Goal: Task Accomplishment & Management: Manage account settings

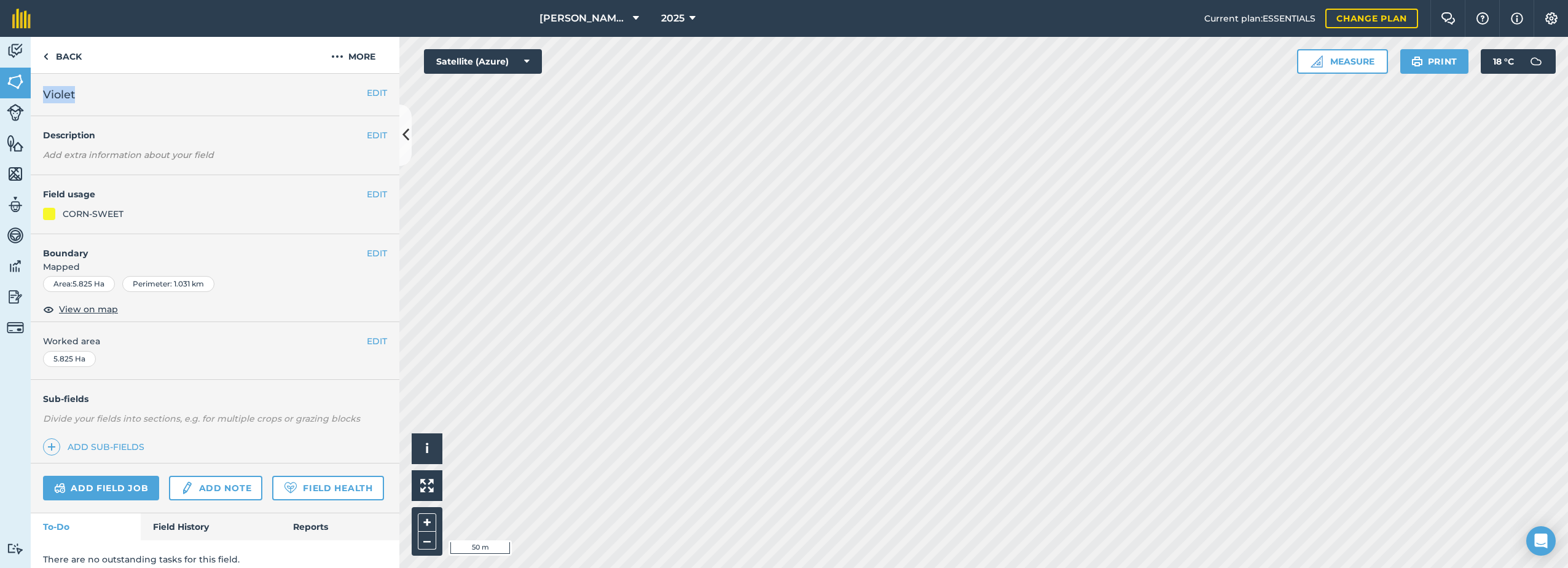
drag, startPoint x: 78, startPoint y: 97, endPoint x: 46, endPoint y: 99, distance: 32.1
click at [46, 99] on h2 "Violet" at bounding box center [205, 95] width 324 height 17
copy span "Violet"
click at [342, 56] on img at bounding box center [336, 56] width 12 height 15
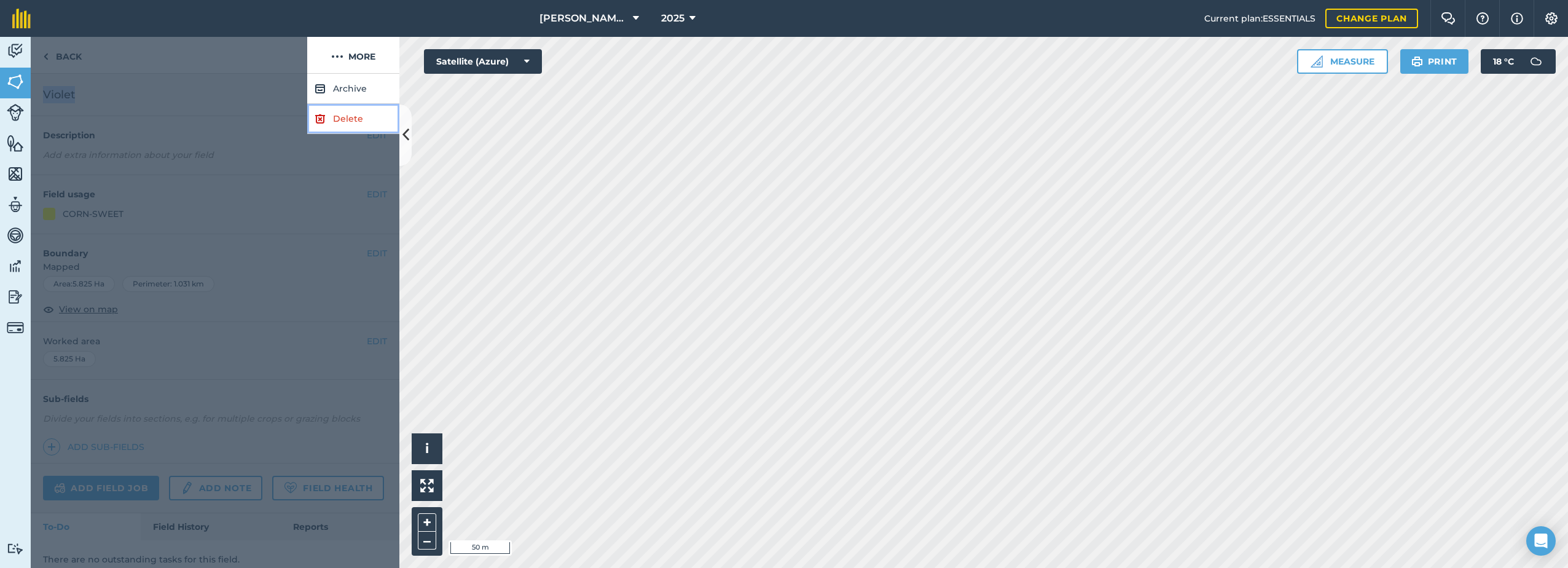
click at [326, 113] on link "Delete" at bounding box center [353, 119] width 92 height 30
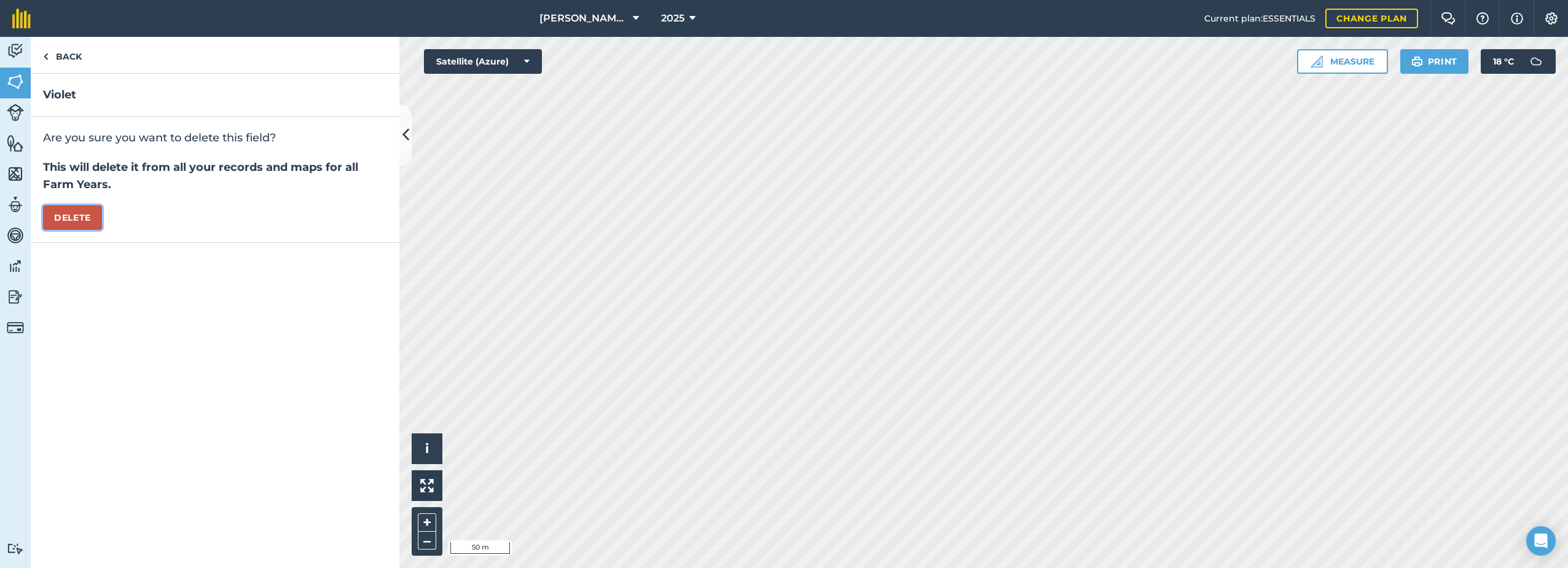
drag, startPoint x: 59, startPoint y: 218, endPoint x: 86, endPoint y: 217, distance: 27.0
click at [62, 217] on button "Delete" at bounding box center [72, 217] width 59 height 24
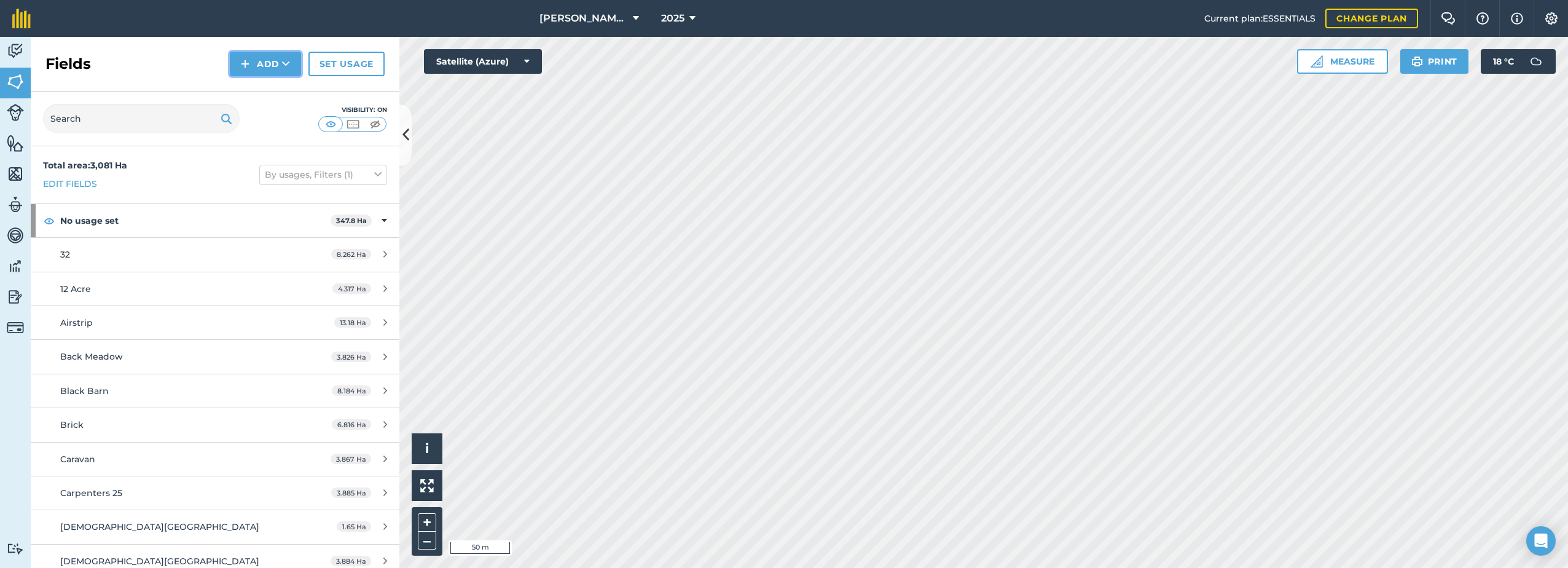
click at [261, 58] on button "Add" at bounding box center [265, 64] width 71 height 24
click at [260, 95] on link "Draw" at bounding box center [265, 91] width 67 height 27
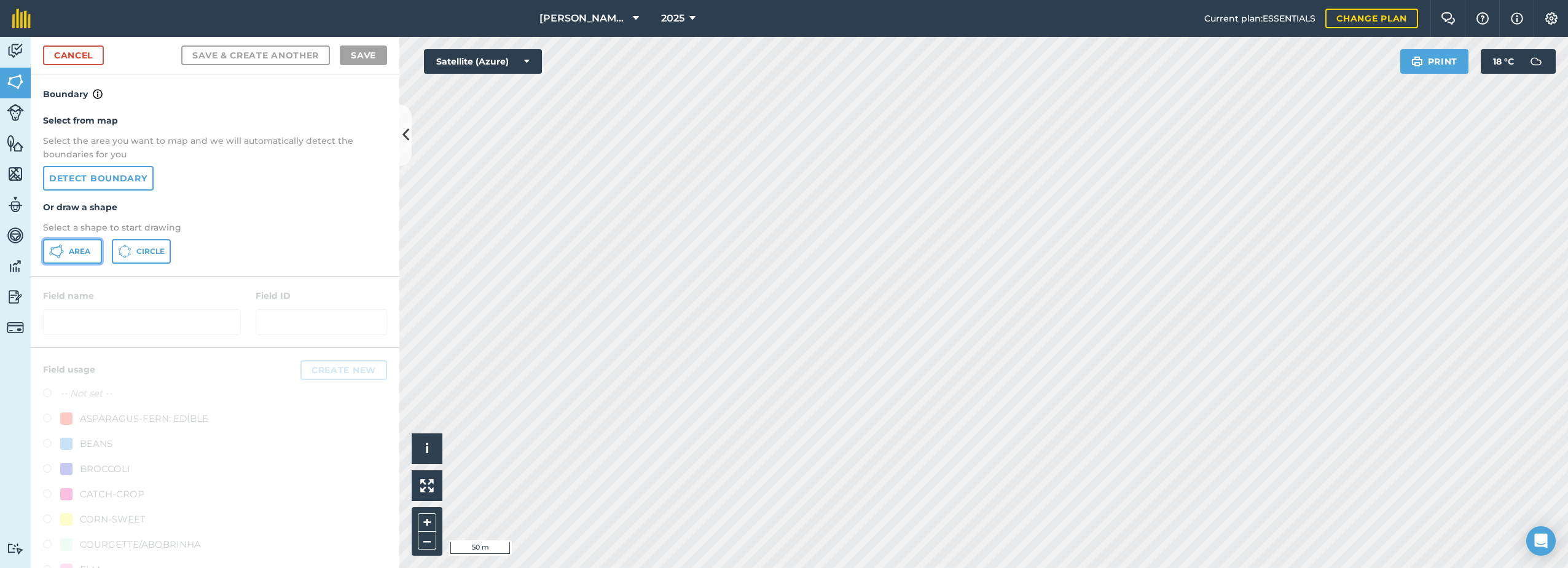
drag, startPoint x: 54, startPoint y: 246, endPoint x: 62, endPoint y: 246, distance: 8.0
click at [54, 246] on icon at bounding box center [56, 251] width 15 height 15
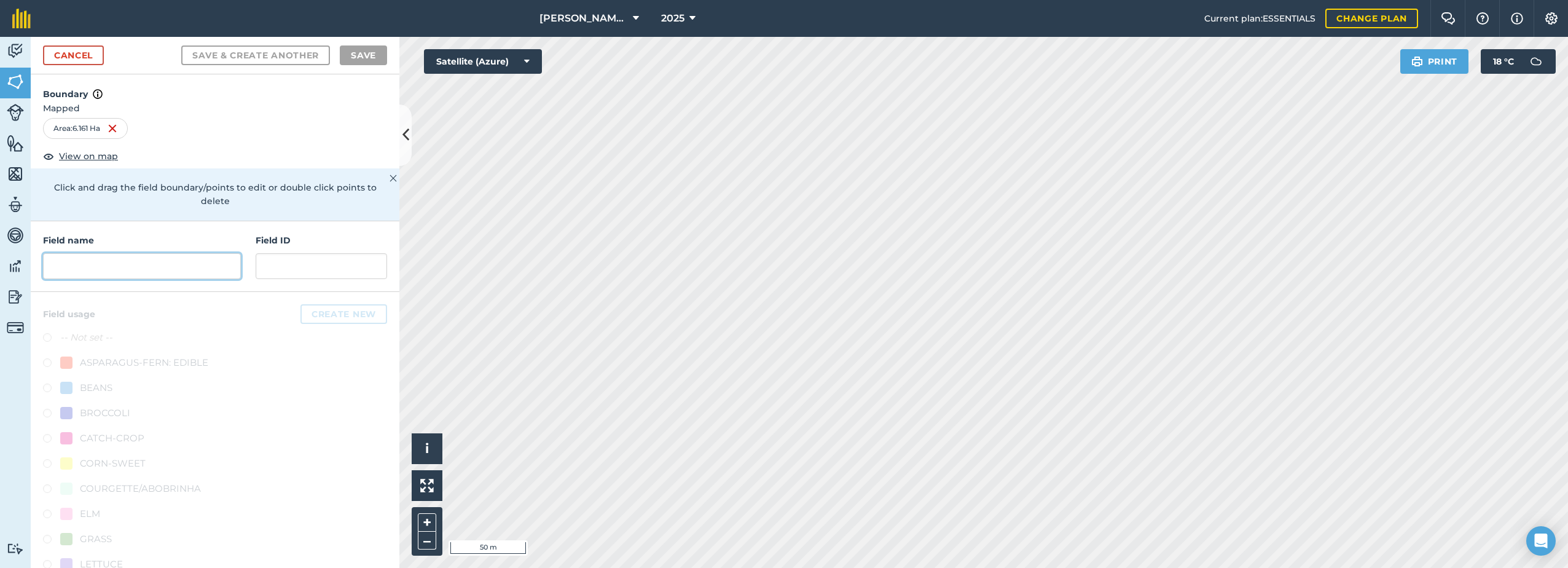
click at [132, 265] on input "text" at bounding box center [142, 266] width 198 height 26
paste input "Violet"
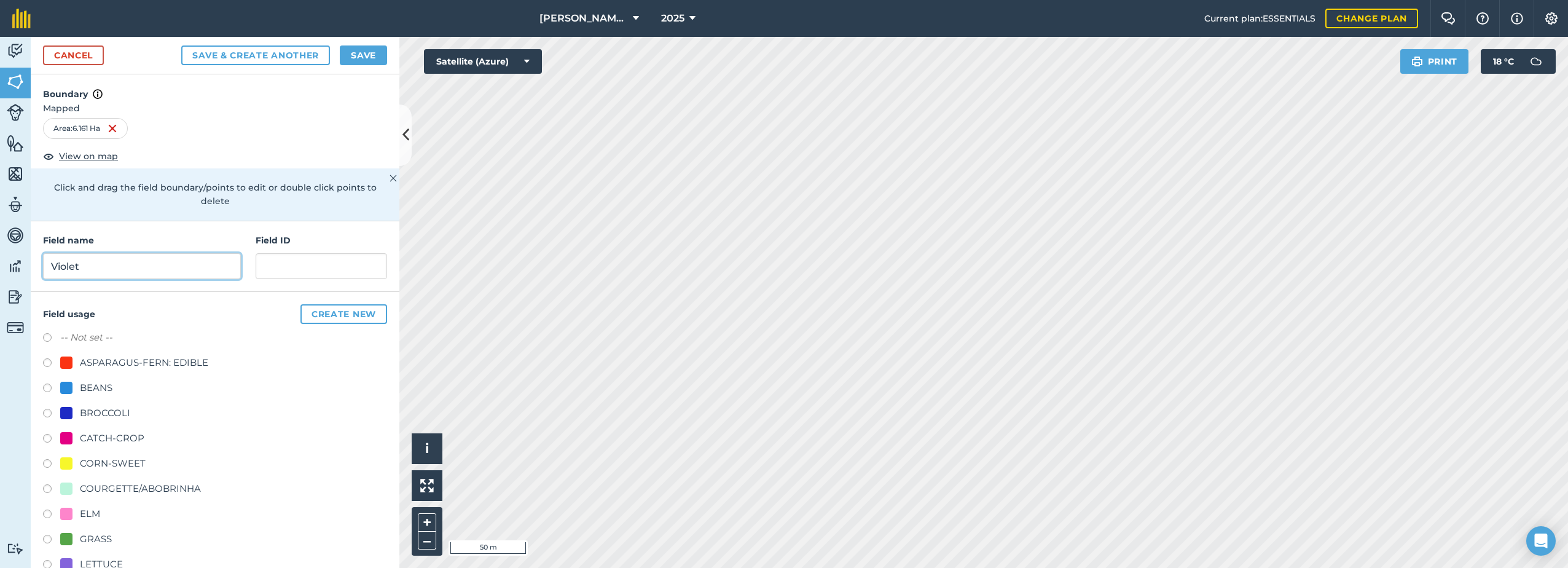
type input "Violet"
drag, startPoint x: 108, startPoint y: 461, endPoint x: 114, endPoint y: 459, distance: 6.3
click at [109, 461] on div "CORN-SWEET" at bounding box center [112, 464] width 66 height 15
radio input "true"
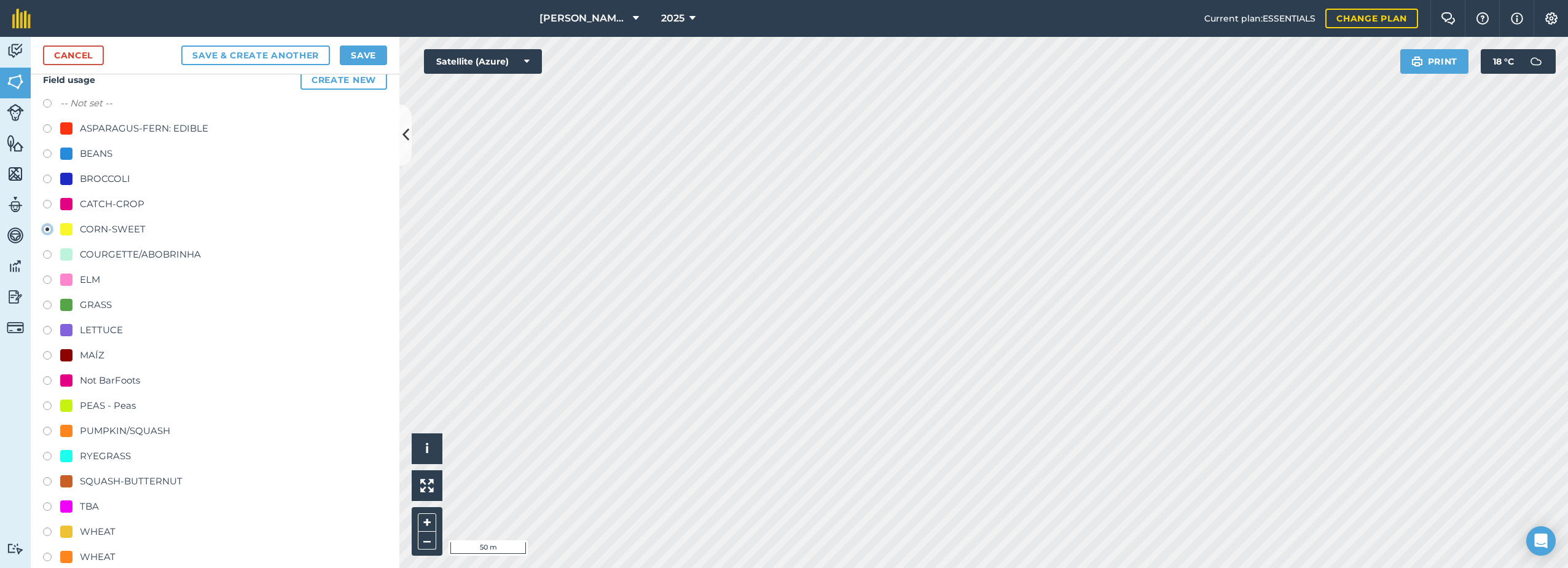
scroll to position [279, 0]
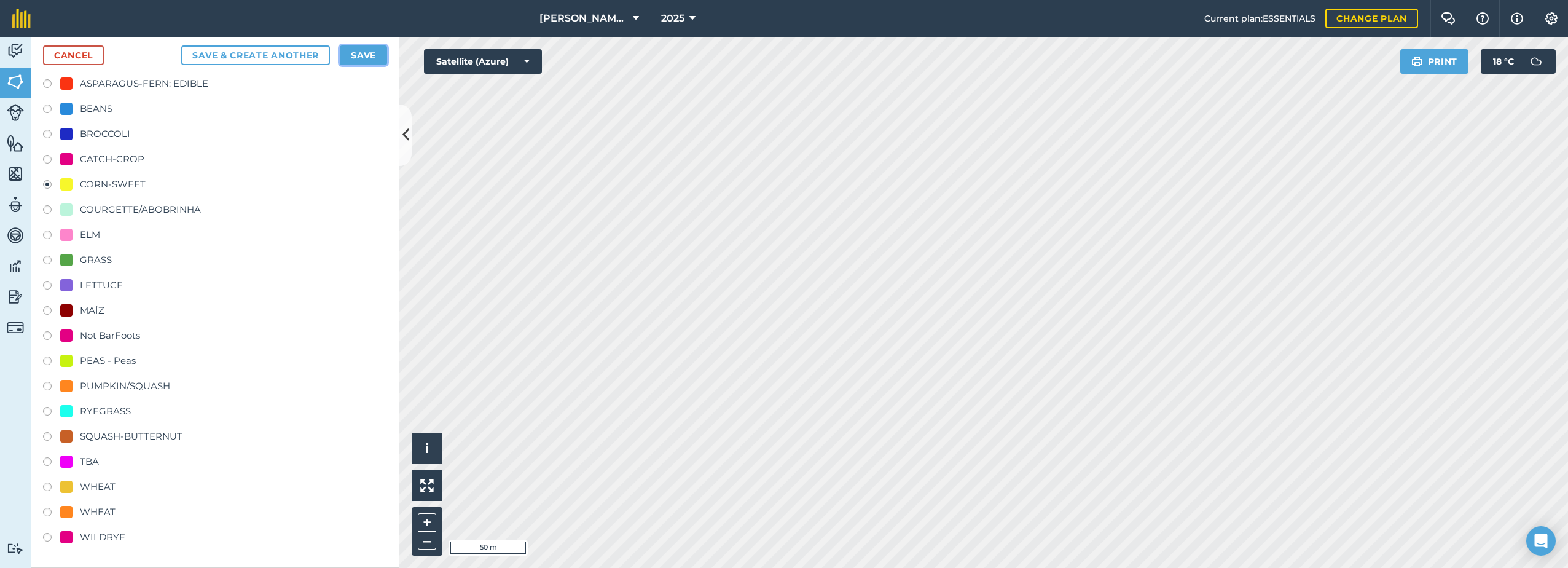
click at [357, 51] on button "Save" at bounding box center [364, 55] width 47 height 20
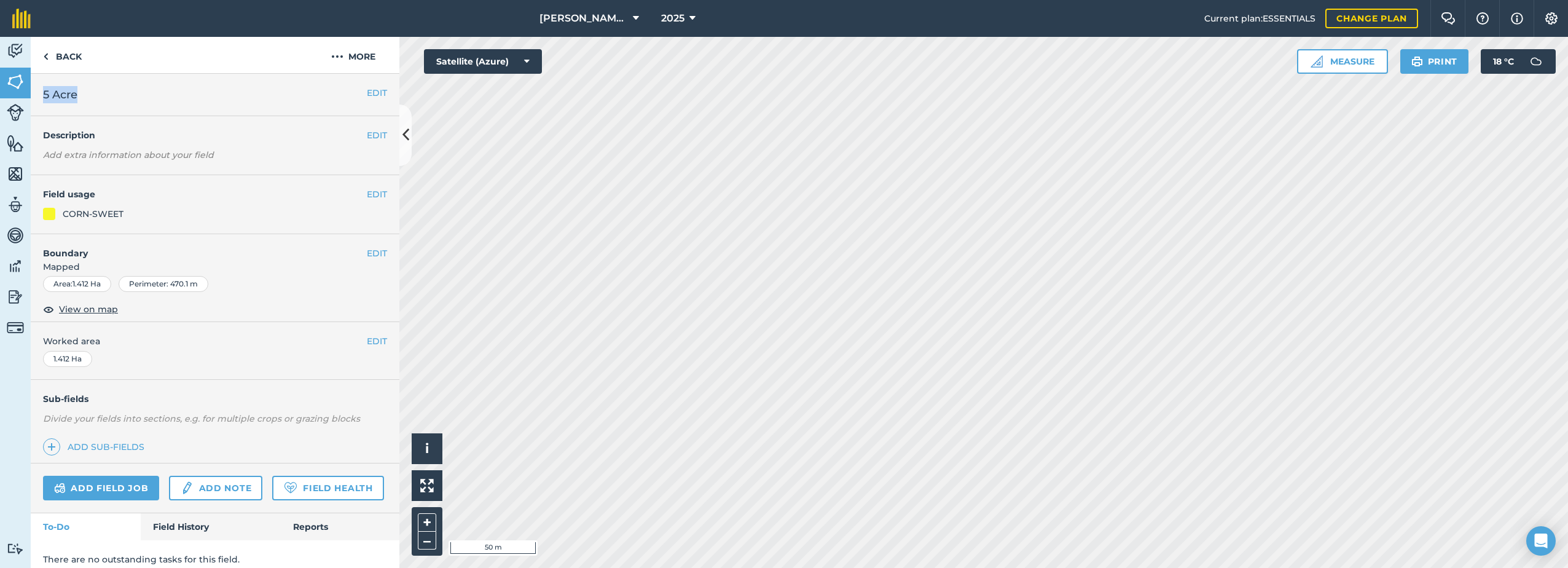
drag, startPoint x: 76, startPoint y: 96, endPoint x: 45, endPoint y: 96, distance: 31.0
click at [45, 96] on span "5 Acre" at bounding box center [60, 95] width 35 height 17
copy span "5 Acre"
click at [340, 54] on img at bounding box center [336, 56] width 12 height 15
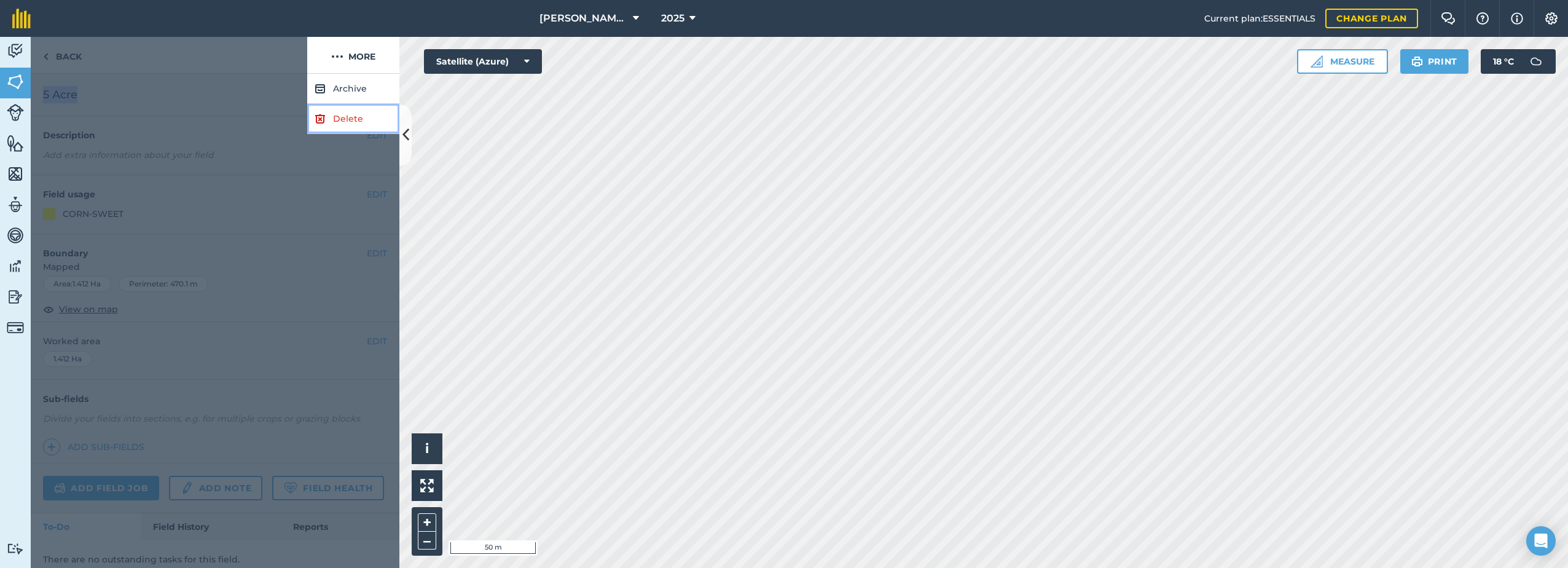
click at [322, 115] on img at bounding box center [321, 119] width 11 height 15
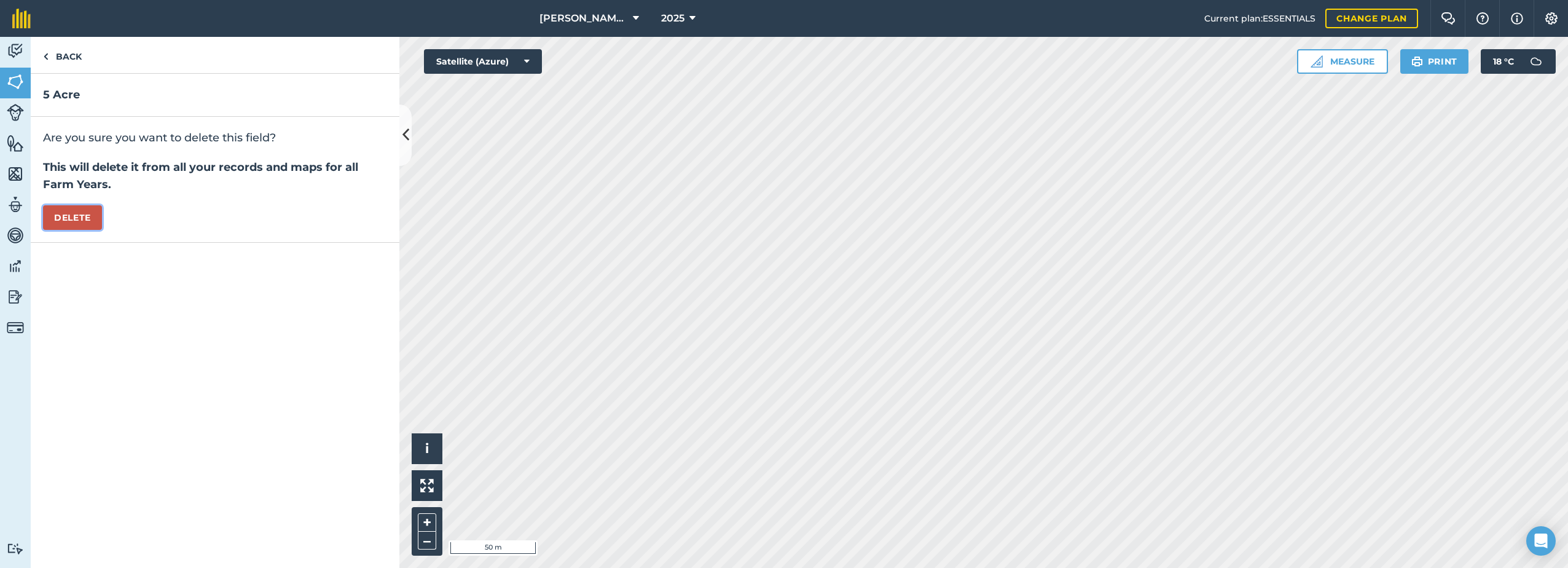
drag, startPoint x: 72, startPoint y: 216, endPoint x: 104, endPoint y: 217, distance: 32.0
click at [76, 216] on button "Delete" at bounding box center [72, 217] width 59 height 24
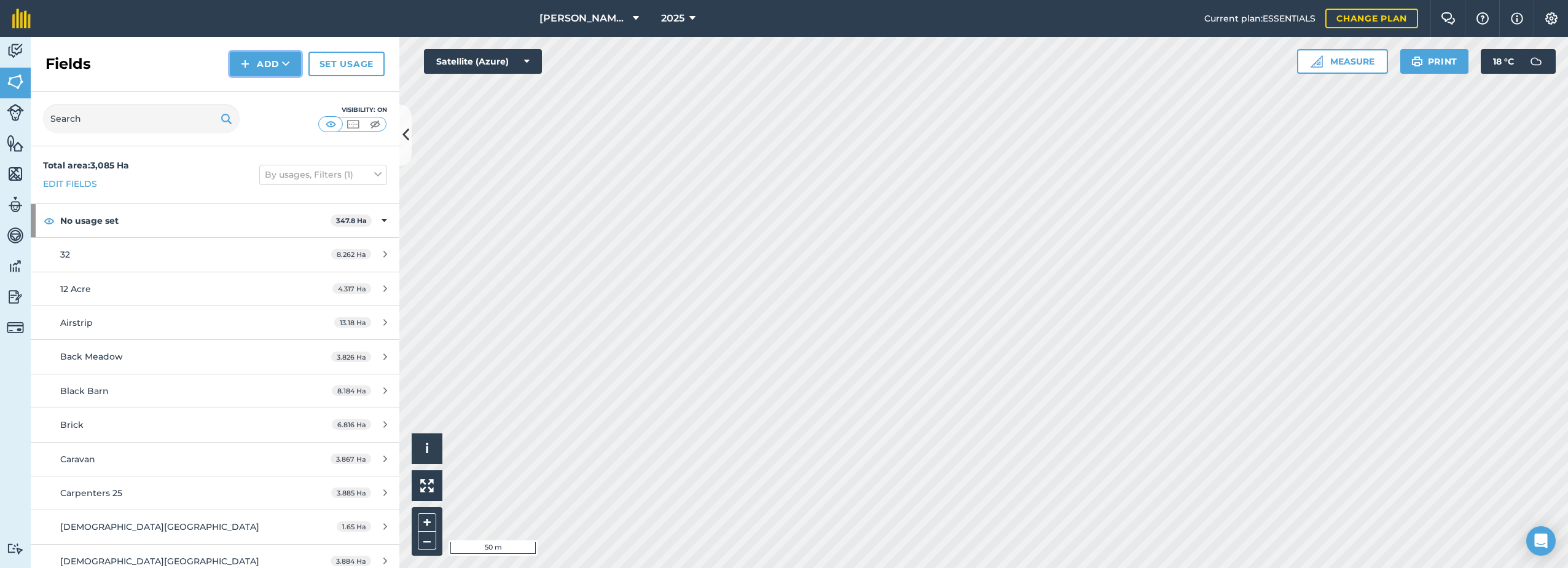
click at [269, 68] on button "Add" at bounding box center [265, 64] width 71 height 24
click at [263, 89] on link "Draw" at bounding box center [265, 91] width 67 height 27
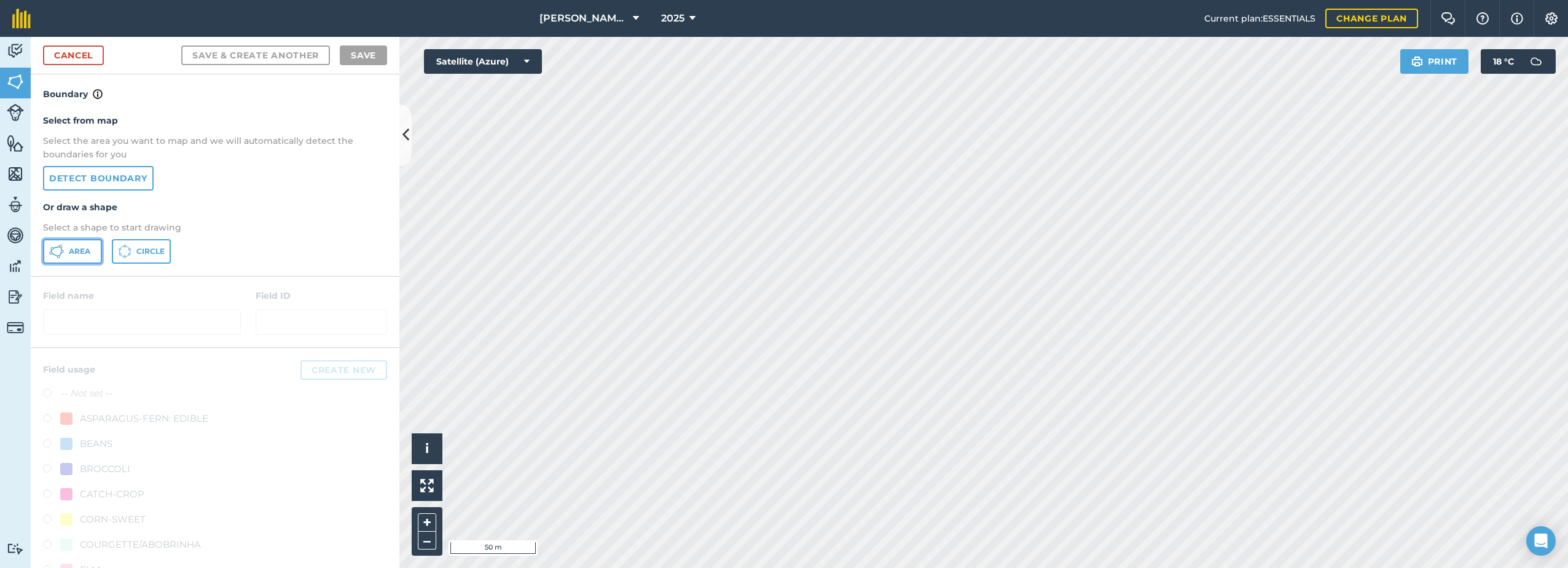
click at [78, 249] on span "Area" at bounding box center [79, 251] width 22 height 9
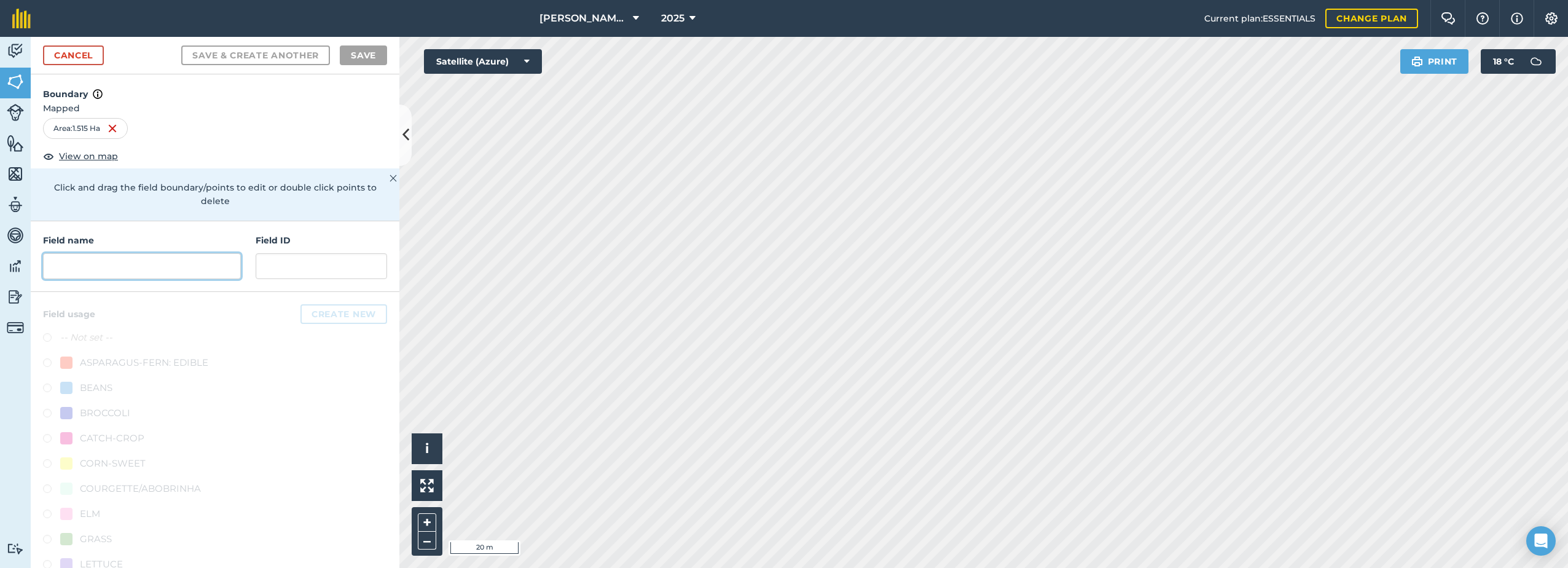
click at [166, 267] on input "text" at bounding box center [142, 266] width 198 height 26
paste input "5 Acre"
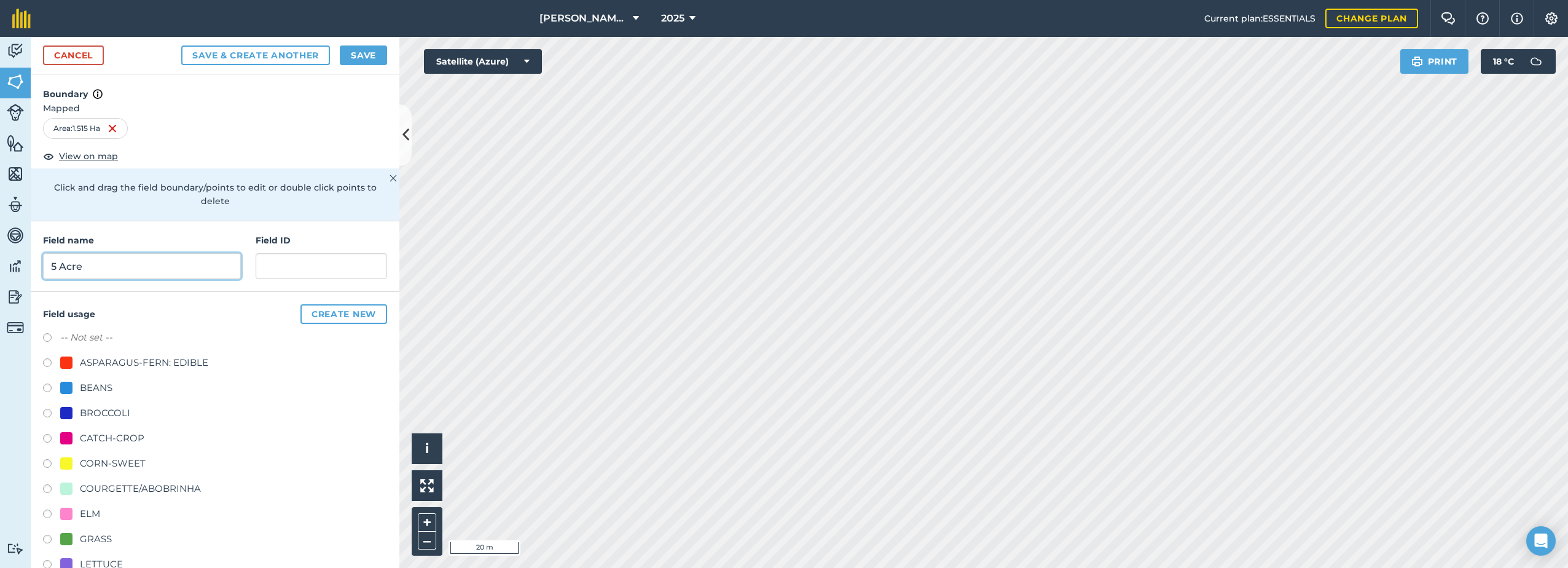
type input "5 Acre"
click at [113, 463] on div "CORN-SWEET" at bounding box center [112, 464] width 66 height 15
radio input "true"
click at [370, 55] on button "Save" at bounding box center [364, 55] width 47 height 20
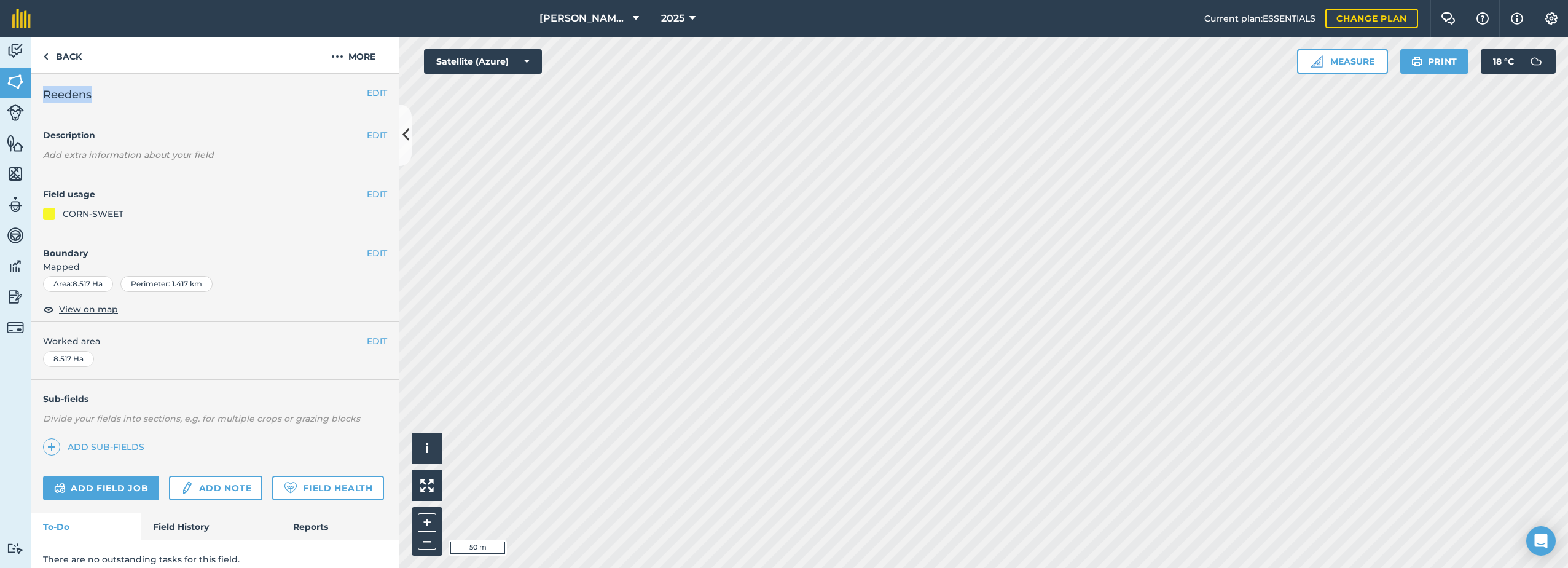
drag, startPoint x: 99, startPoint y: 96, endPoint x: 38, endPoint y: 103, distance: 61.4
click at [38, 103] on div "EDIT Reedens" at bounding box center [215, 95] width 368 height 42
drag, startPoint x: 38, startPoint y: 103, endPoint x: 53, endPoint y: 103, distance: 15.0
copy span "Reedens"
click at [339, 57] on img at bounding box center [336, 56] width 12 height 15
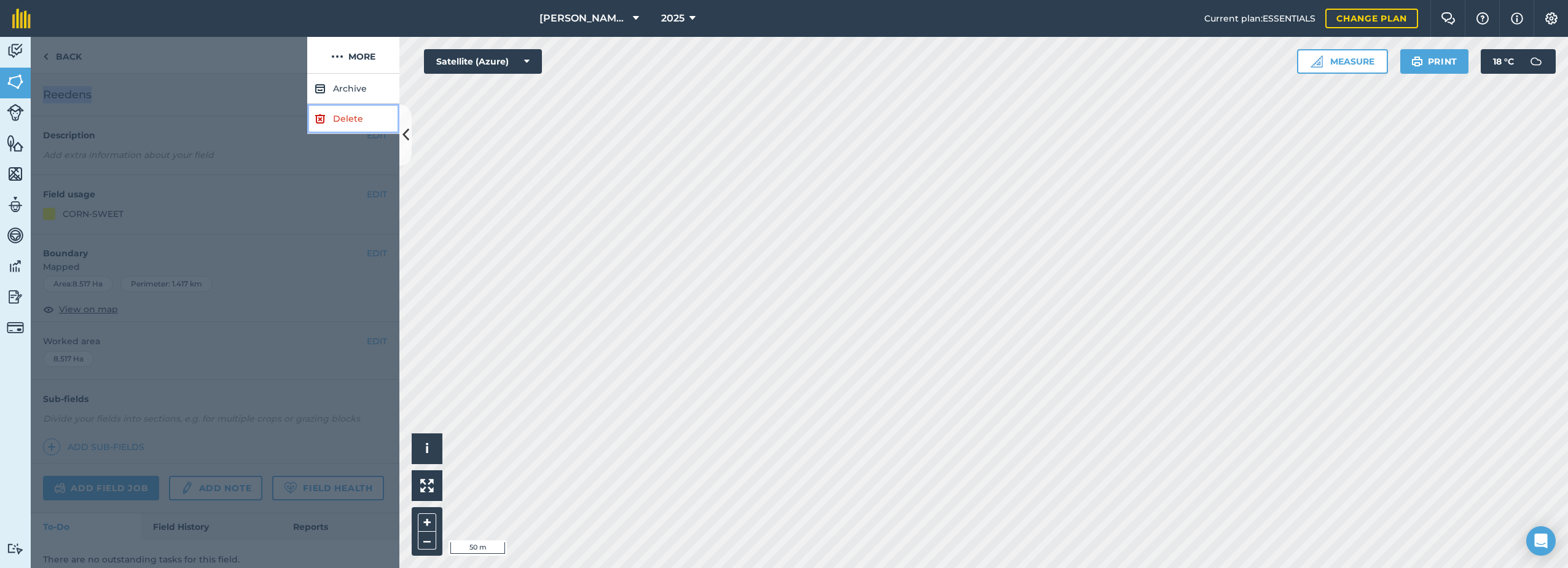
click at [329, 117] on link "Delete" at bounding box center [353, 119] width 92 height 30
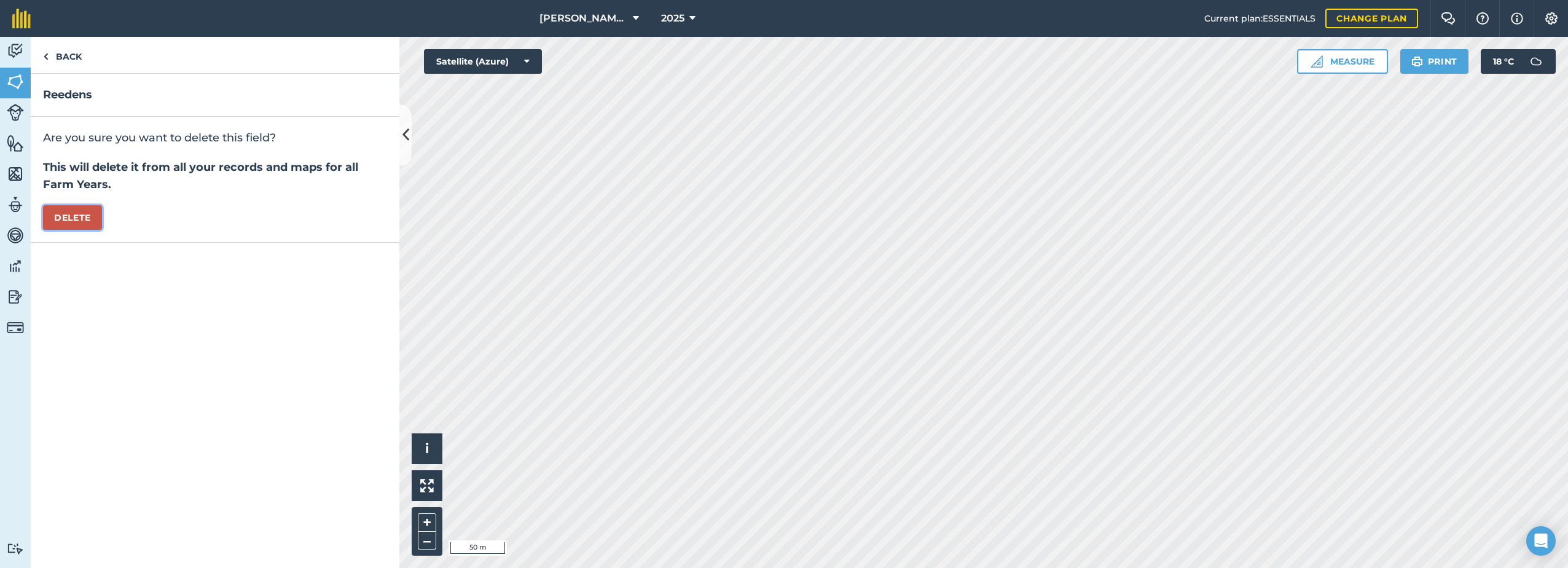
click at [67, 217] on button "Delete" at bounding box center [72, 217] width 59 height 24
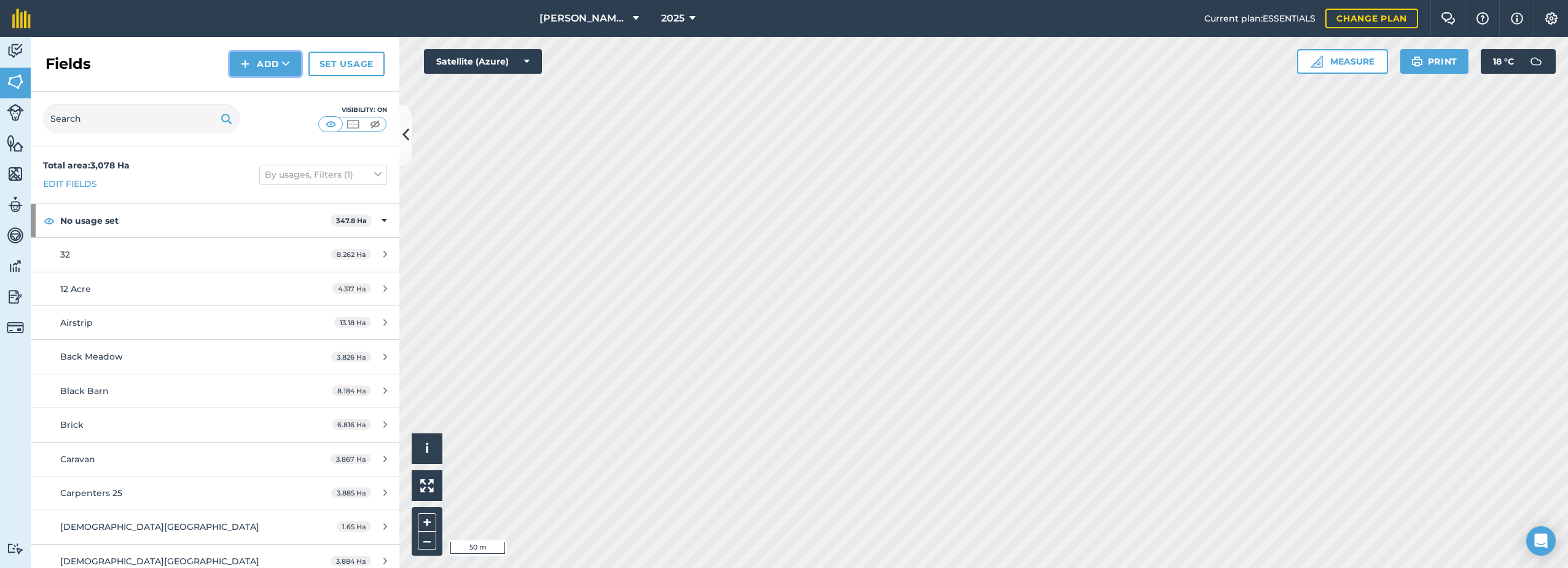
click at [273, 57] on button "Add" at bounding box center [265, 64] width 71 height 24
click at [258, 90] on link "Draw" at bounding box center [265, 91] width 67 height 27
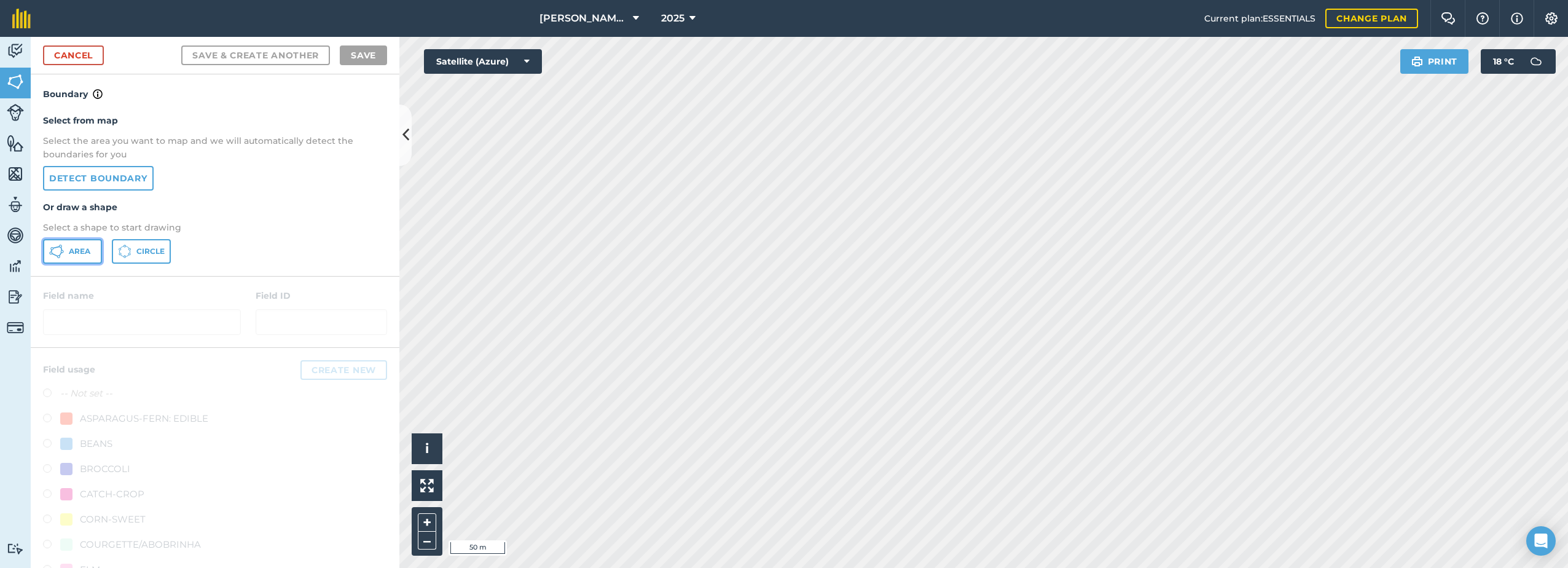
click at [67, 251] on button "Area" at bounding box center [72, 251] width 59 height 24
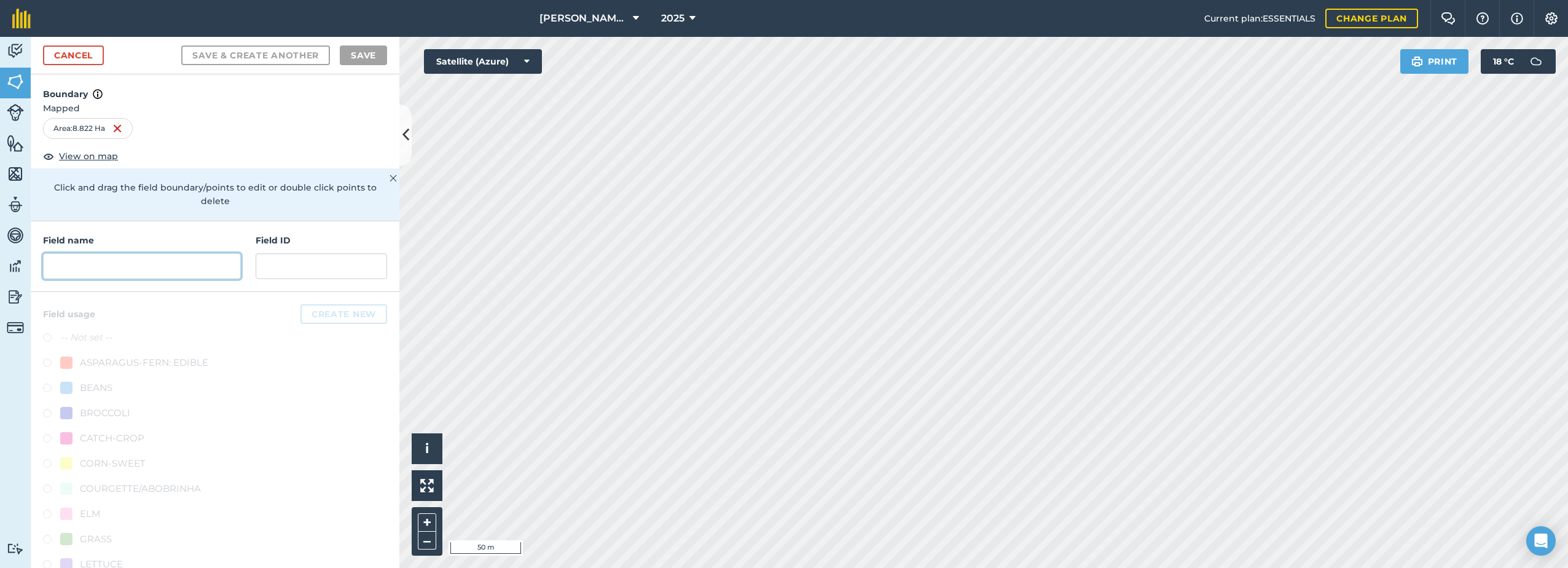
click at [118, 260] on input "text" at bounding box center [142, 266] width 198 height 26
paste input "Reedens"
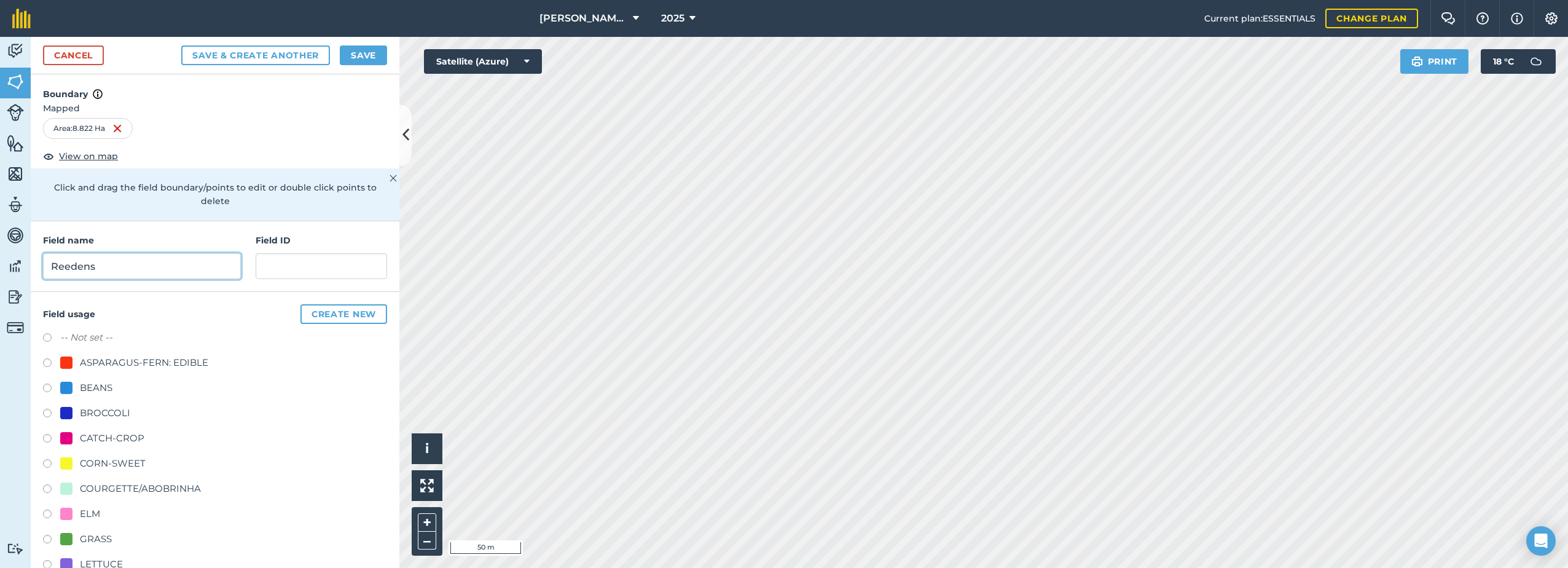
type input "Reedens"
click at [364, 62] on button "Save" at bounding box center [364, 55] width 47 height 20
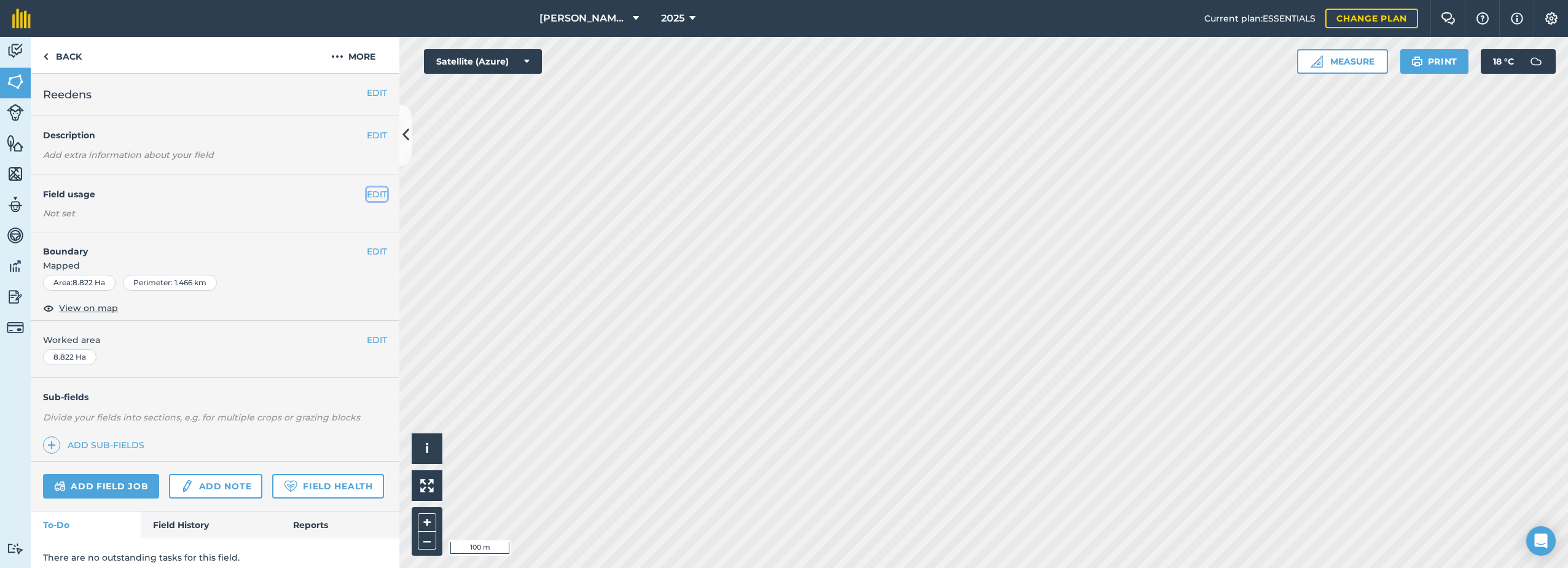
click at [366, 194] on button "EDIT" at bounding box center [377, 194] width 21 height 13
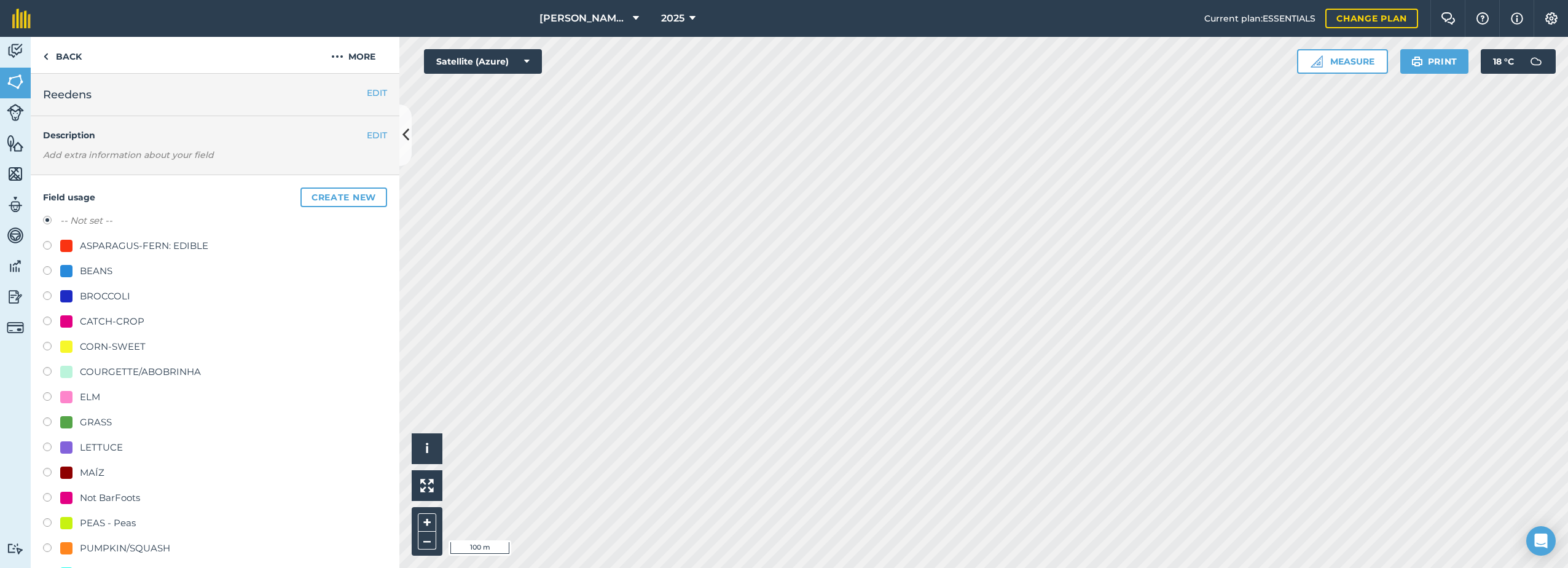
click at [110, 345] on div "CORN-SWEET" at bounding box center [112, 347] width 66 height 15
radio input "true"
radio input "false"
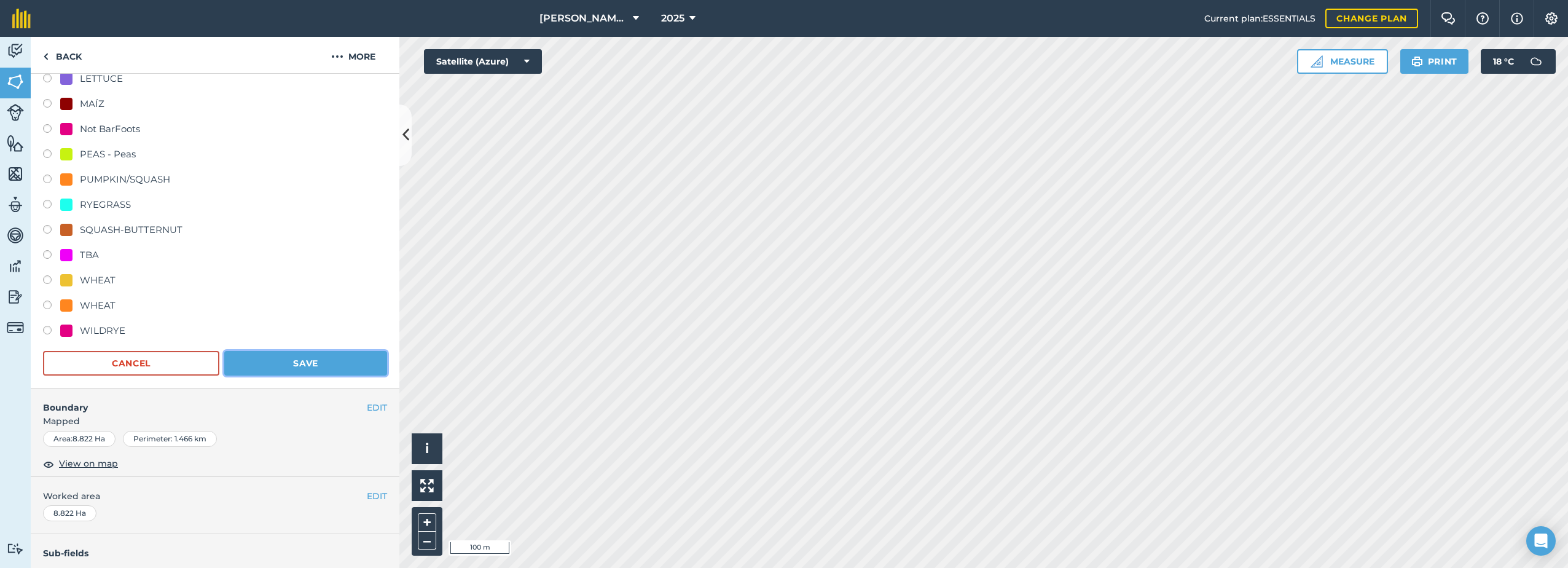
click at [306, 360] on button "Save" at bounding box center [306, 363] width 163 height 24
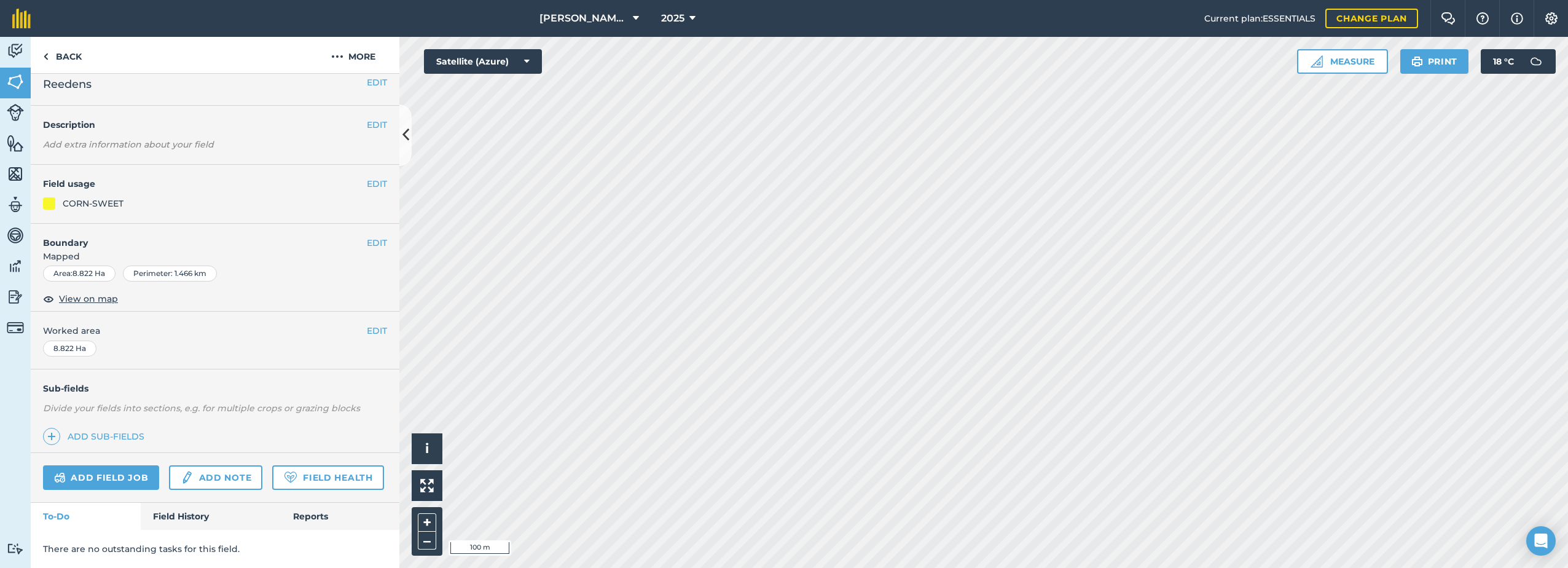
scroll to position [45, 0]
click at [11, 147] on img at bounding box center [15, 143] width 17 height 19
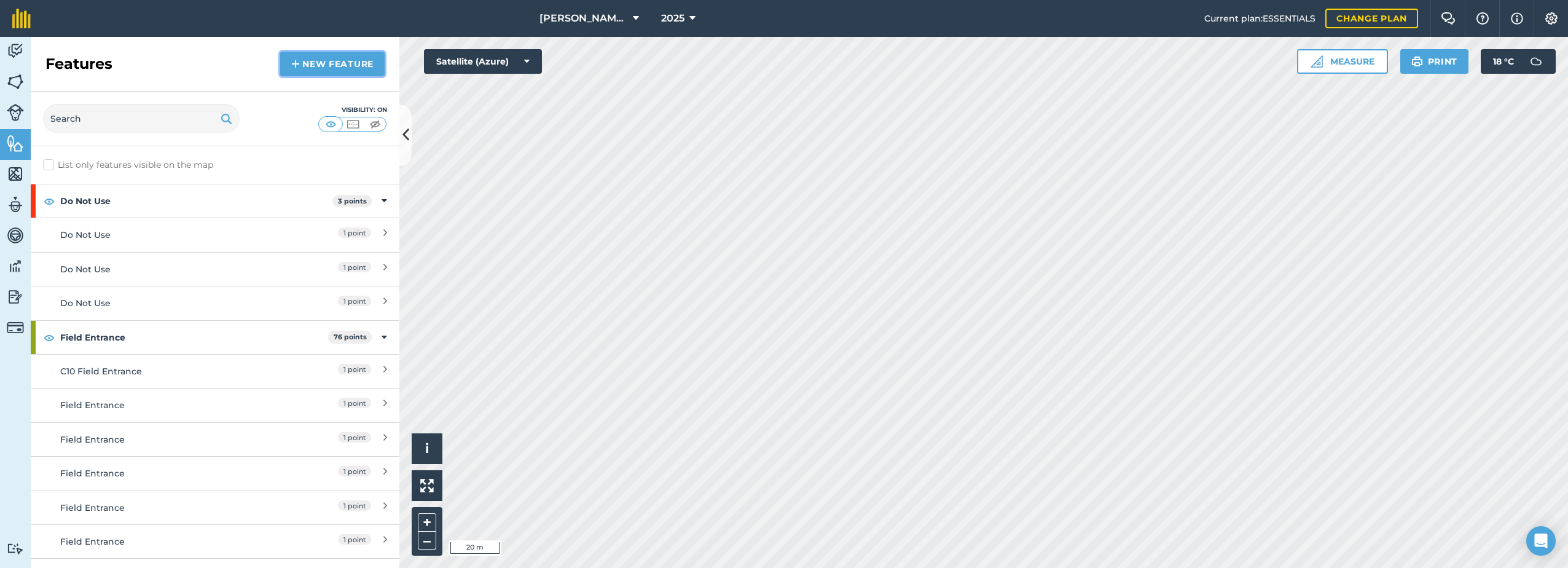
click at [312, 66] on link "New feature" at bounding box center [332, 64] width 104 height 24
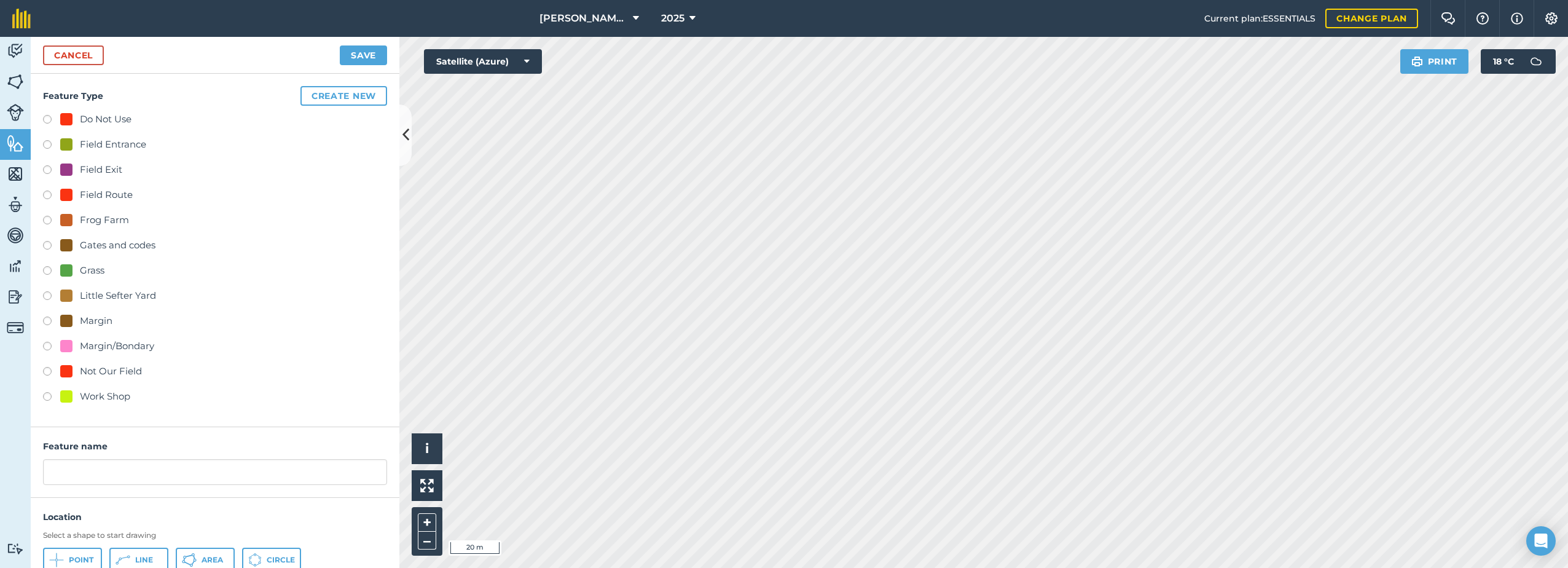
click at [88, 269] on div "Grass" at bounding box center [92, 271] width 24 height 15
radio input "true"
click at [116, 474] on input "Grass 10" at bounding box center [215, 472] width 344 height 26
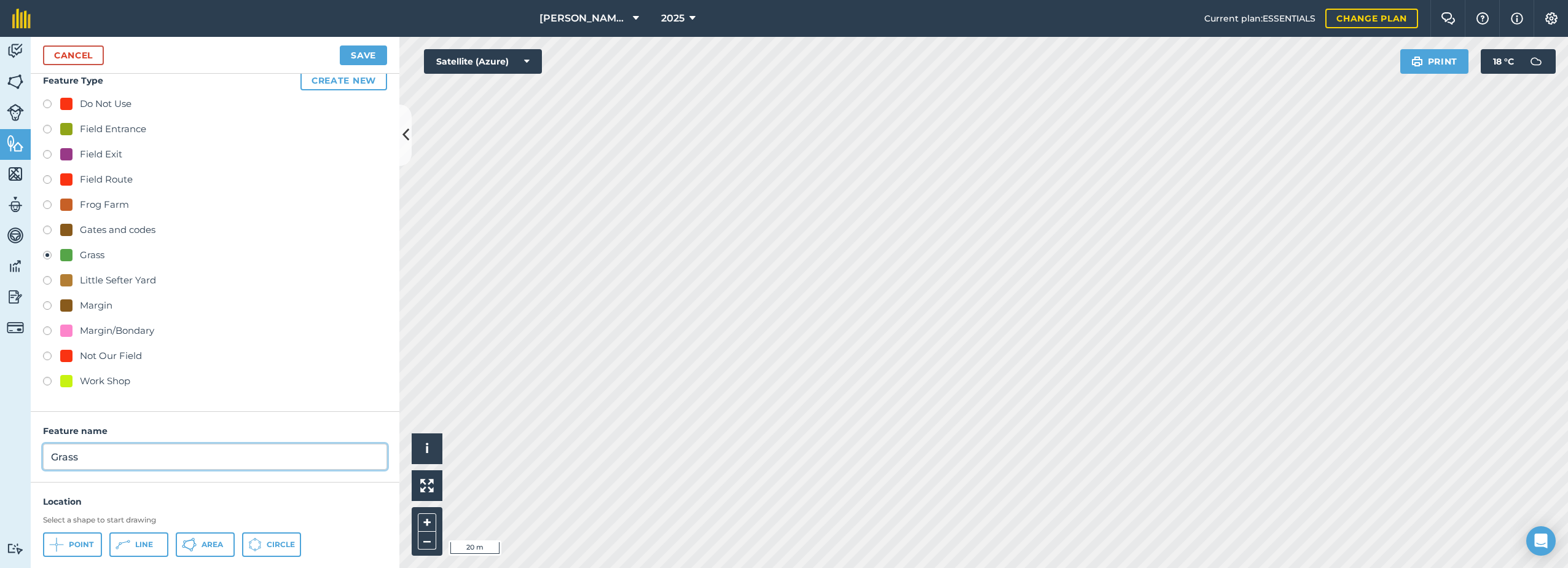
scroll to position [46, 0]
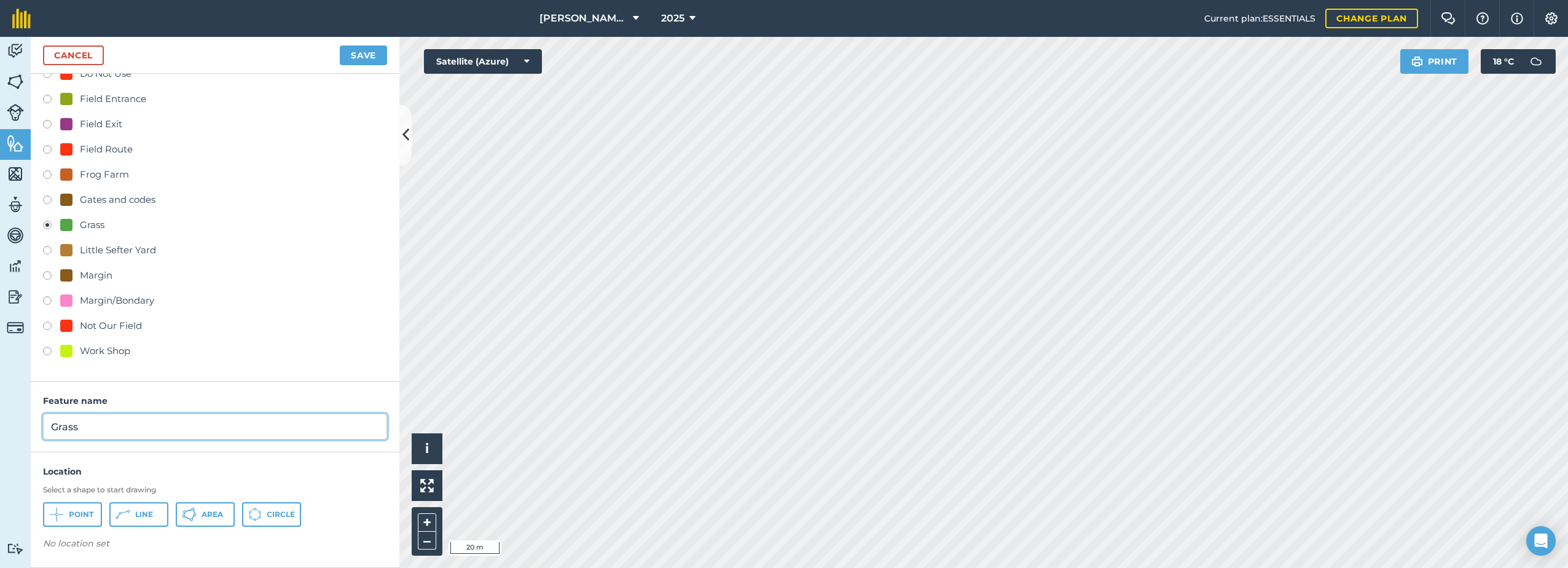
type input "Grass"
click at [202, 519] on button "Area" at bounding box center [205, 515] width 59 height 24
click at [366, 59] on button "Save" at bounding box center [364, 55] width 47 height 20
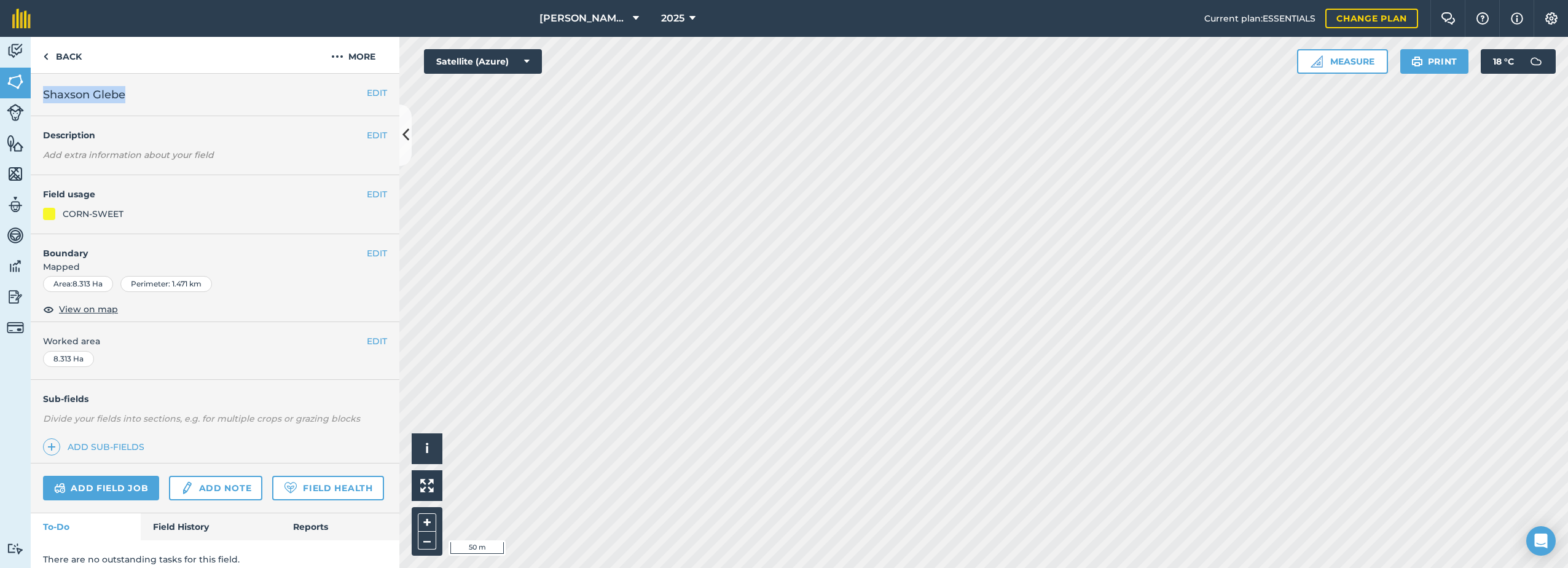
drag, startPoint x: 129, startPoint y: 93, endPoint x: 33, endPoint y: 101, distance: 96.3
click at [33, 101] on div "EDIT Shaxson Glebe" at bounding box center [215, 95] width 368 height 42
drag, startPoint x: 33, startPoint y: 101, endPoint x: 100, endPoint y: 93, distance: 67.5
copy span "Shaxson Glebe"
click at [351, 54] on button "More" at bounding box center [353, 54] width 92 height 37
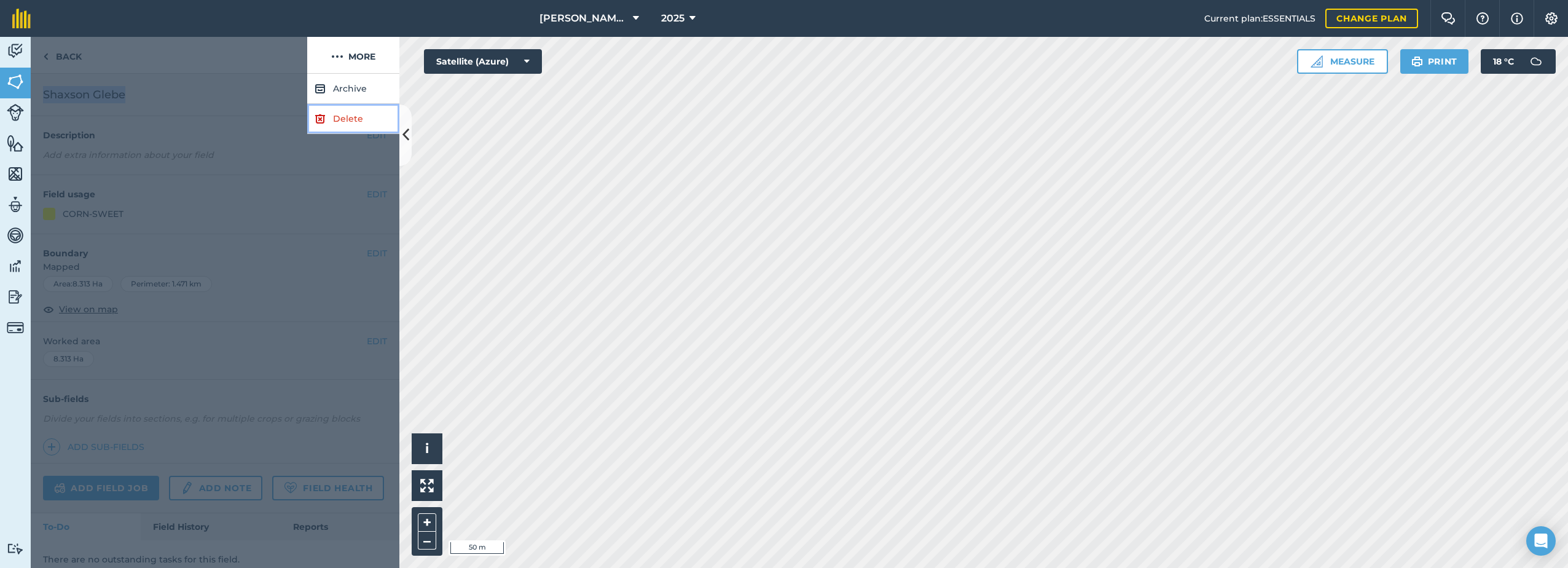
click at [322, 122] on img at bounding box center [321, 119] width 11 height 15
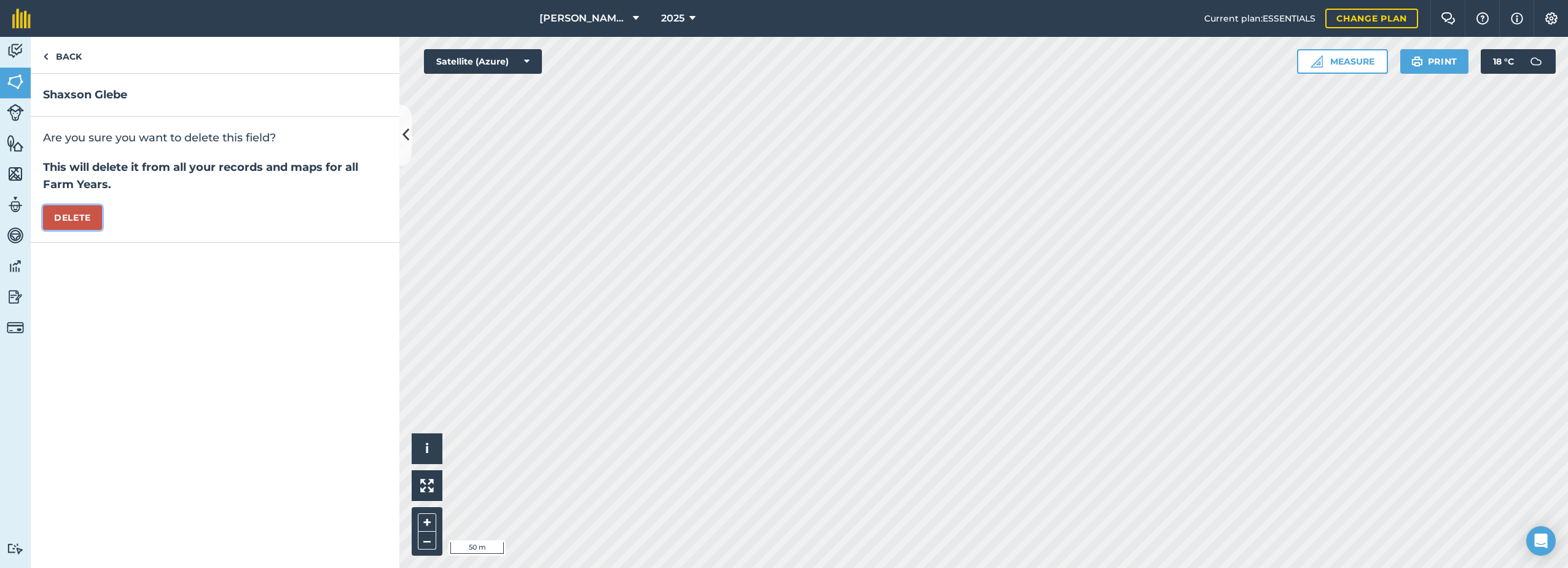
click at [70, 212] on button "Delete" at bounding box center [72, 217] width 59 height 24
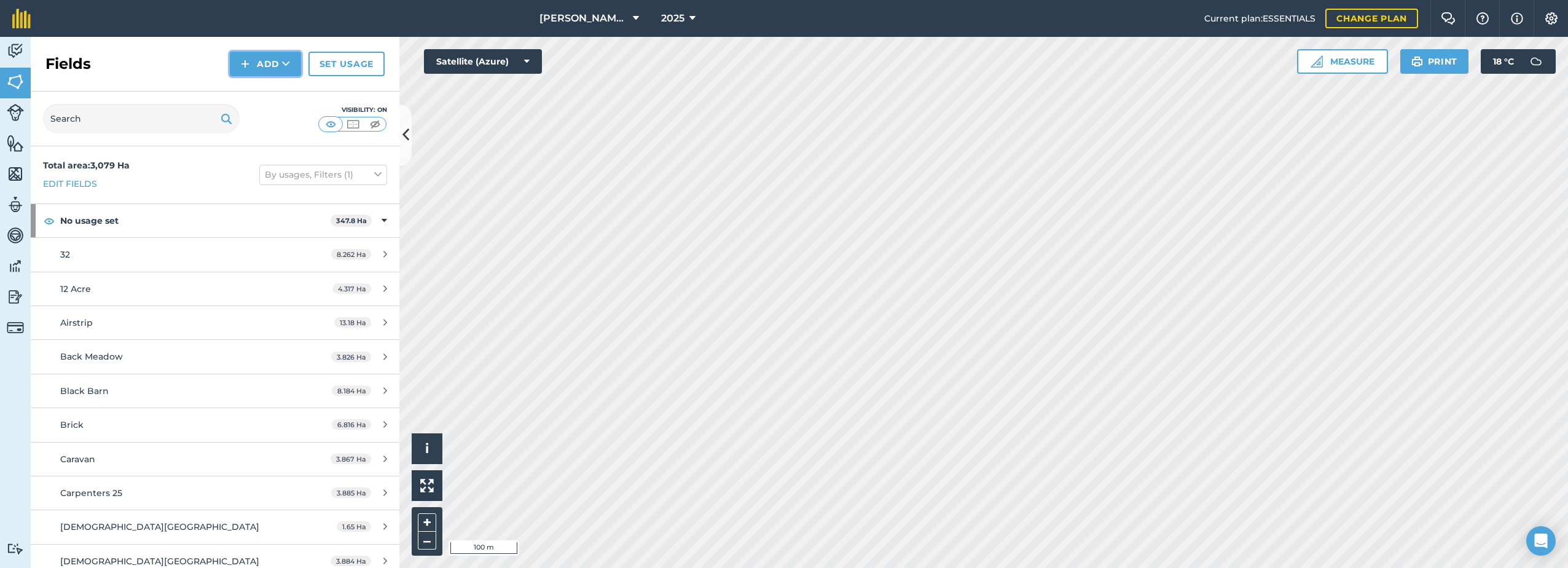
click at [261, 63] on button "Add" at bounding box center [265, 64] width 71 height 24
click at [262, 92] on link "Draw" at bounding box center [265, 91] width 67 height 27
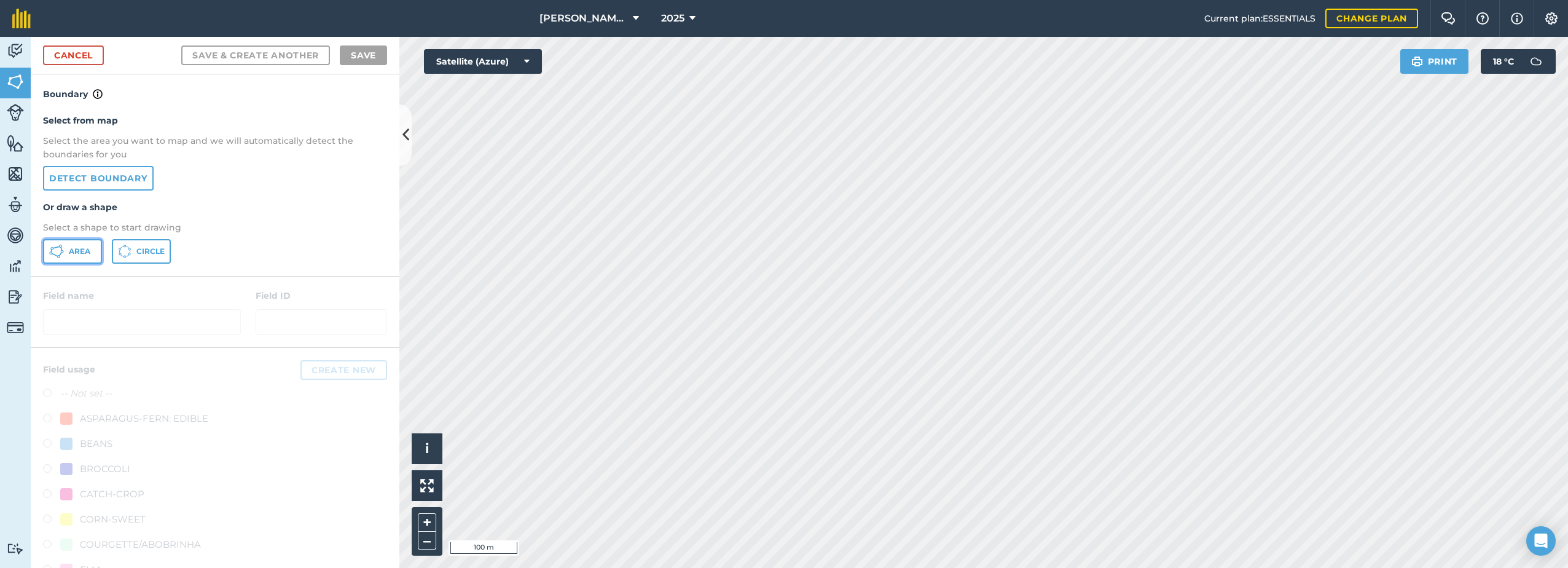
drag, startPoint x: 71, startPoint y: 251, endPoint x: 139, endPoint y: 262, distance: 68.9
click at [68, 251] on span "Area" at bounding box center [79, 251] width 22 height 9
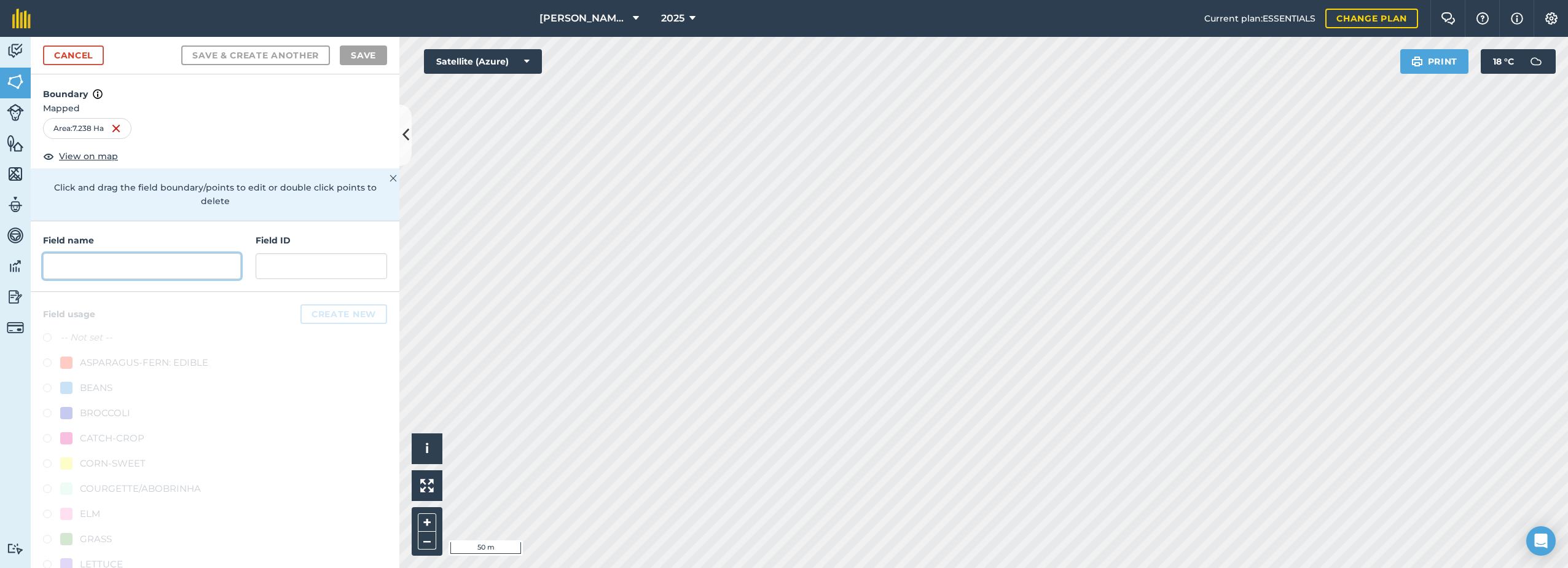
click at [139, 263] on input "text" at bounding box center [142, 266] width 198 height 26
paste input "Shaxson Glebe"
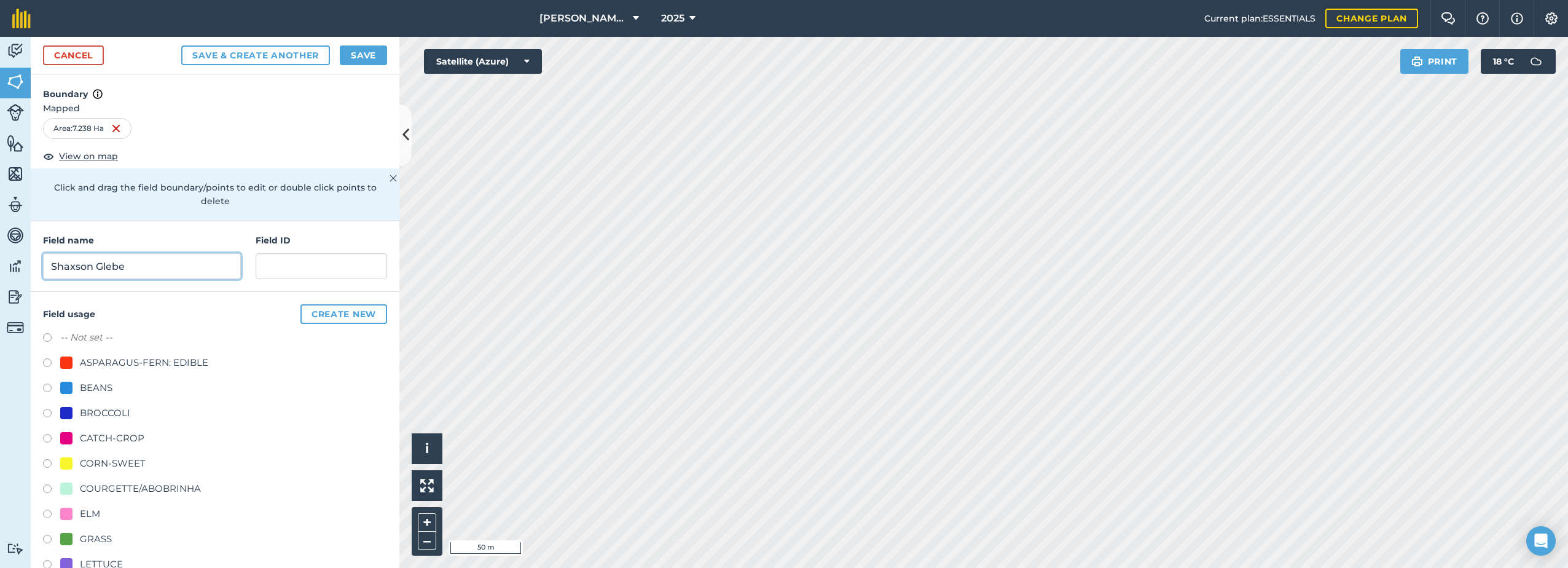
type input "Shaxson Glebe"
click at [83, 463] on div "CORN-SWEET" at bounding box center [112, 464] width 66 height 15
radio input "true"
click at [364, 56] on button "Save" at bounding box center [364, 55] width 47 height 20
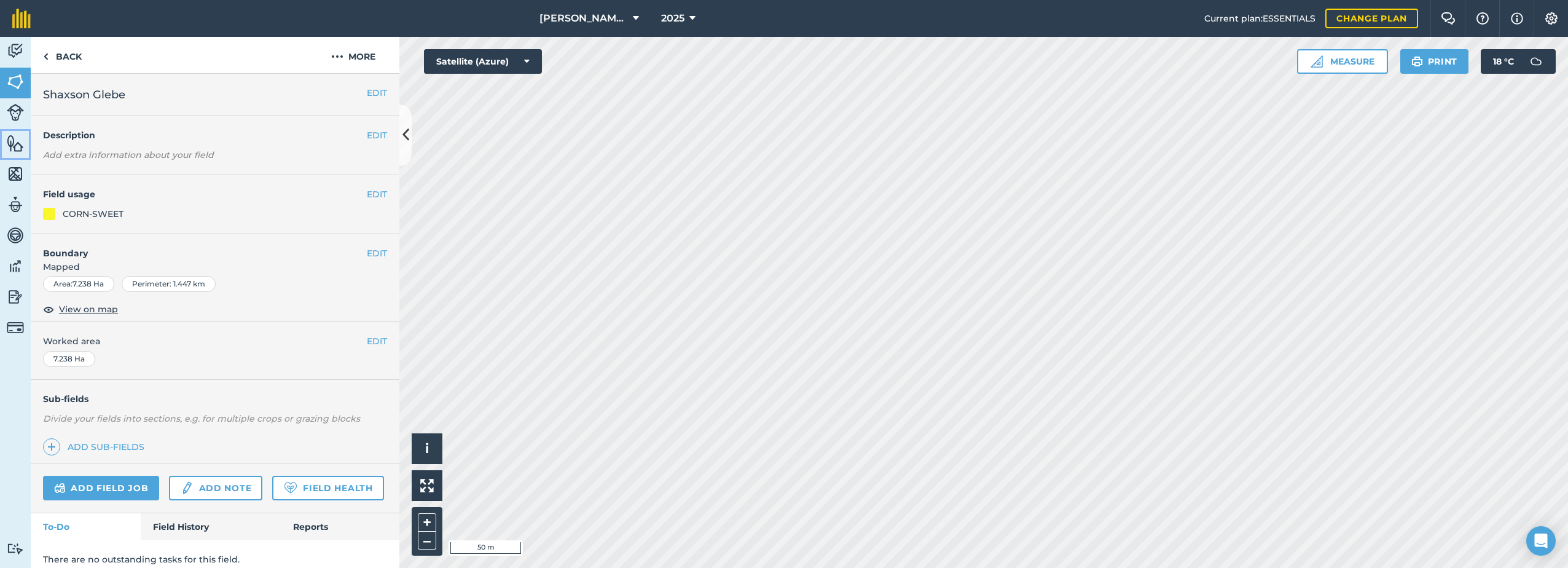
click at [13, 149] on img at bounding box center [15, 143] width 17 height 19
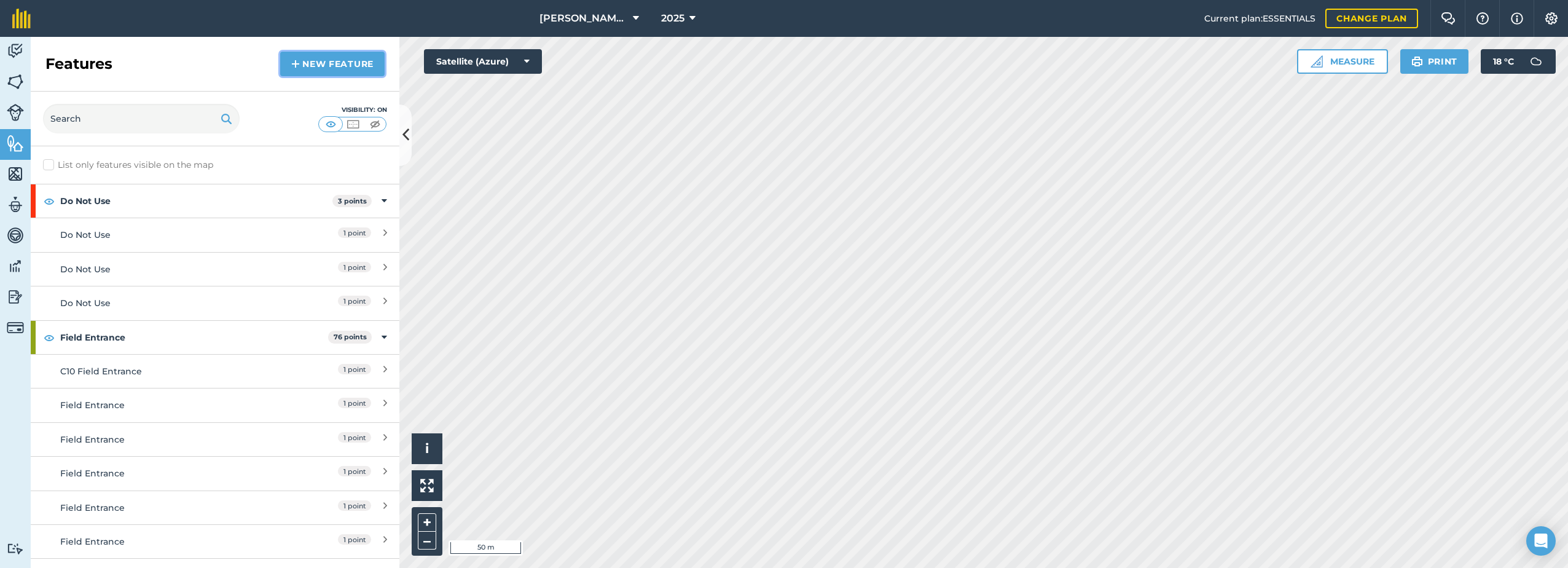
click at [313, 67] on link "New feature" at bounding box center [332, 64] width 104 height 24
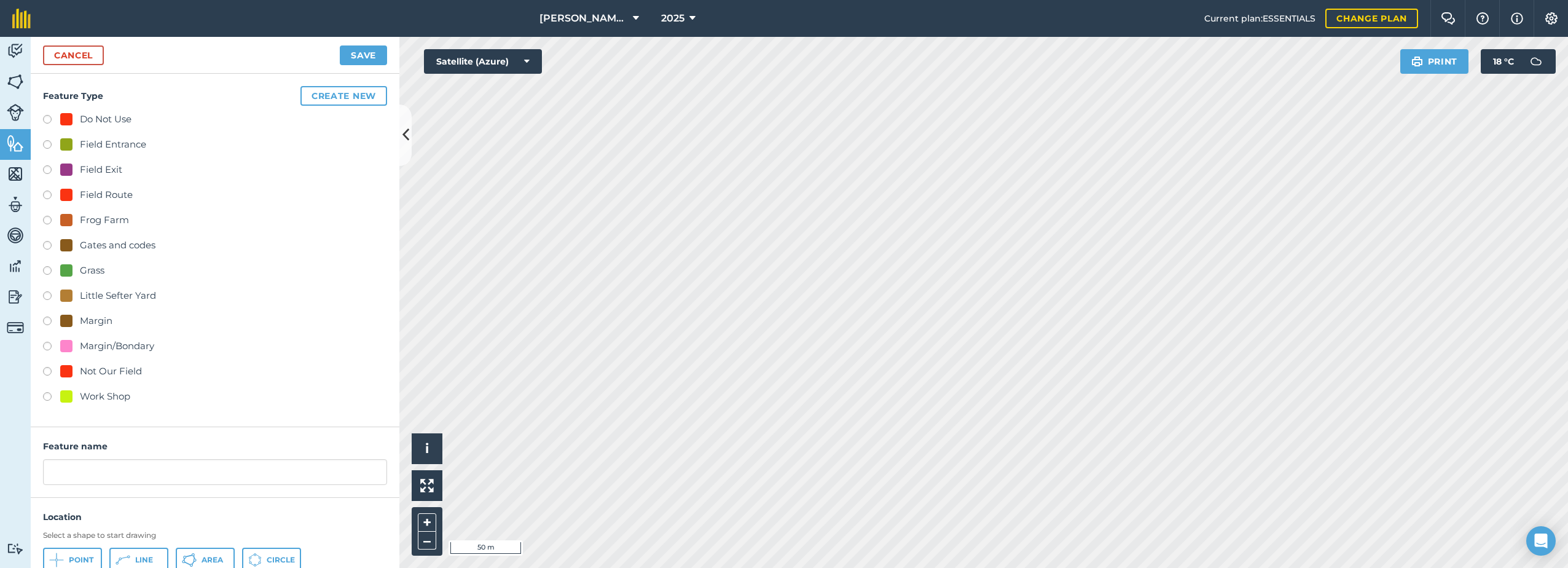
click at [76, 270] on div "Grass" at bounding box center [82, 271] width 44 height 15
radio input "true"
click at [127, 477] on input "Grass 10" at bounding box center [215, 472] width 344 height 26
type input "Grass"
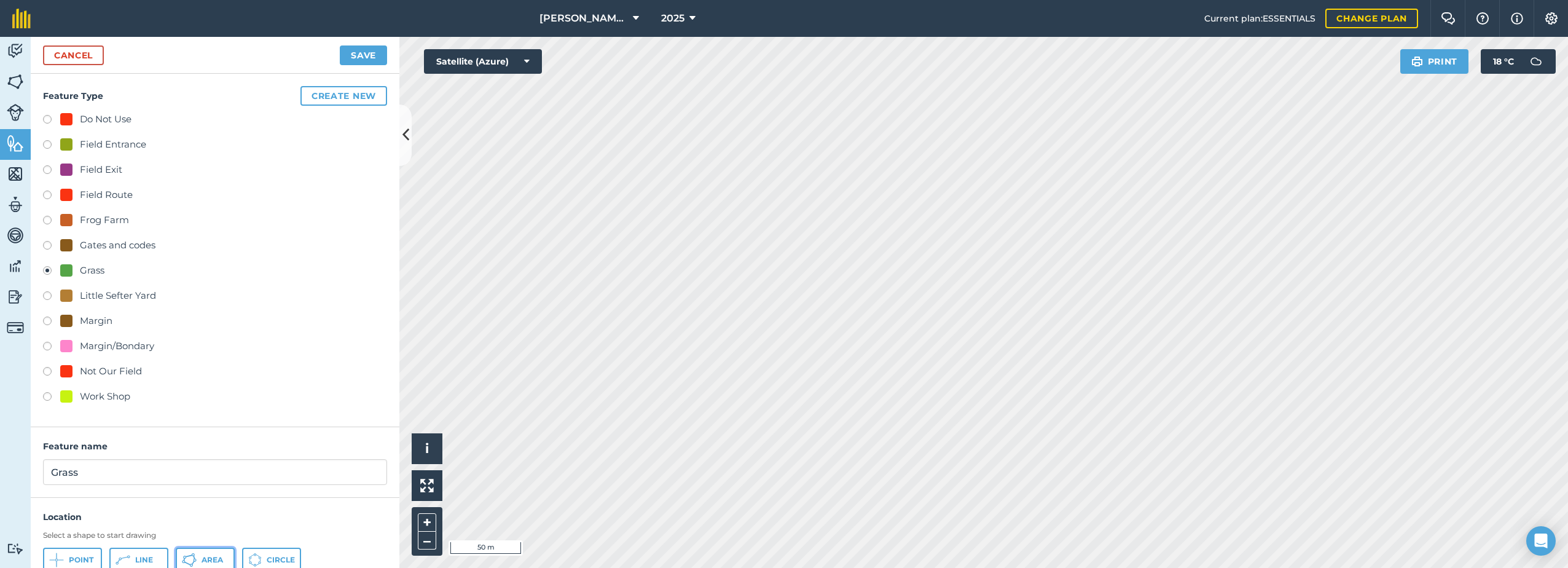
click at [205, 558] on span "Area" at bounding box center [212, 560] width 22 height 9
click at [368, 56] on button "Save" at bounding box center [364, 55] width 47 height 20
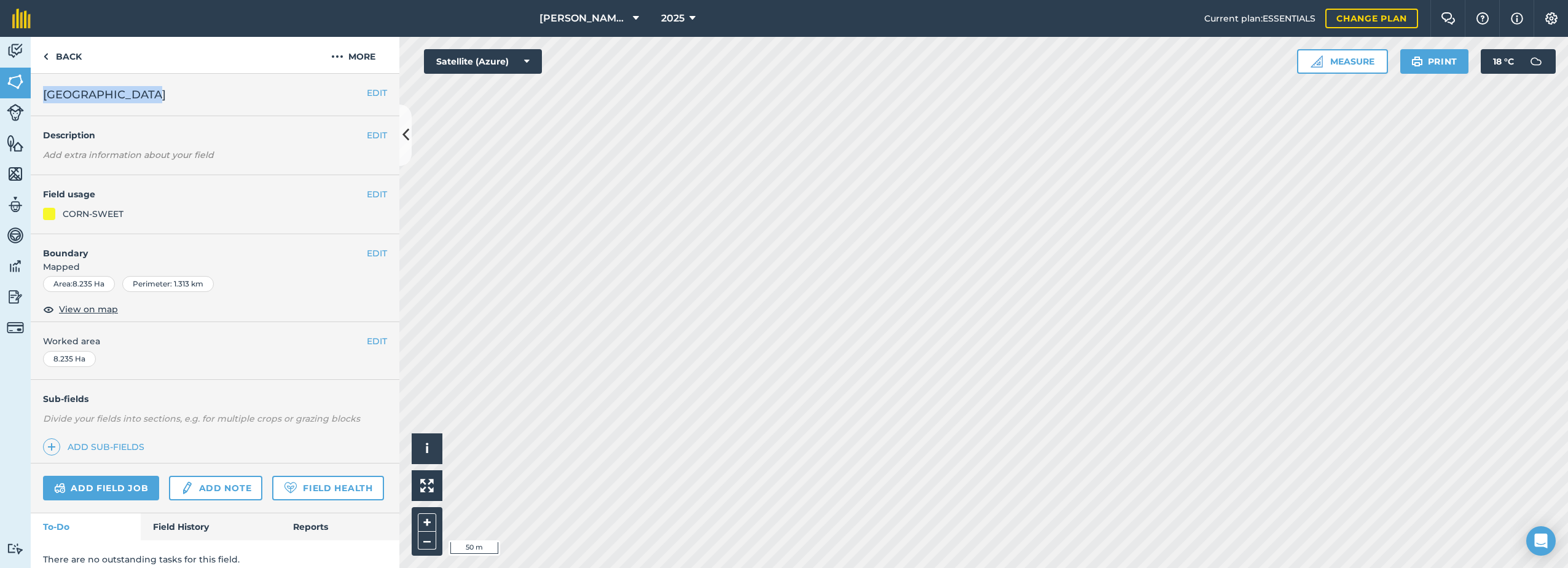
drag, startPoint x: 153, startPoint y: 97, endPoint x: 41, endPoint y: 99, distance: 112.0
click at [41, 99] on div "EDIT [GEOGRAPHIC_DATA]" at bounding box center [215, 95] width 368 height 42
drag, startPoint x: 41, startPoint y: 99, endPoint x: 122, endPoint y: 96, distance: 81.1
copy span "[GEOGRAPHIC_DATA]"
drag, startPoint x: 362, startPoint y: 55, endPoint x: 366, endPoint y: 71, distance: 16.5
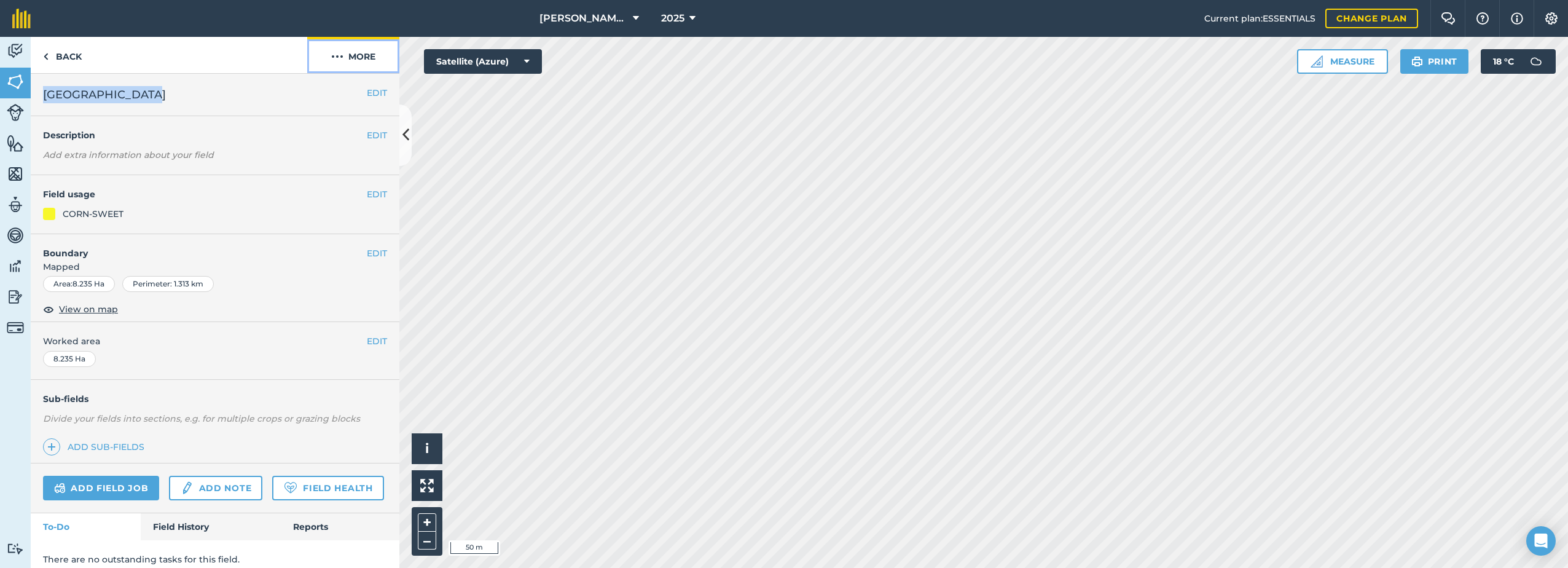
click at [363, 55] on button "More" at bounding box center [353, 54] width 92 height 37
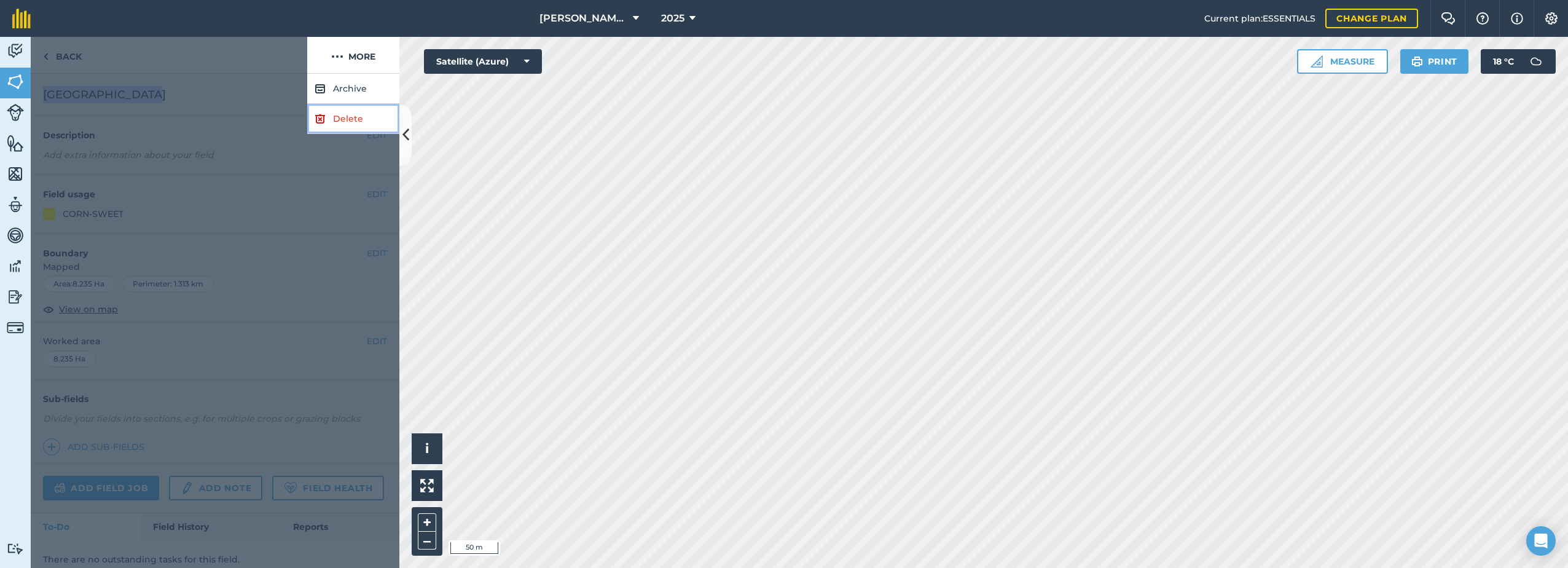
click at [343, 110] on link "Delete" at bounding box center [353, 119] width 92 height 30
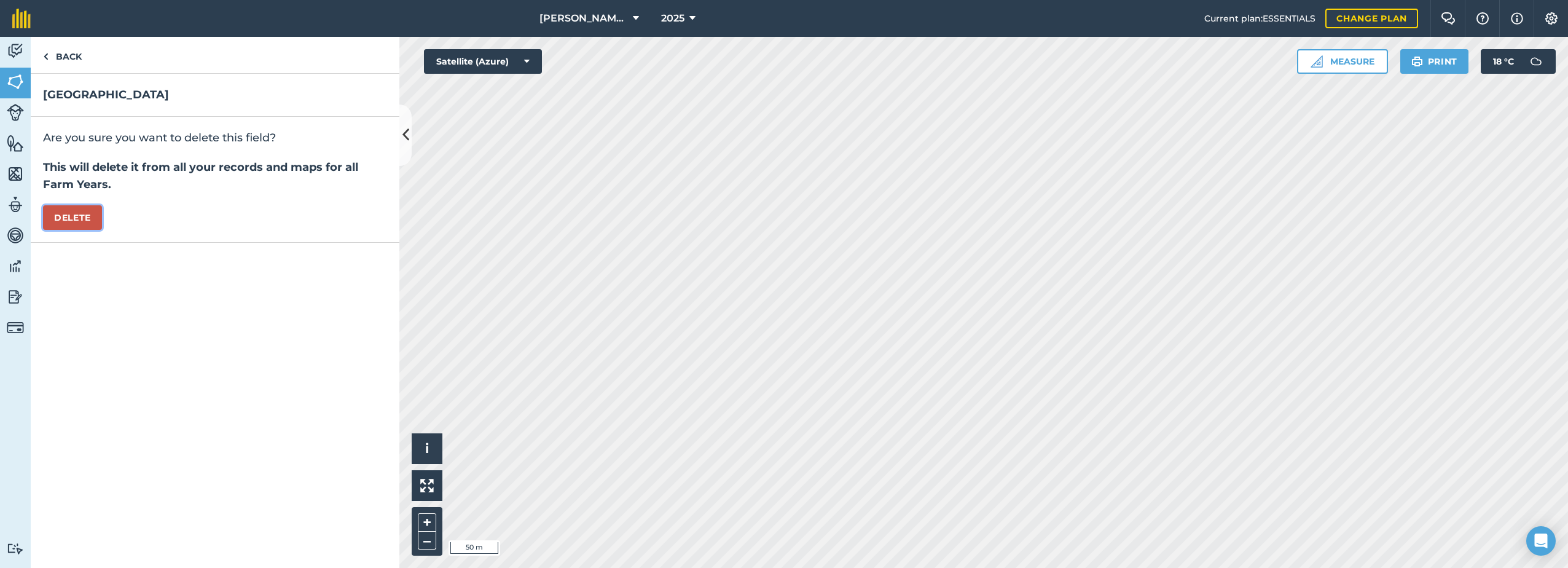
click at [66, 219] on button "Delete" at bounding box center [72, 217] width 59 height 24
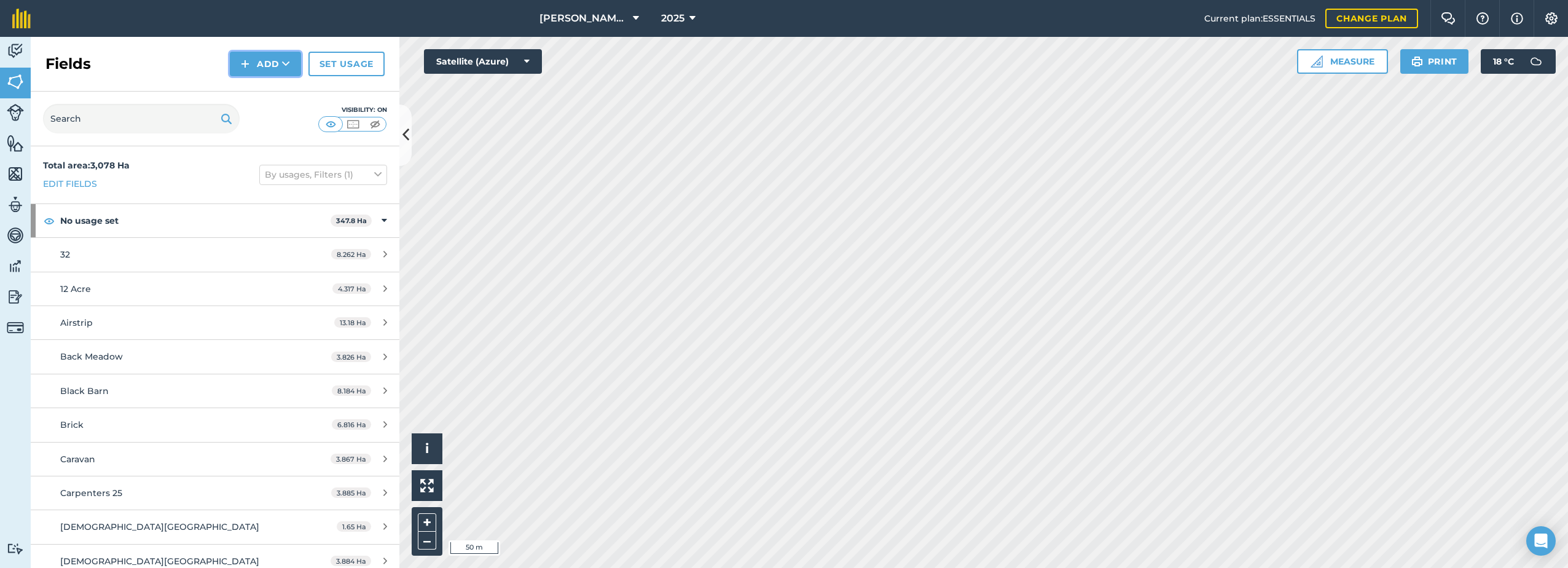
click at [279, 61] on button "Add" at bounding box center [265, 64] width 71 height 24
click at [264, 90] on link "Draw" at bounding box center [265, 91] width 67 height 27
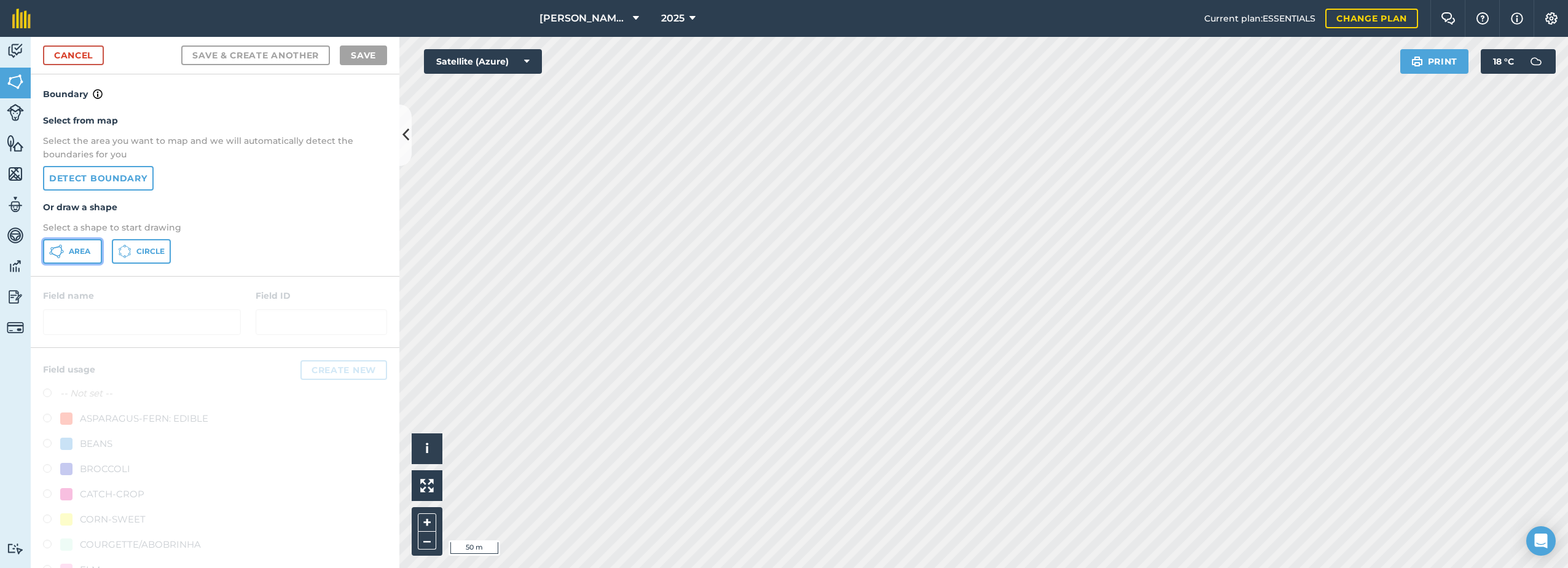
click at [70, 252] on span "Area" at bounding box center [79, 251] width 22 height 9
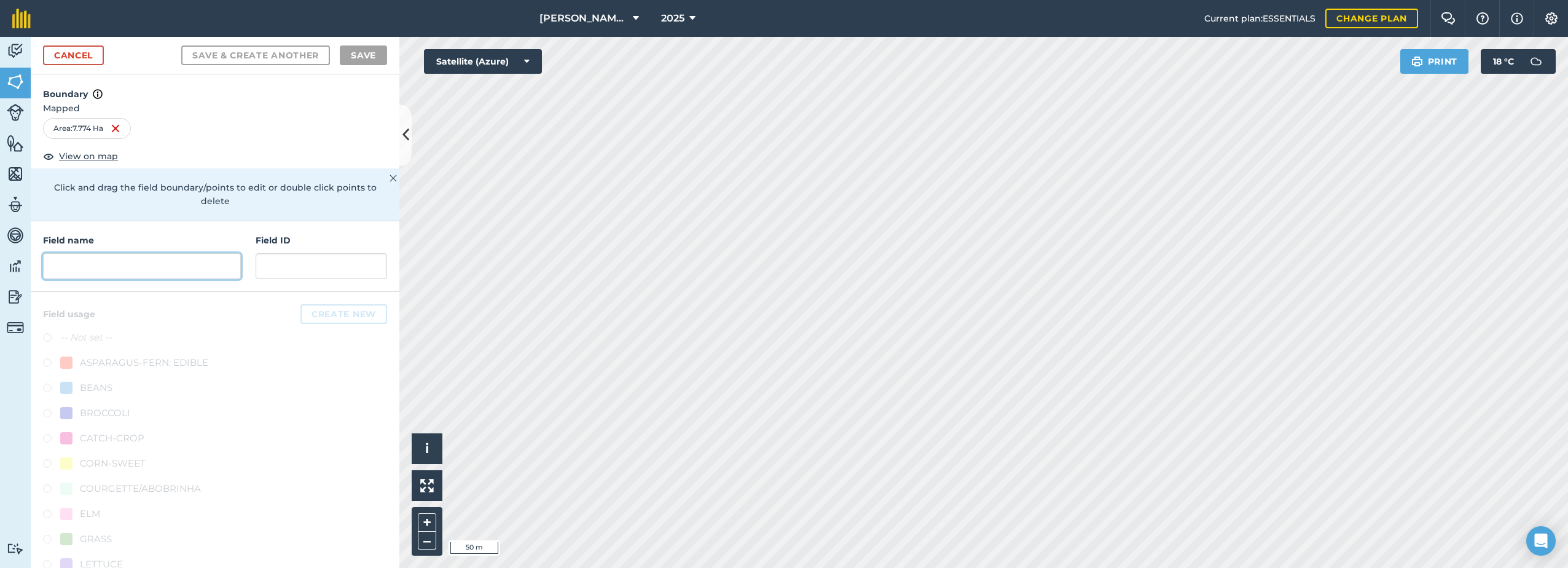
click at [187, 256] on input "text" at bounding box center [142, 266] width 198 height 26
paste input "[GEOGRAPHIC_DATA]"
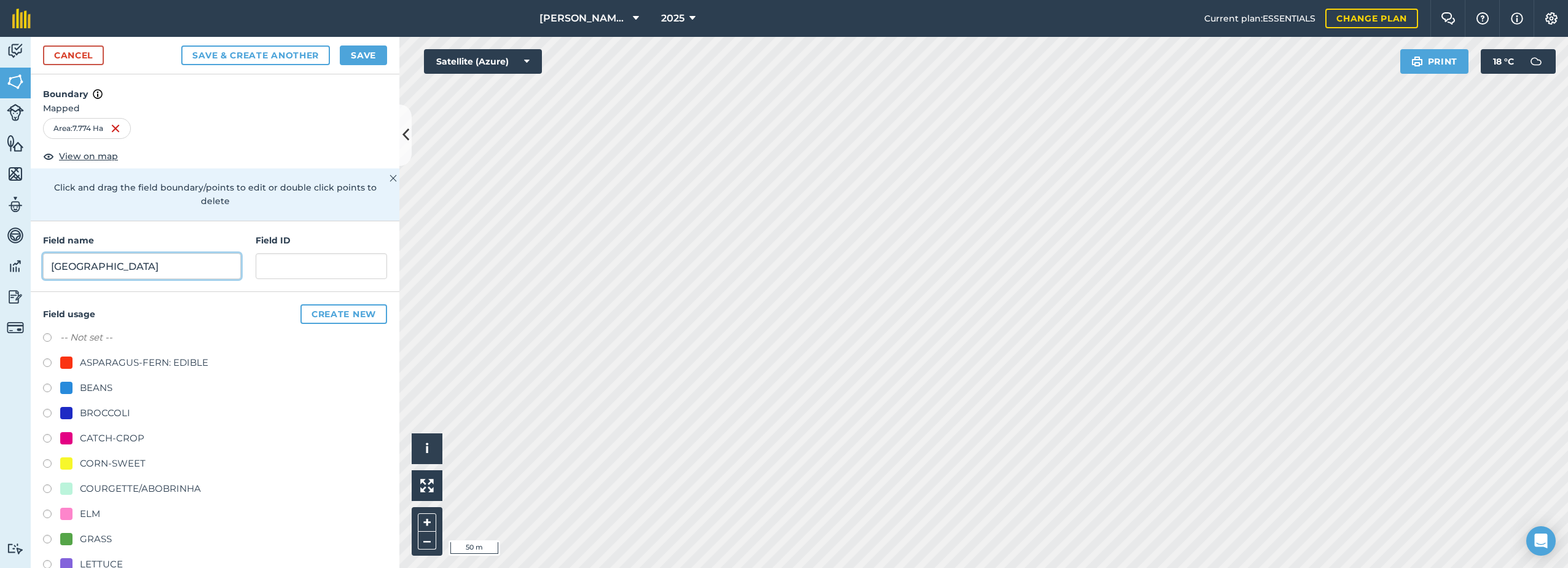
type input "[GEOGRAPHIC_DATA]"
click at [88, 464] on div "CORN-SWEET" at bounding box center [112, 464] width 66 height 15
radio input "true"
click at [366, 49] on button "Save" at bounding box center [364, 55] width 47 height 20
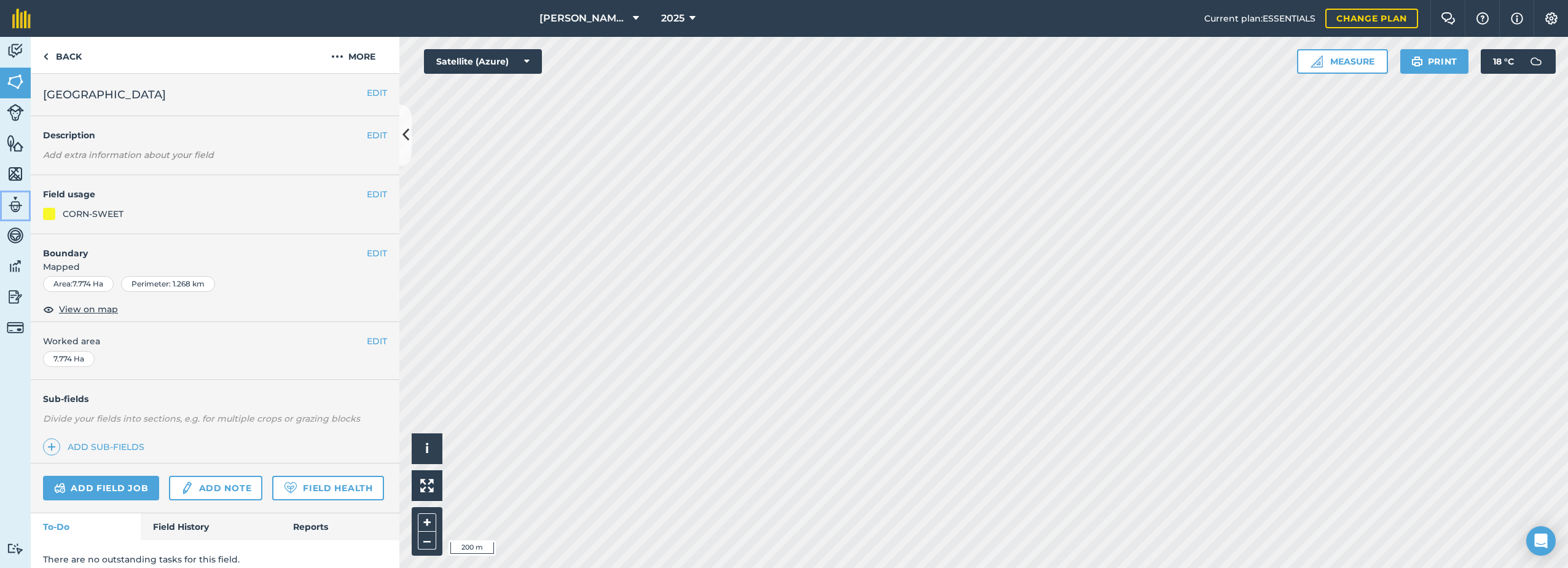
click at [17, 204] on img at bounding box center [15, 205] width 17 height 19
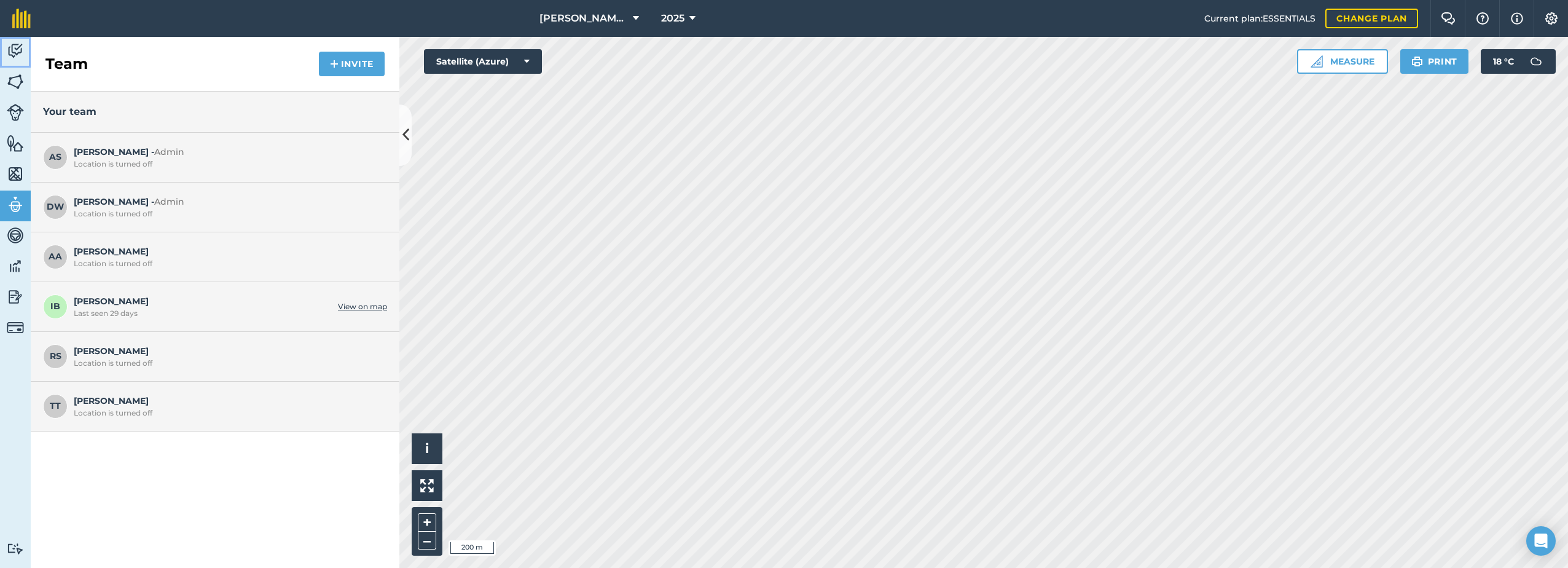
click at [19, 46] on img at bounding box center [15, 52] width 17 height 19
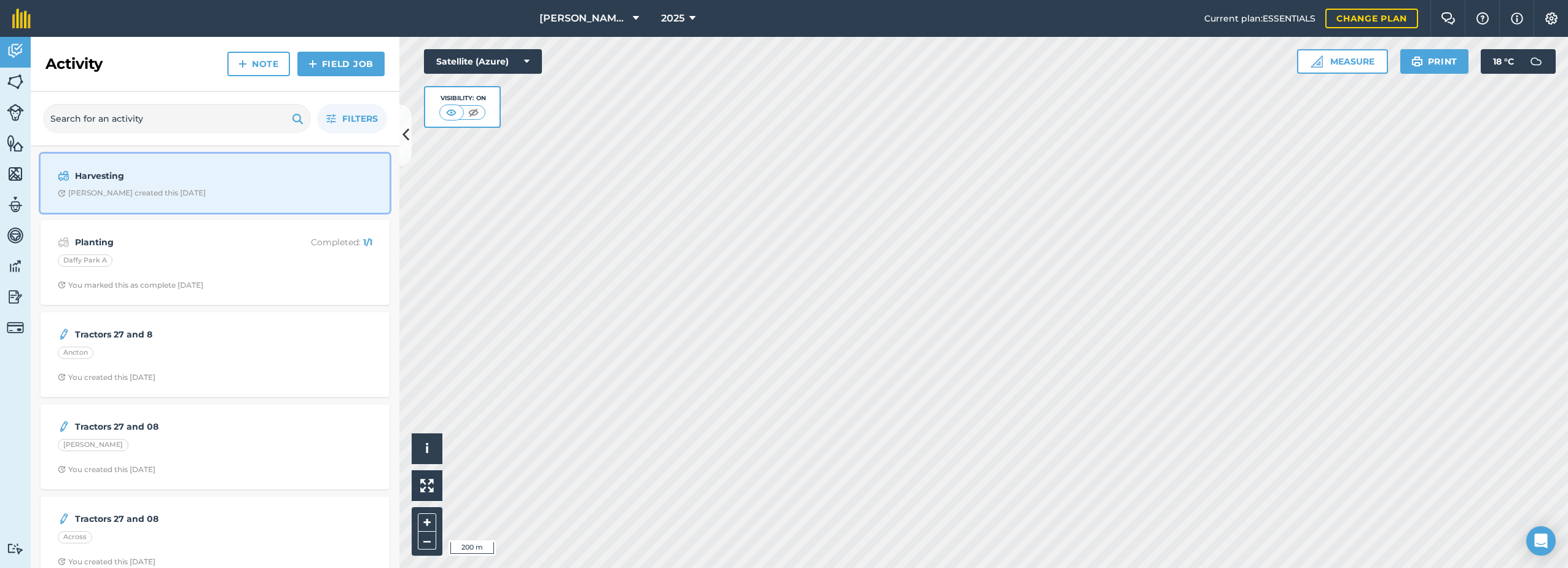
click at [141, 181] on strong "Harvesting" at bounding box center [172, 175] width 195 height 13
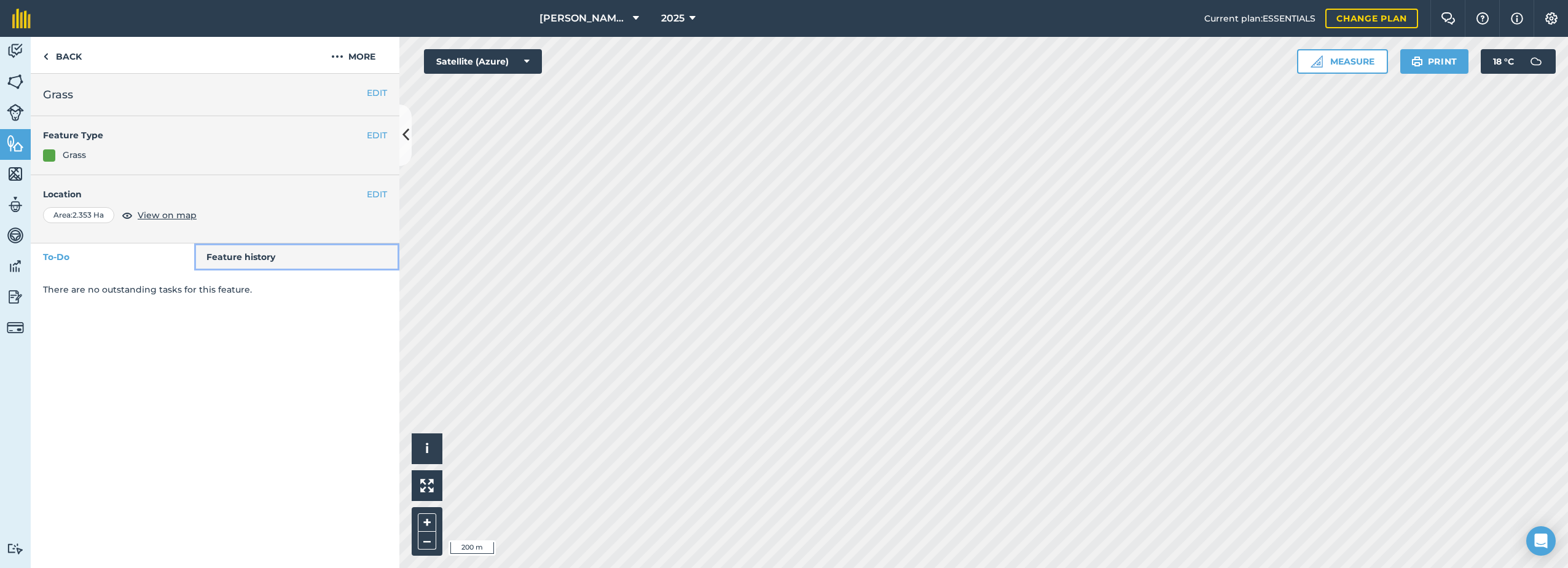
click at [214, 256] on link "Feature history" at bounding box center [297, 257] width 206 height 27
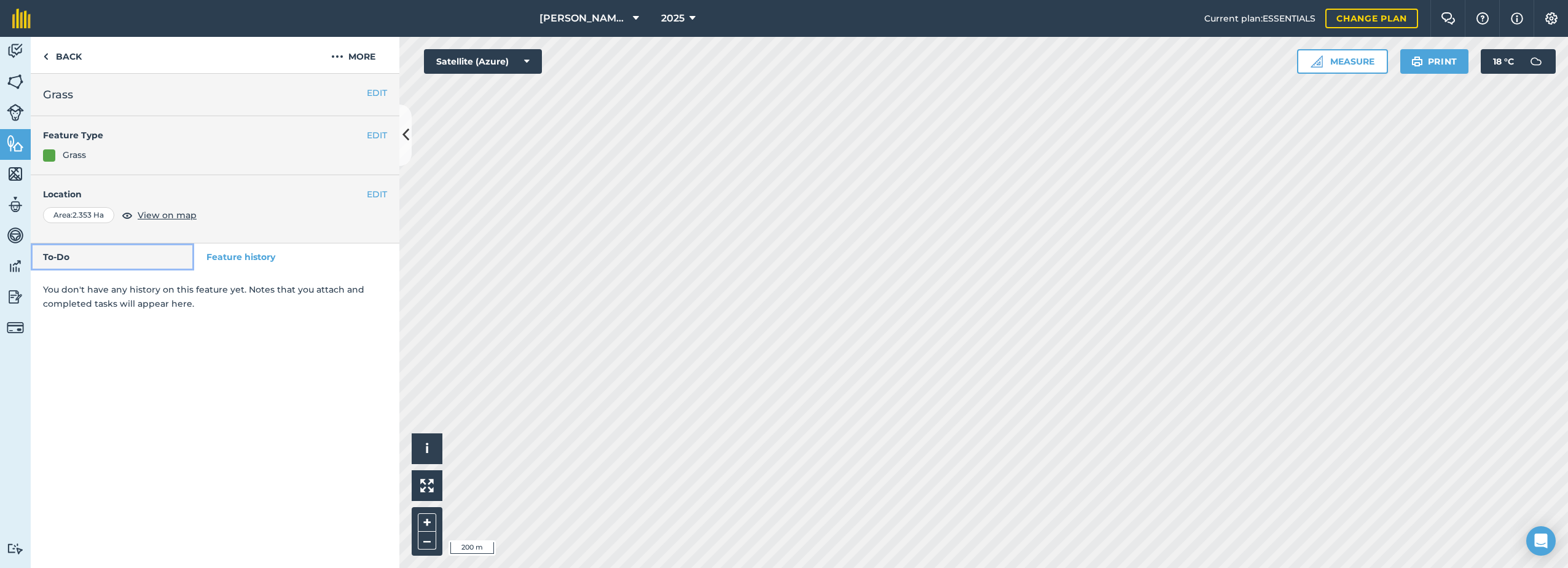
click at [102, 249] on link "To-Do" at bounding box center [112, 257] width 163 height 27
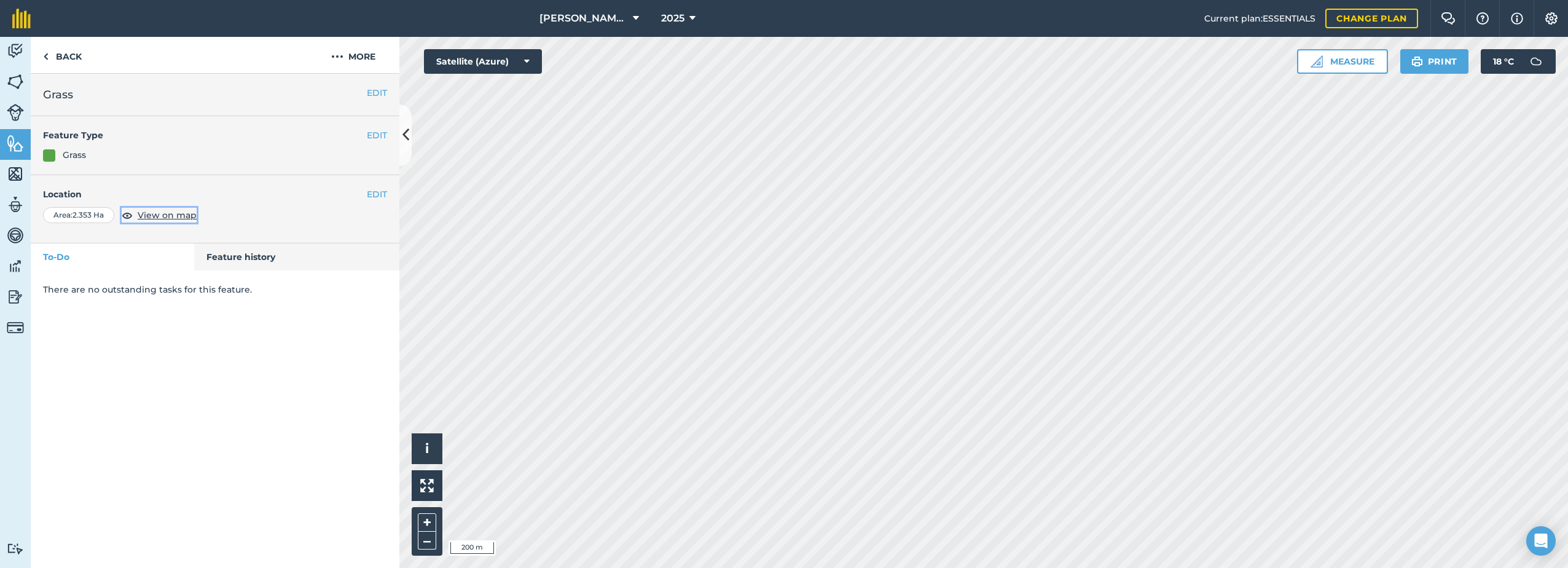
click at [155, 214] on span "View on map" at bounding box center [167, 215] width 59 height 13
click at [16, 145] on img at bounding box center [15, 143] width 17 height 19
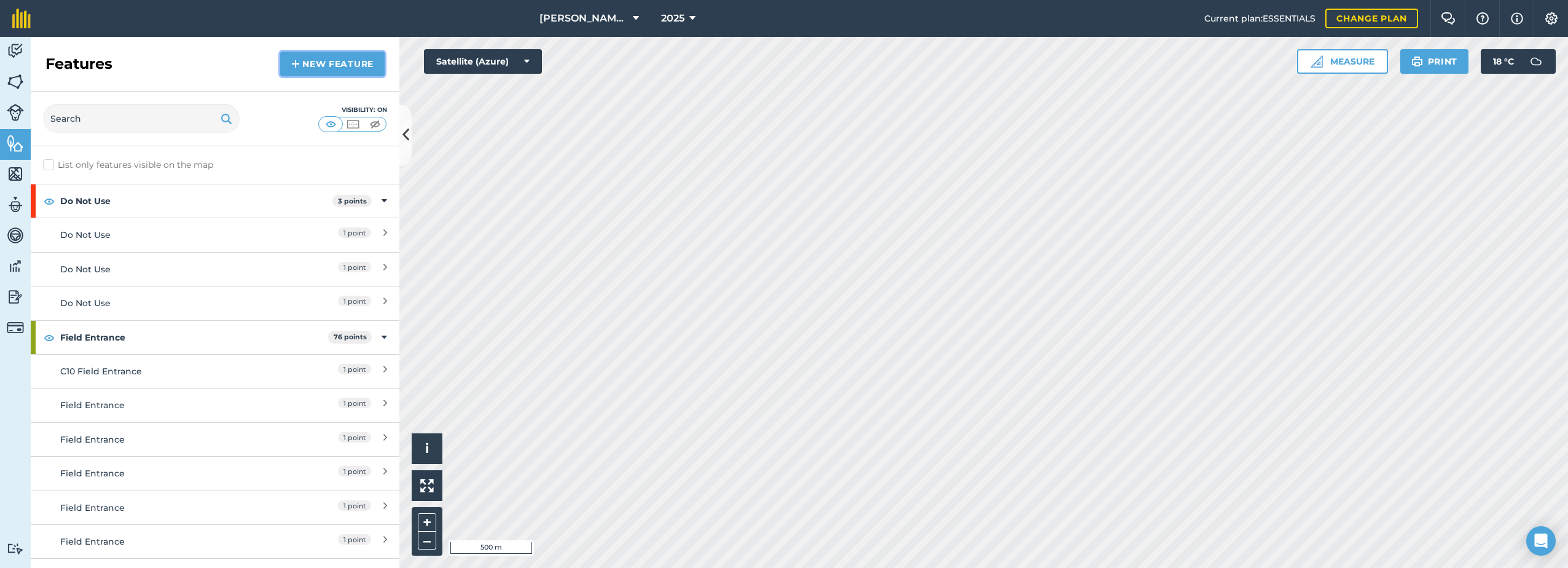
click at [335, 66] on link "New feature" at bounding box center [332, 64] width 104 height 24
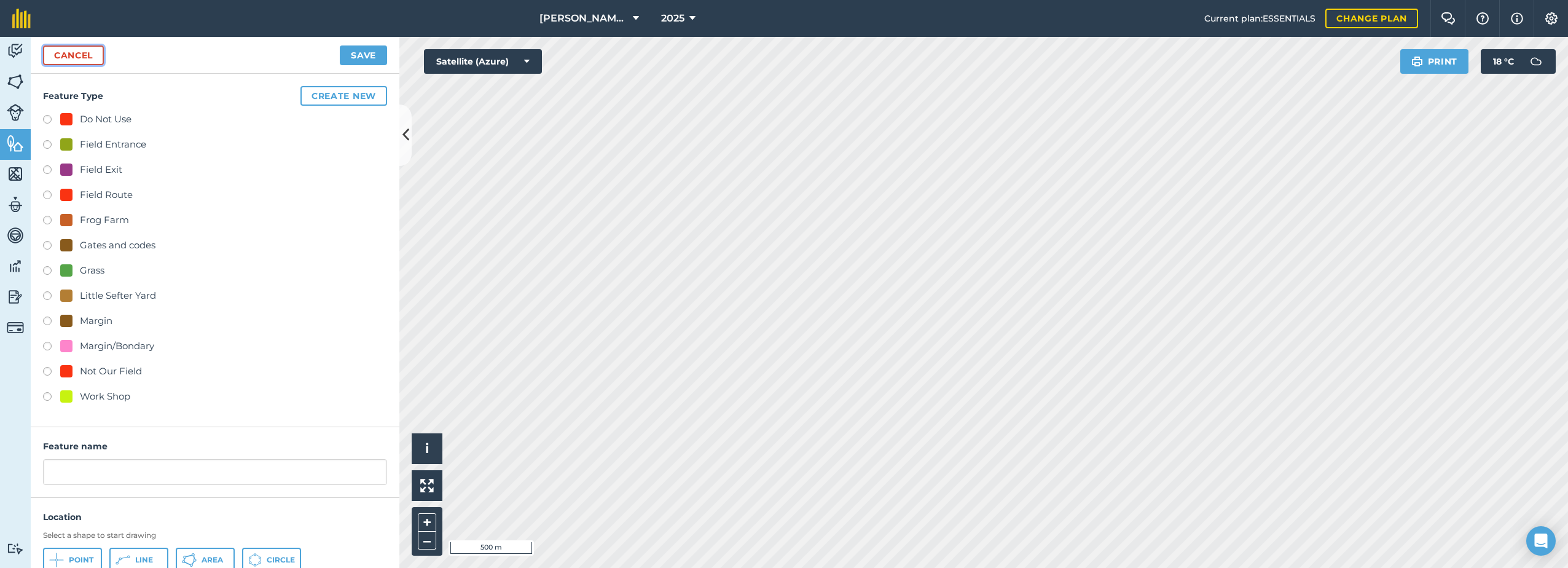
click at [59, 56] on link "Cancel" at bounding box center [73, 55] width 61 height 20
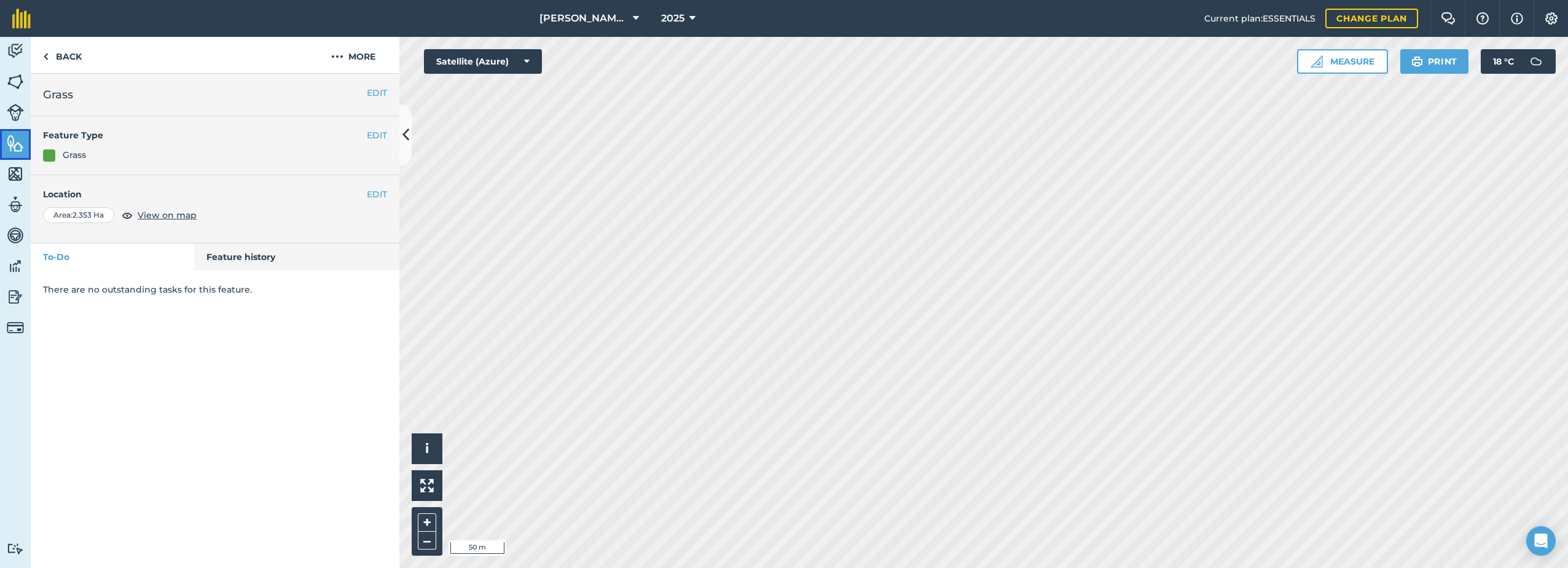
click at [15, 143] on img at bounding box center [15, 143] width 17 height 19
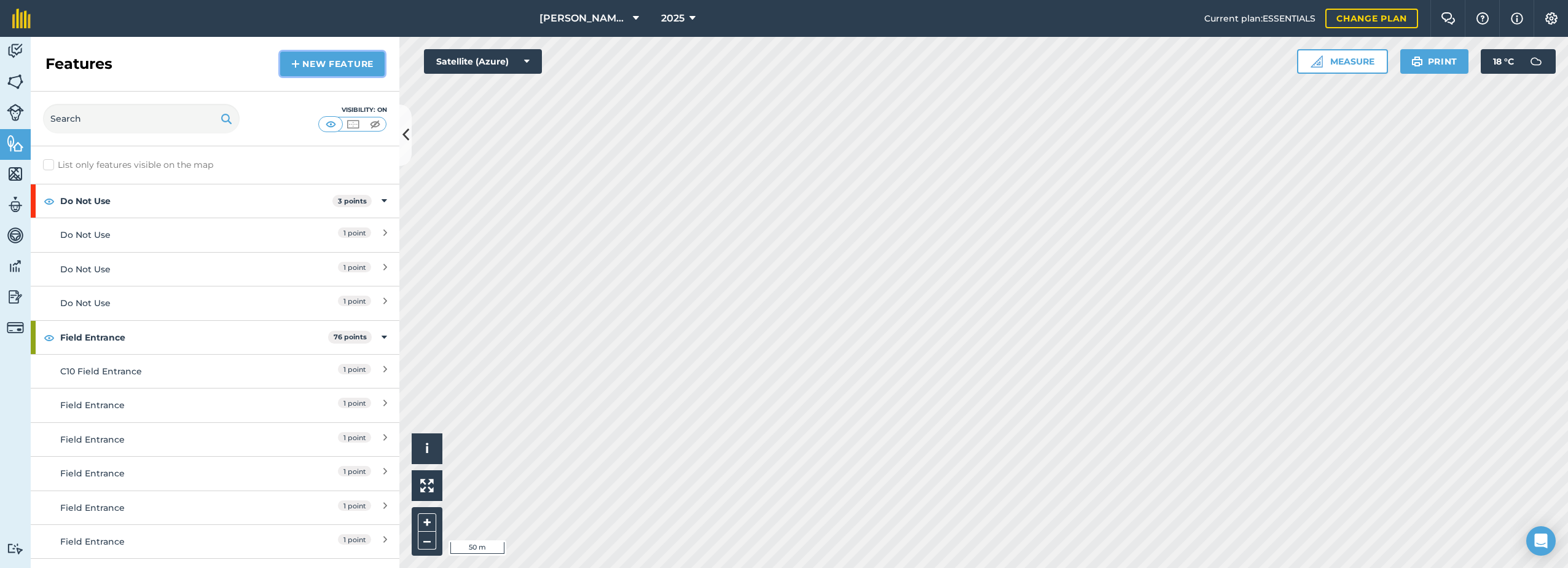
click at [327, 64] on link "New feature" at bounding box center [332, 64] width 104 height 24
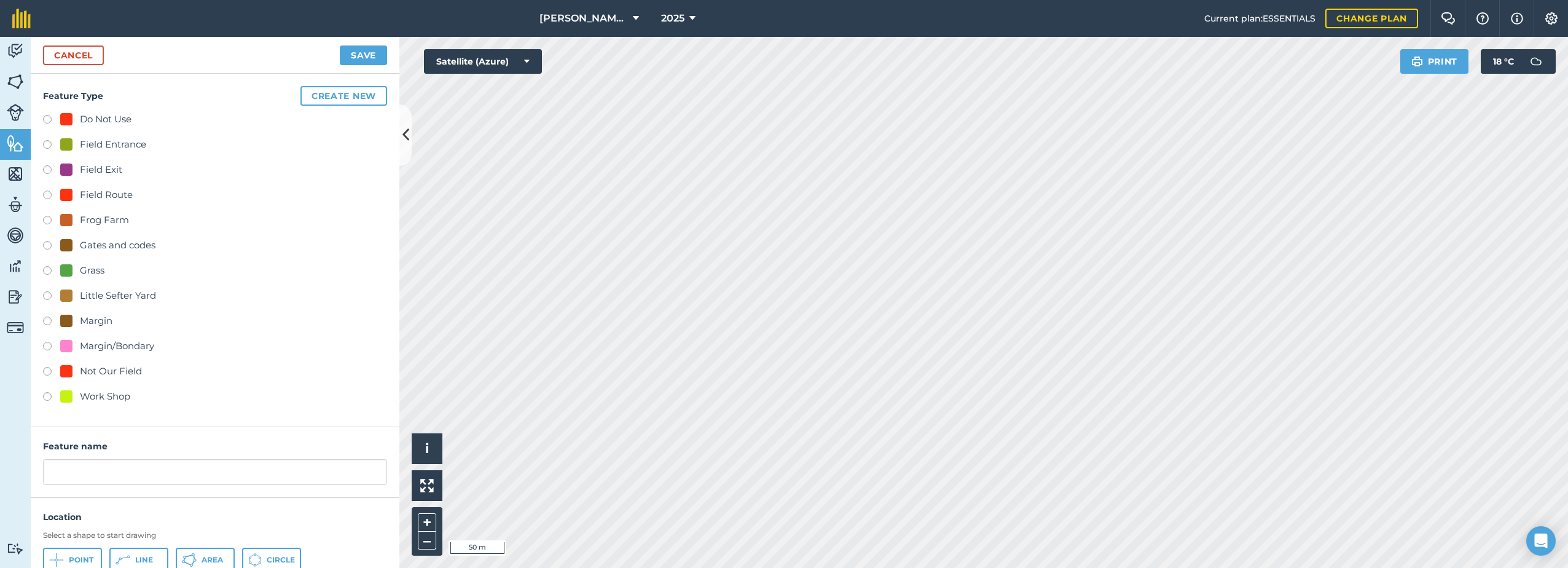
click at [82, 145] on div "Field Entrance" at bounding box center [112, 144] width 67 height 15
radio input "true"
click at [137, 472] on input "Field Entrance 4" at bounding box center [215, 472] width 344 height 26
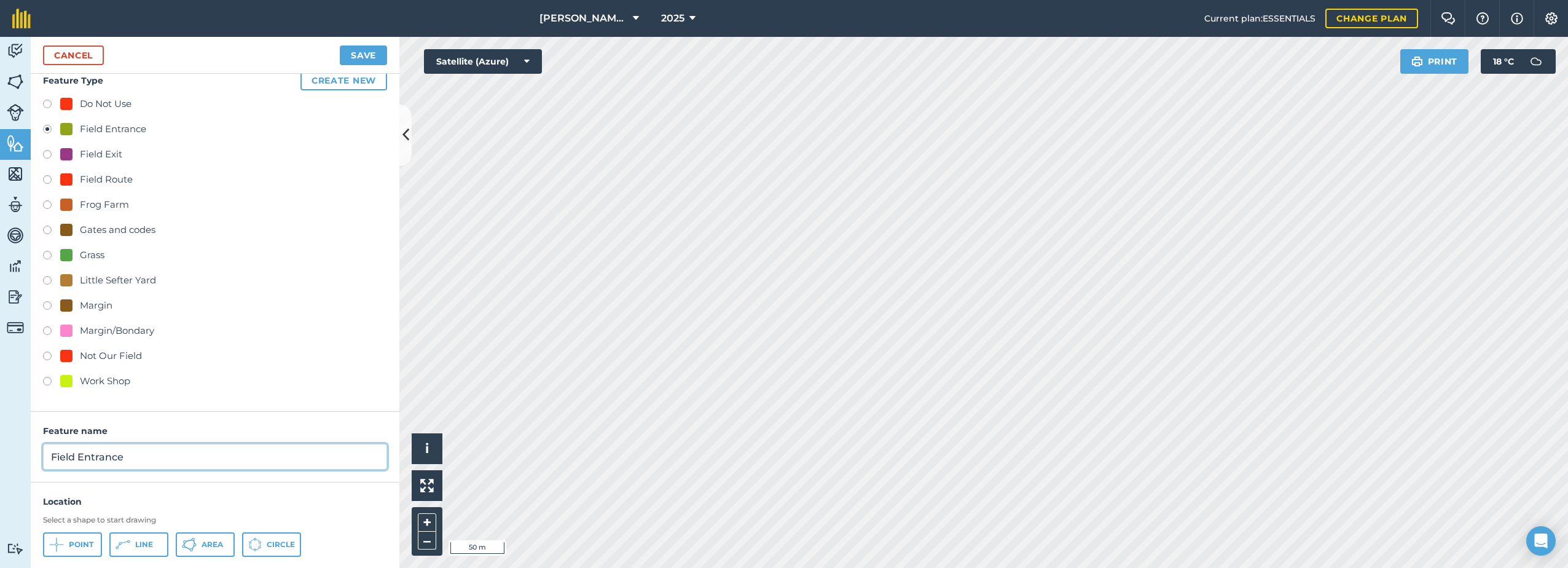
scroll to position [46, 0]
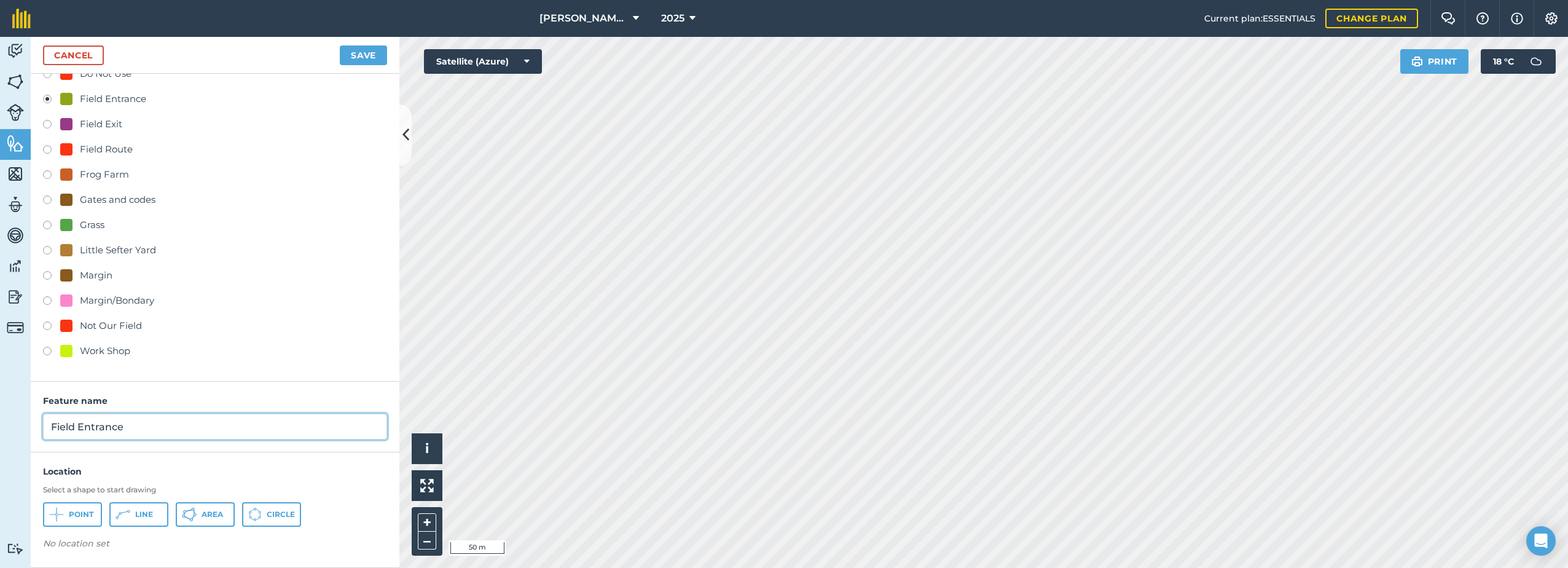
type input "Field Entrance"
click at [55, 515] on icon at bounding box center [56, 515] width 15 height 15
drag, startPoint x: 83, startPoint y: 518, endPoint x: 101, endPoint y: 514, distance: 18.4
click at [83, 518] on span "Point" at bounding box center [81, 515] width 24 height 9
click at [356, 57] on button "Save" at bounding box center [364, 55] width 47 height 20
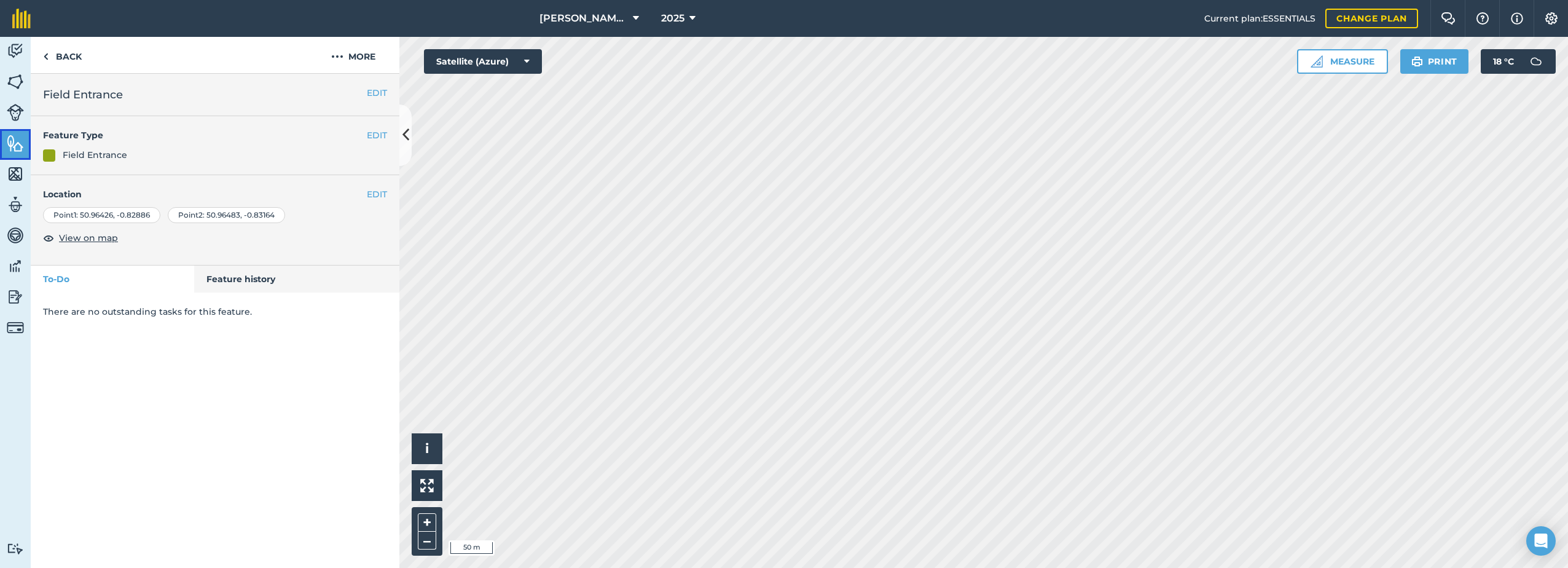
drag, startPoint x: 9, startPoint y: 140, endPoint x: 22, endPoint y: 142, distance: 13.2
click at [9, 140] on img at bounding box center [15, 143] width 17 height 19
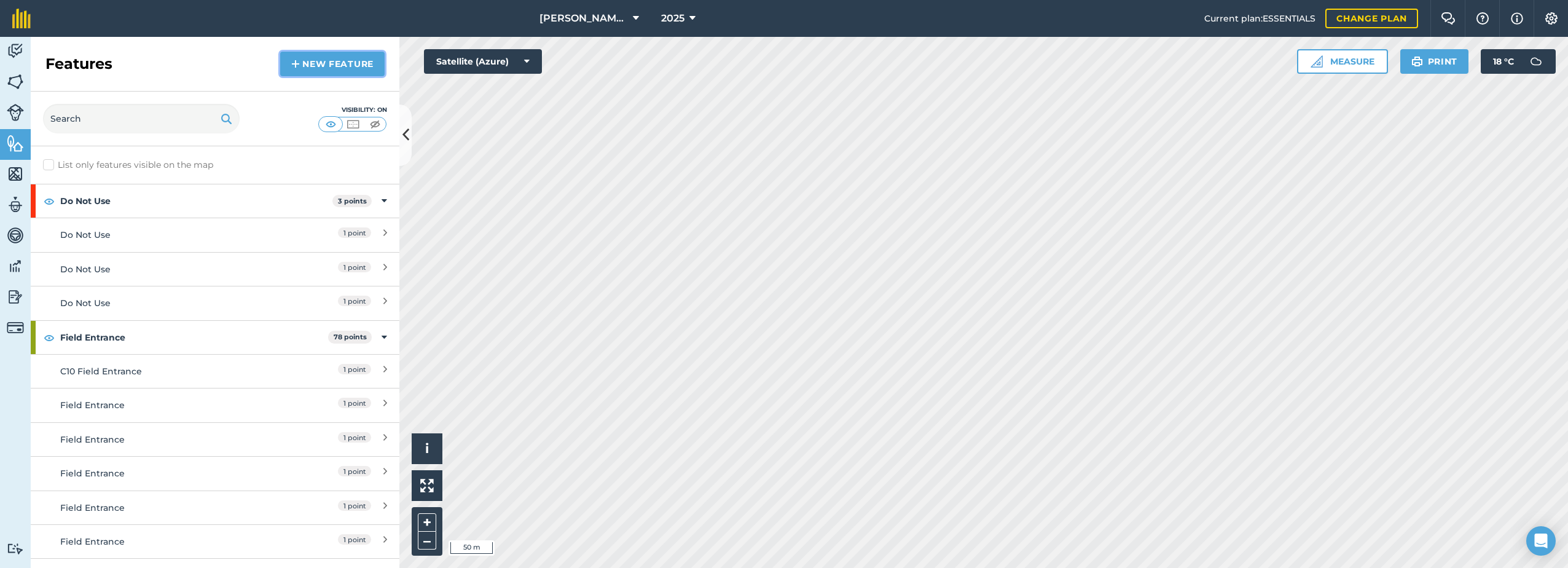
click at [318, 61] on link "New feature" at bounding box center [332, 64] width 104 height 24
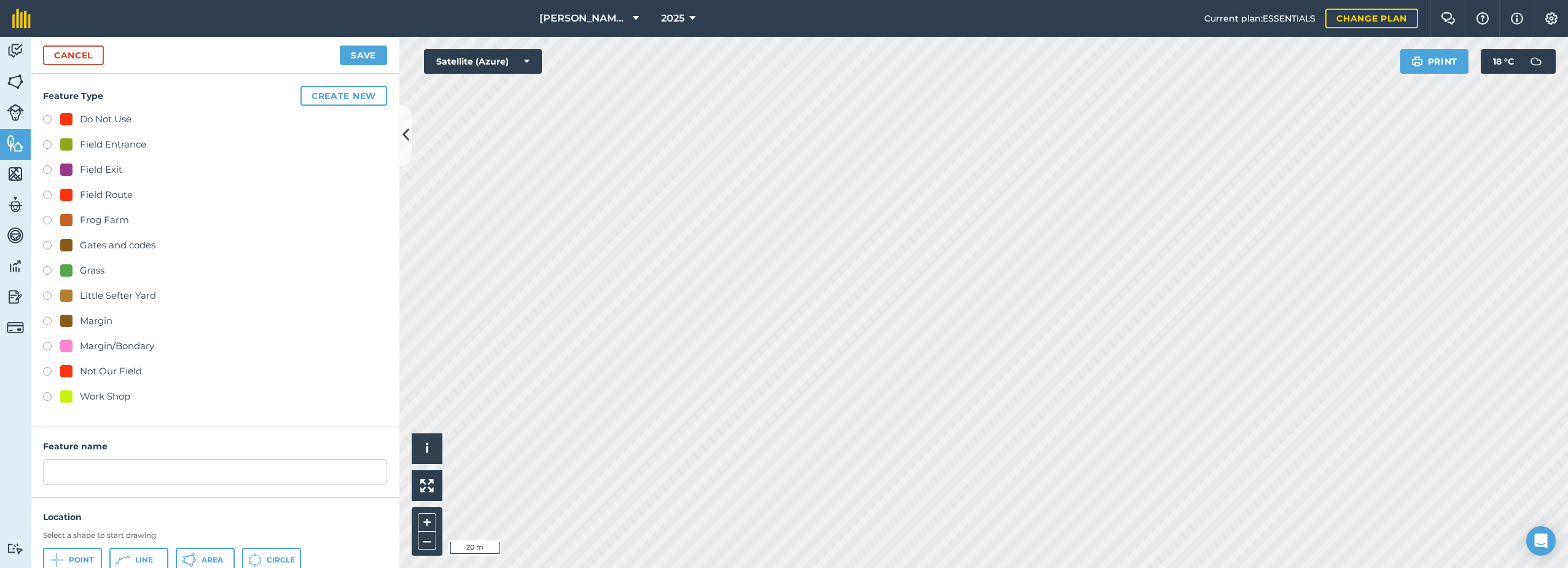
click at [93, 117] on div "Do Not Use" at bounding box center [105, 119] width 52 height 15
radio input "true"
click at [133, 477] on input "Do Not Use 2" at bounding box center [215, 472] width 344 height 26
type input "Do Not Use"
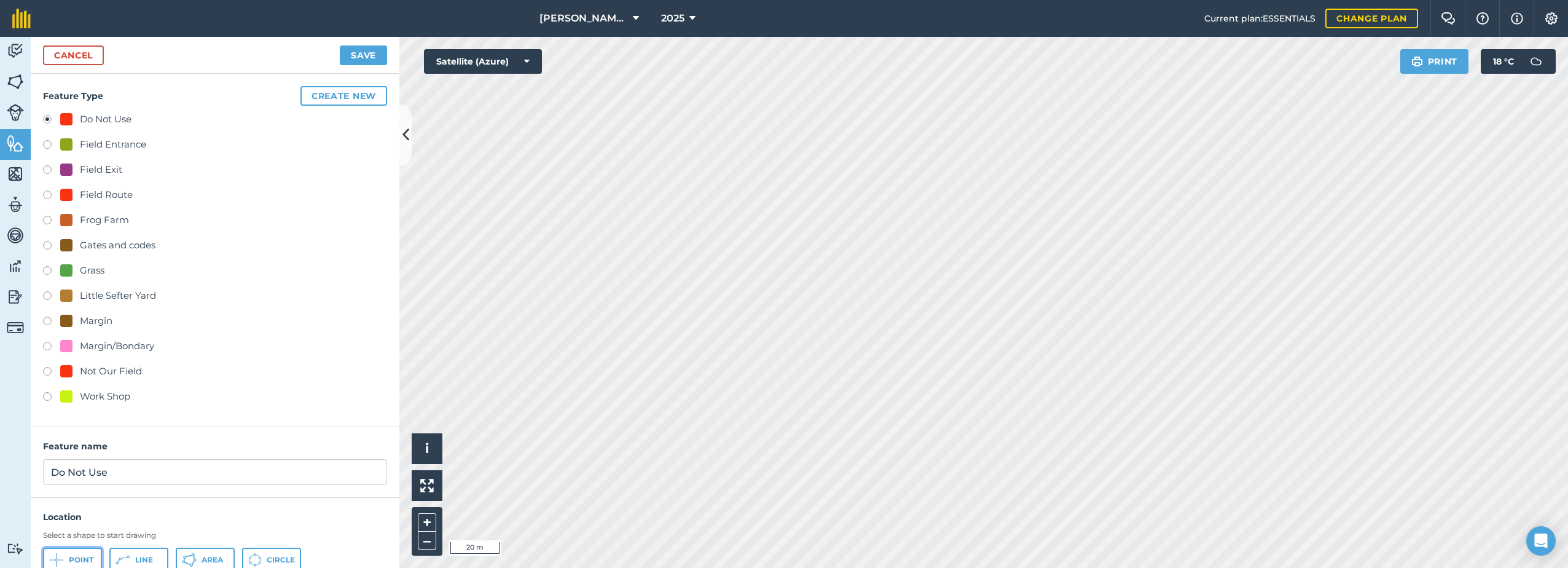
click at [74, 558] on span "Point" at bounding box center [81, 560] width 24 height 9
drag, startPoint x: 78, startPoint y: 561, endPoint x: 111, endPoint y: 554, distance: 33.7
click at [82, 559] on span "Point" at bounding box center [81, 560] width 24 height 9
drag, startPoint x: 141, startPoint y: 558, endPoint x: 291, endPoint y: 507, distance: 158.4
click at [141, 558] on span "Line" at bounding box center [143, 560] width 18 height 9
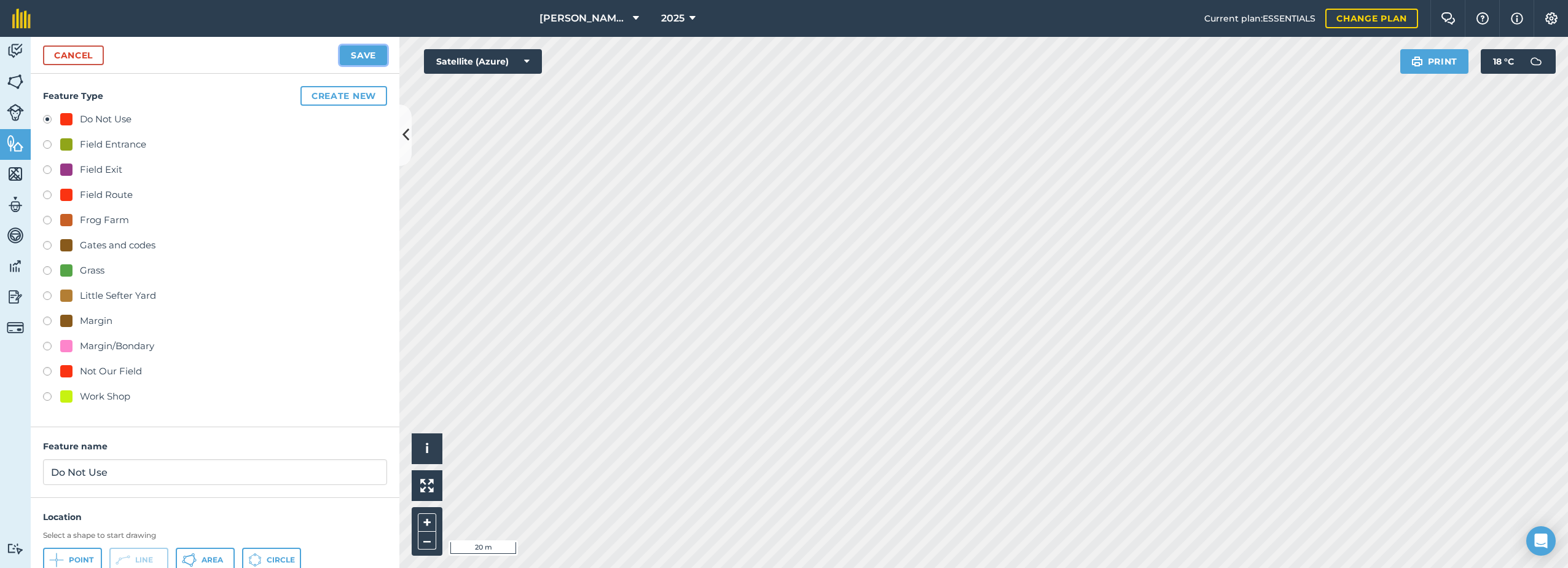
click at [370, 53] on button "Save" at bounding box center [364, 55] width 47 height 20
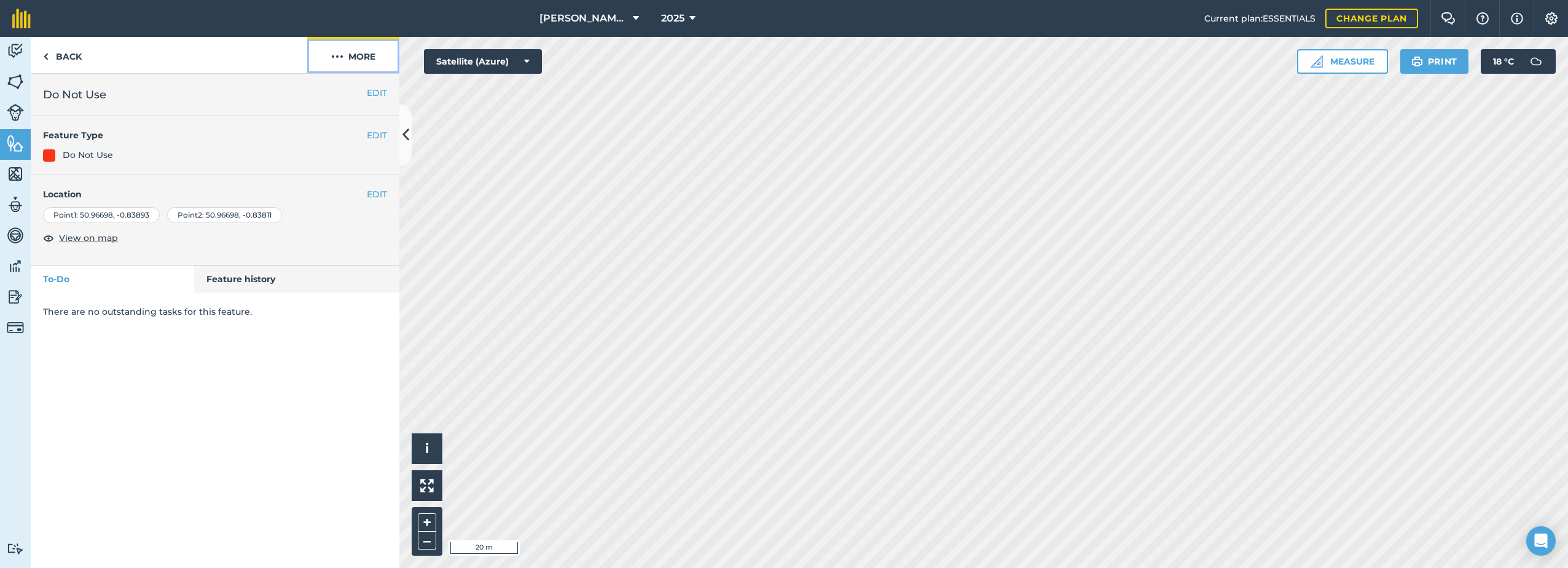
click at [354, 56] on button "More" at bounding box center [353, 54] width 92 height 37
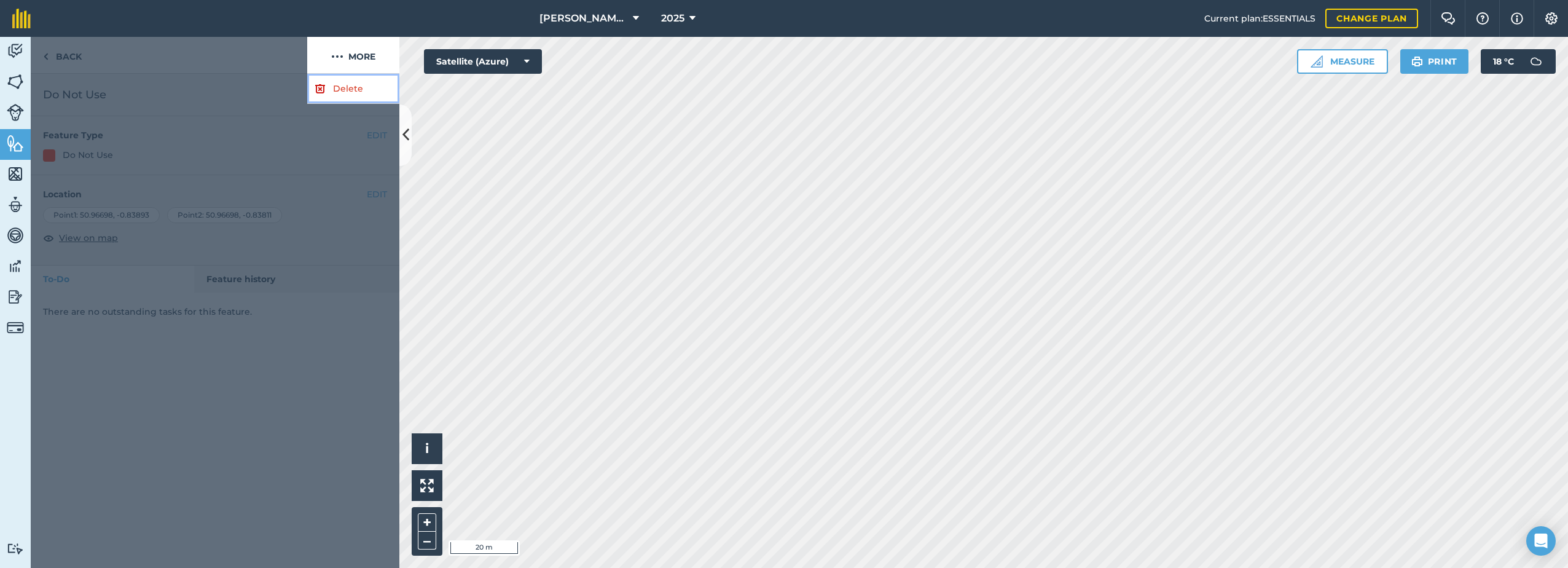
click at [327, 92] on link "Delete" at bounding box center [353, 89] width 92 height 30
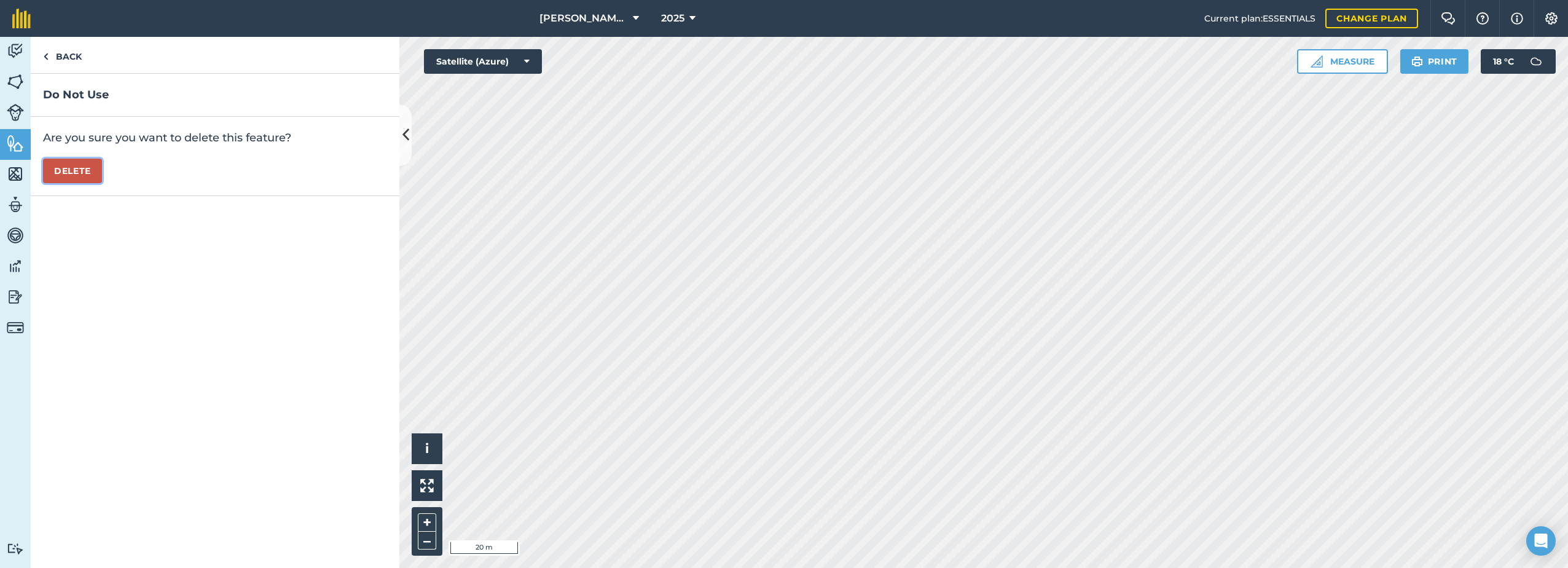
drag, startPoint x: 67, startPoint y: 167, endPoint x: 231, endPoint y: 206, distance: 168.6
click at [68, 167] on button "Delete" at bounding box center [72, 171] width 59 height 24
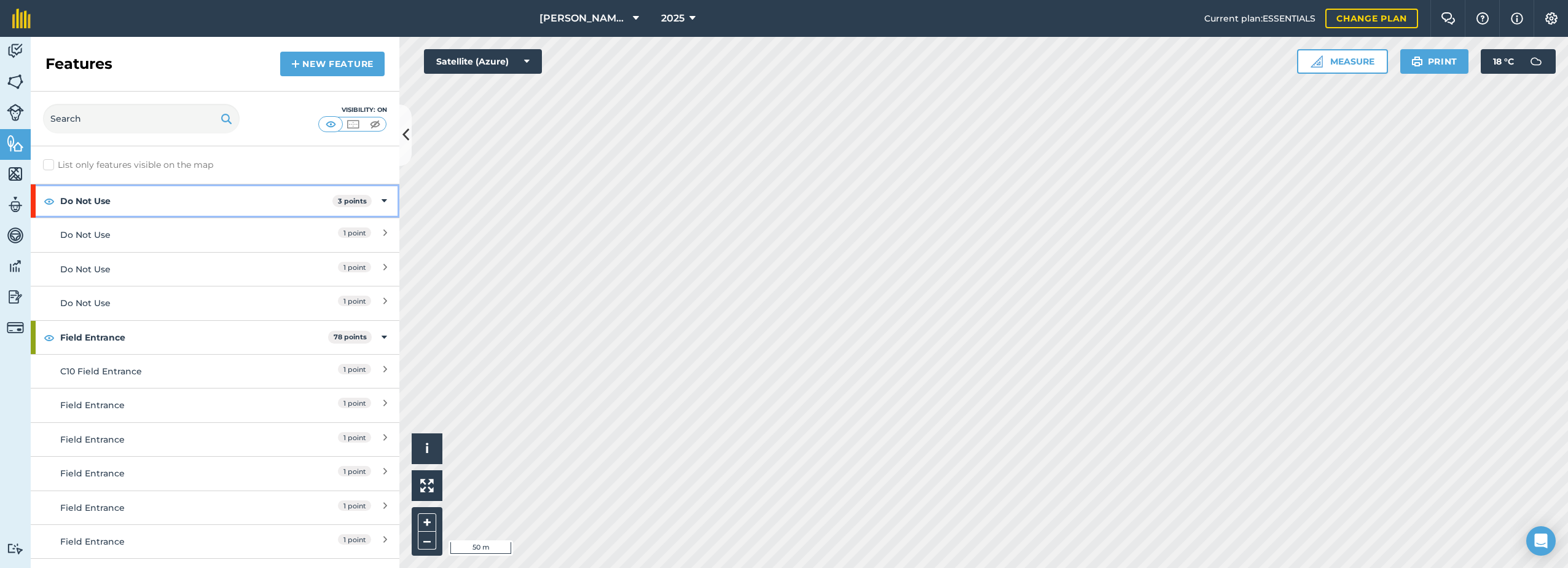
click at [110, 200] on strong "Do Not Use" at bounding box center [196, 201] width 272 height 33
click at [340, 203] on strong "3 points" at bounding box center [354, 201] width 29 height 8
click at [338, 203] on strong "3 points" at bounding box center [352, 201] width 29 height 8
click at [340, 203] on strong "3 points" at bounding box center [354, 201] width 29 height 8
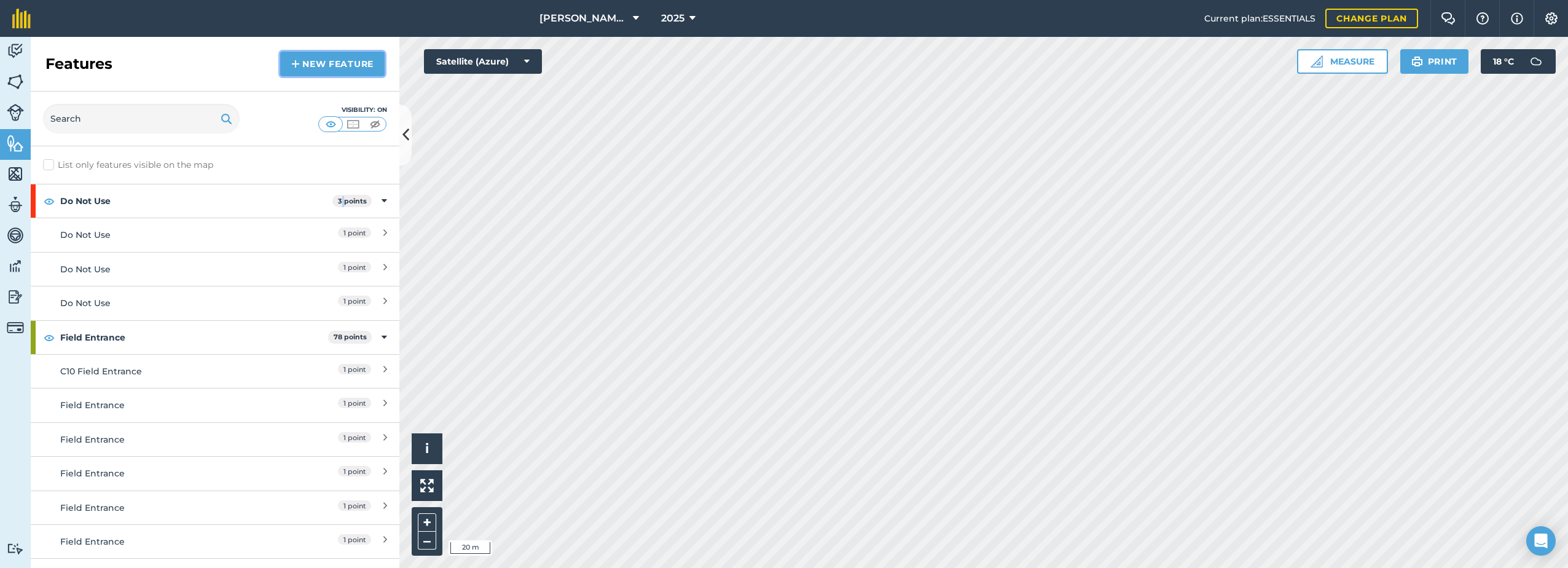
click at [292, 69] on img at bounding box center [295, 64] width 8 height 15
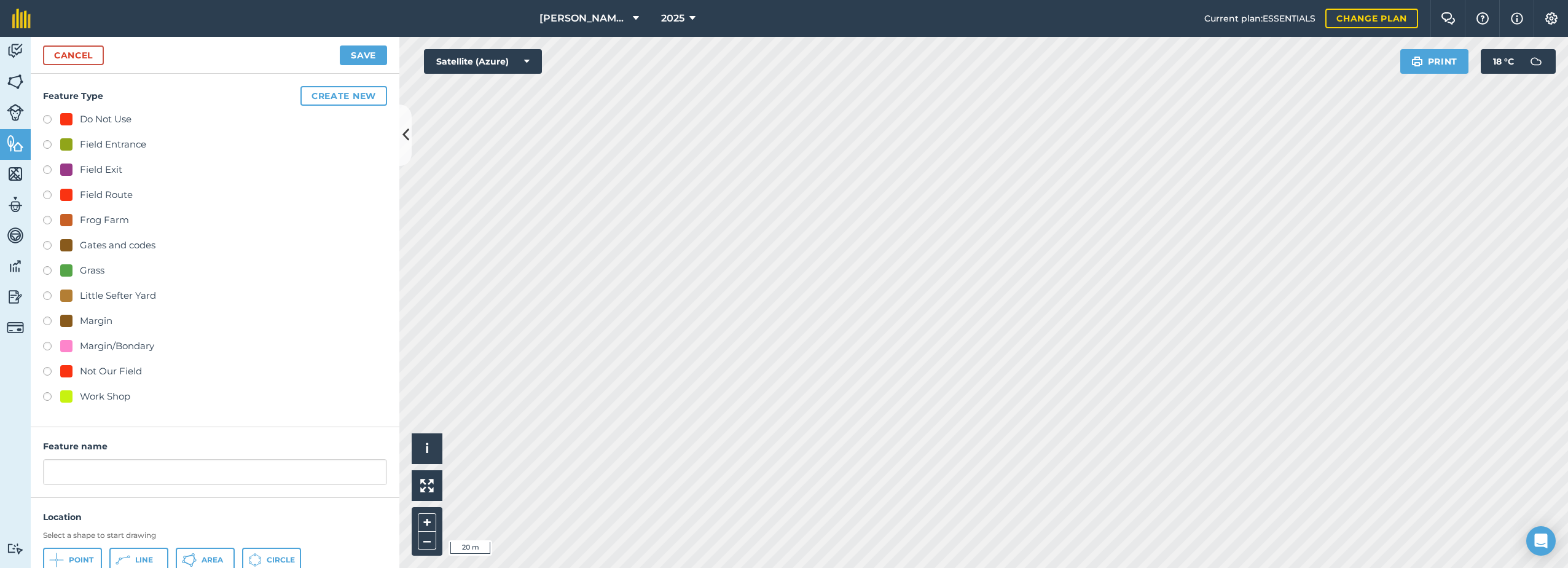
click at [101, 120] on div "Do Not Use" at bounding box center [105, 119] width 52 height 15
radio input "true"
click at [187, 559] on icon at bounding box center [189, 560] width 15 height 15
click at [158, 469] on input "Do Not Use 2" at bounding box center [215, 472] width 344 height 26
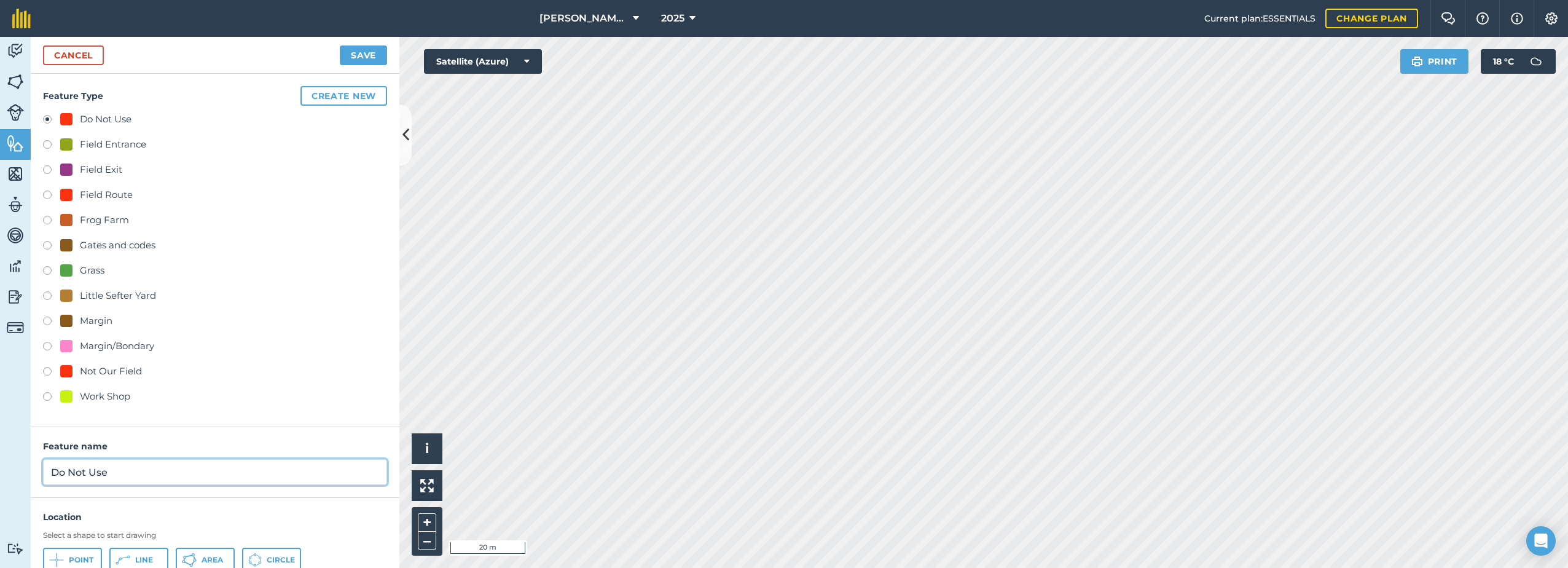
type input "Do Not Use"
click at [358, 60] on button "Save" at bounding box center [364, 55] width 47 height 20
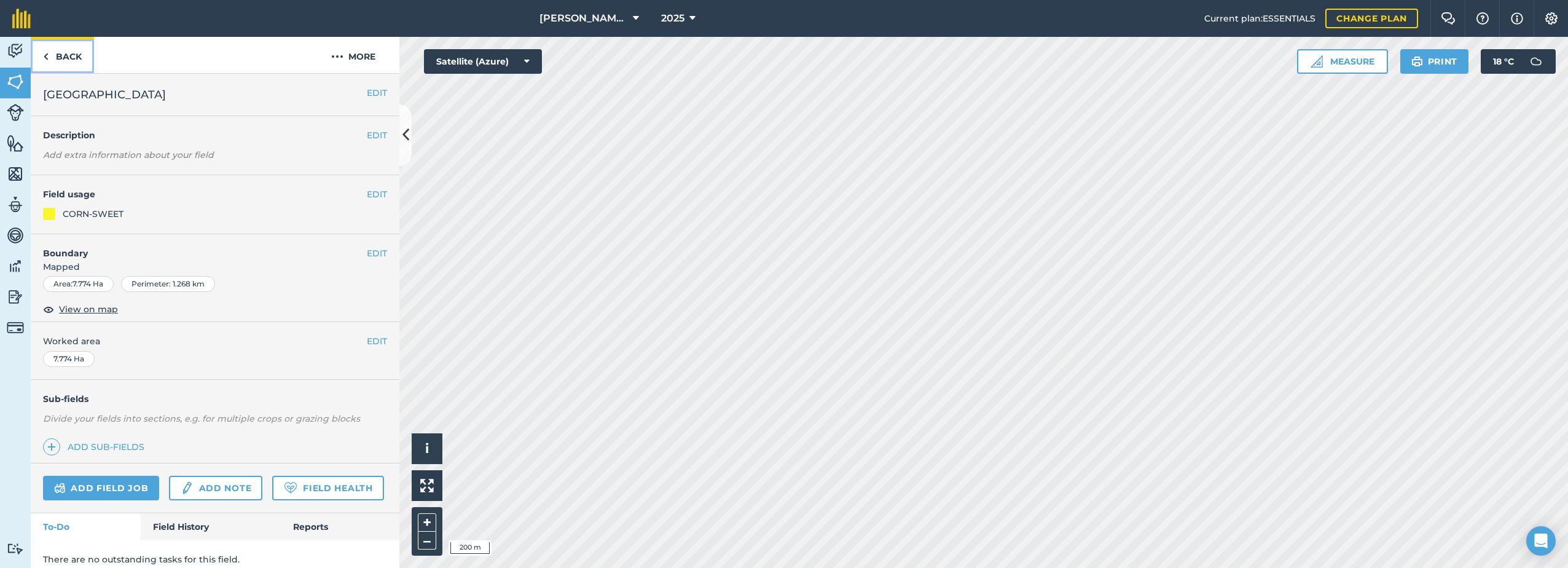
click at [47, 60] on img at bounding box center [46, 56] width 6 height 15
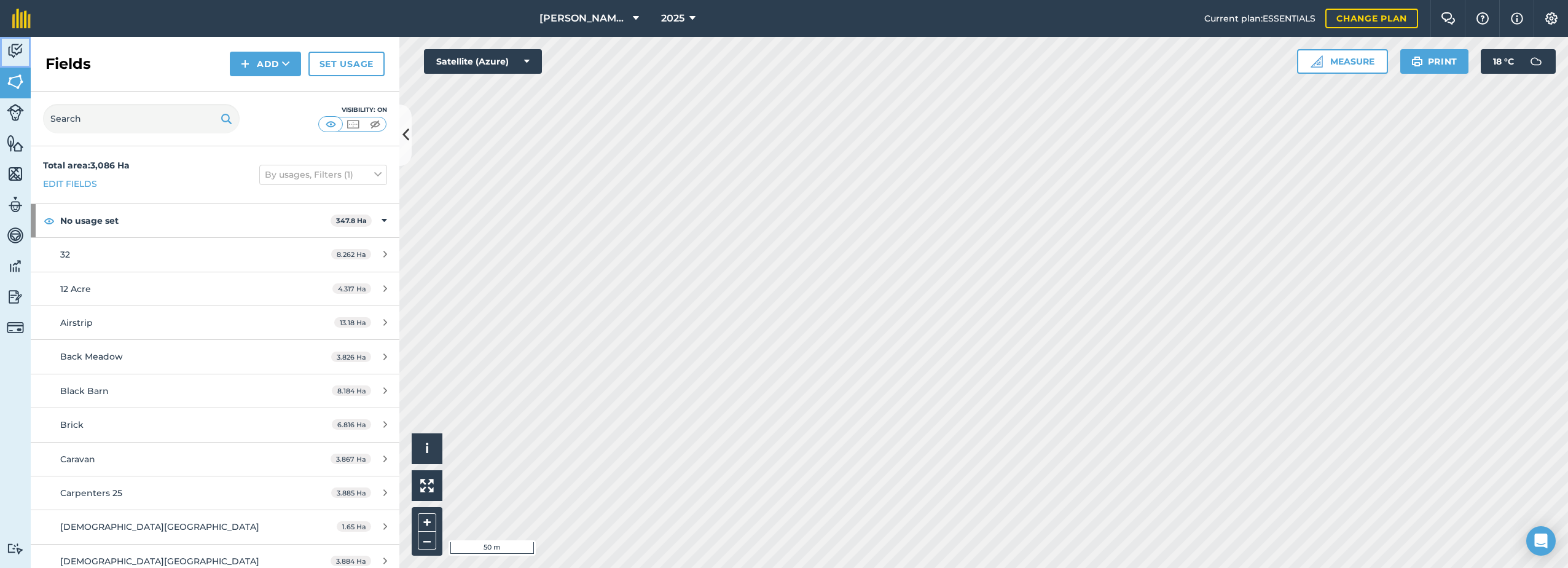
click at [13, 49] on img at bounding box center [15, 52] width 17 height 19
click at [15, 145] on img at bounding box center [15, 143] width 17 height 19
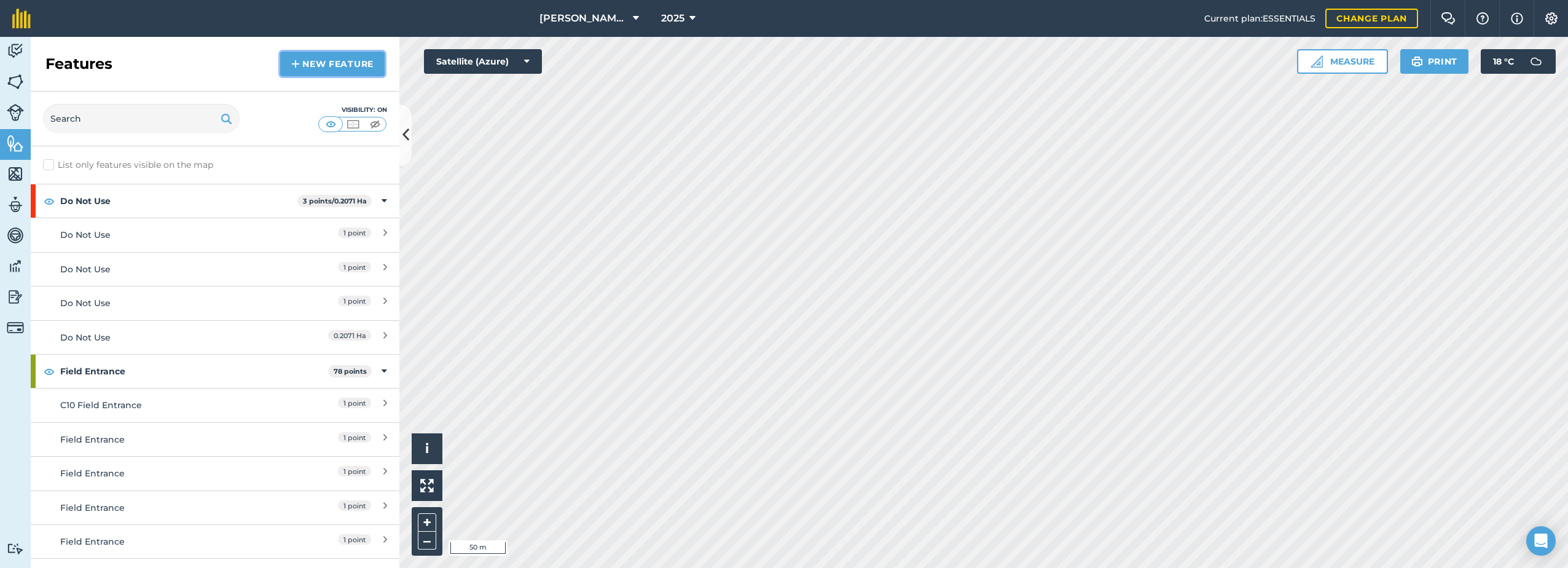
click at [317, 67] on link "New feature" at bounding box center [332, 64] width 104 height 24
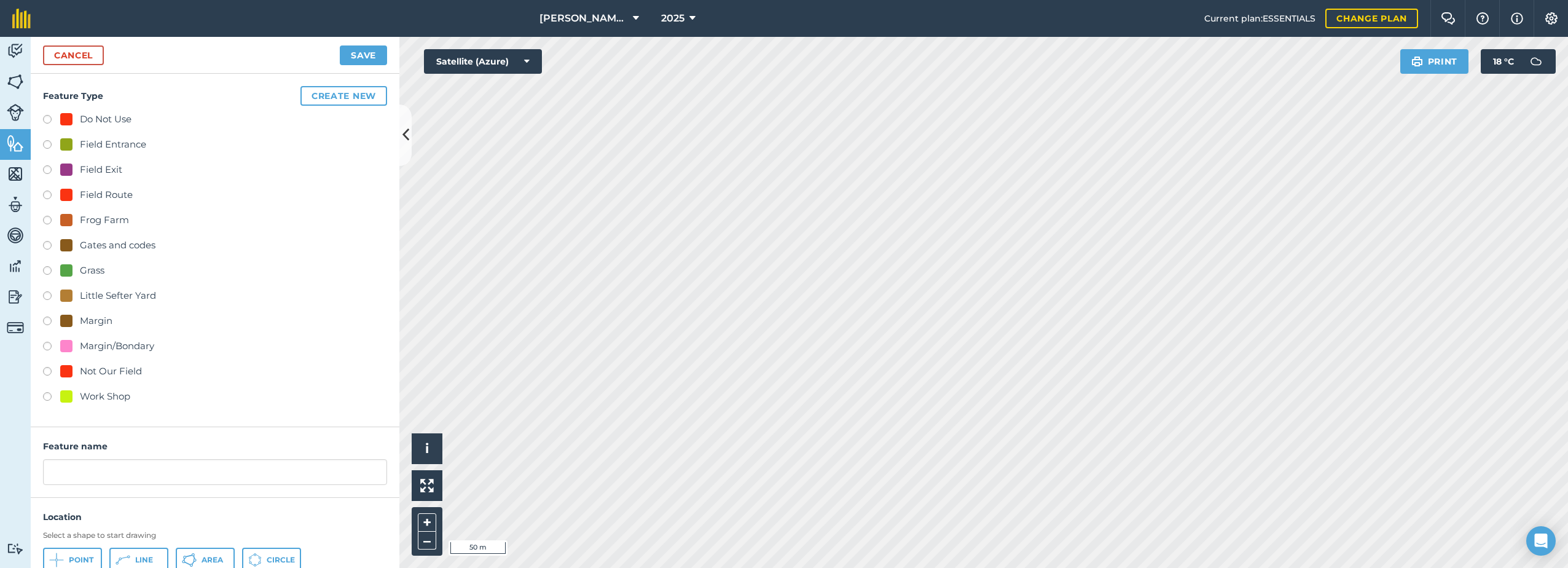
click at [93, 268] on div "Grass" at bounding box center [92, 271] width 24 height 15
radio input "true"
click at [112, 475] on input "Grass 10" at bounding box center [215, 472] width 344 height 26
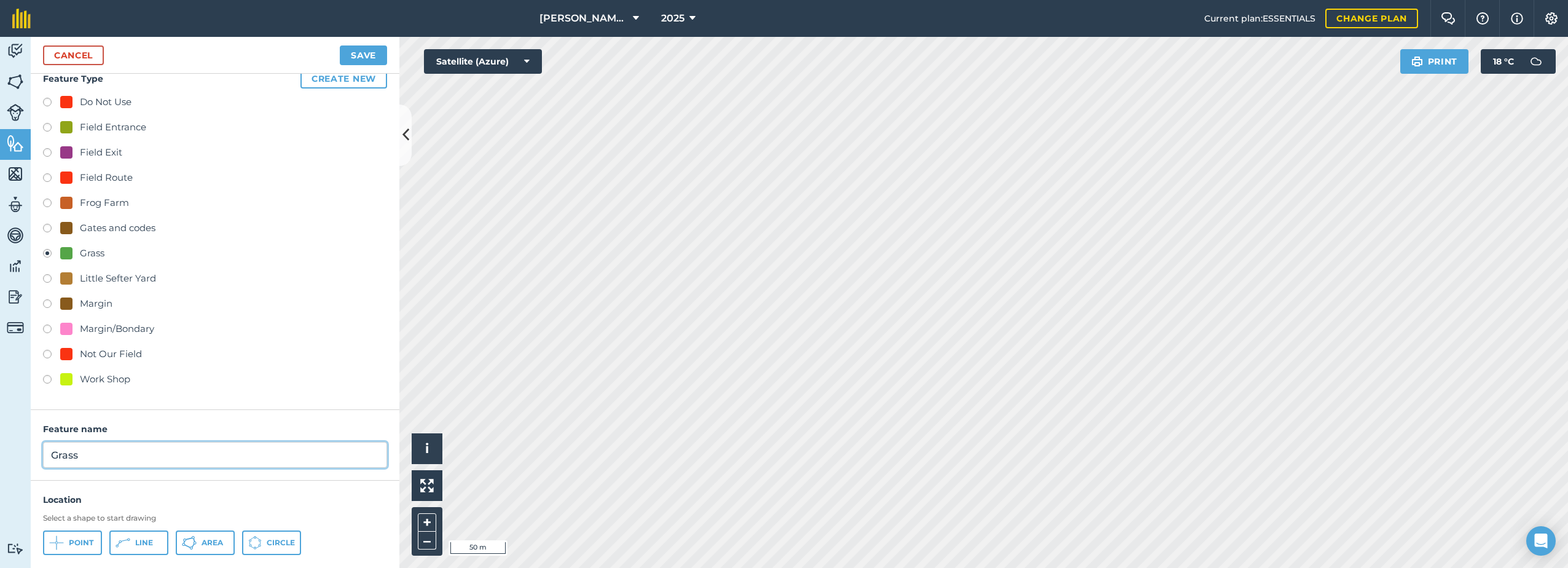
scroll to position [46, 0]
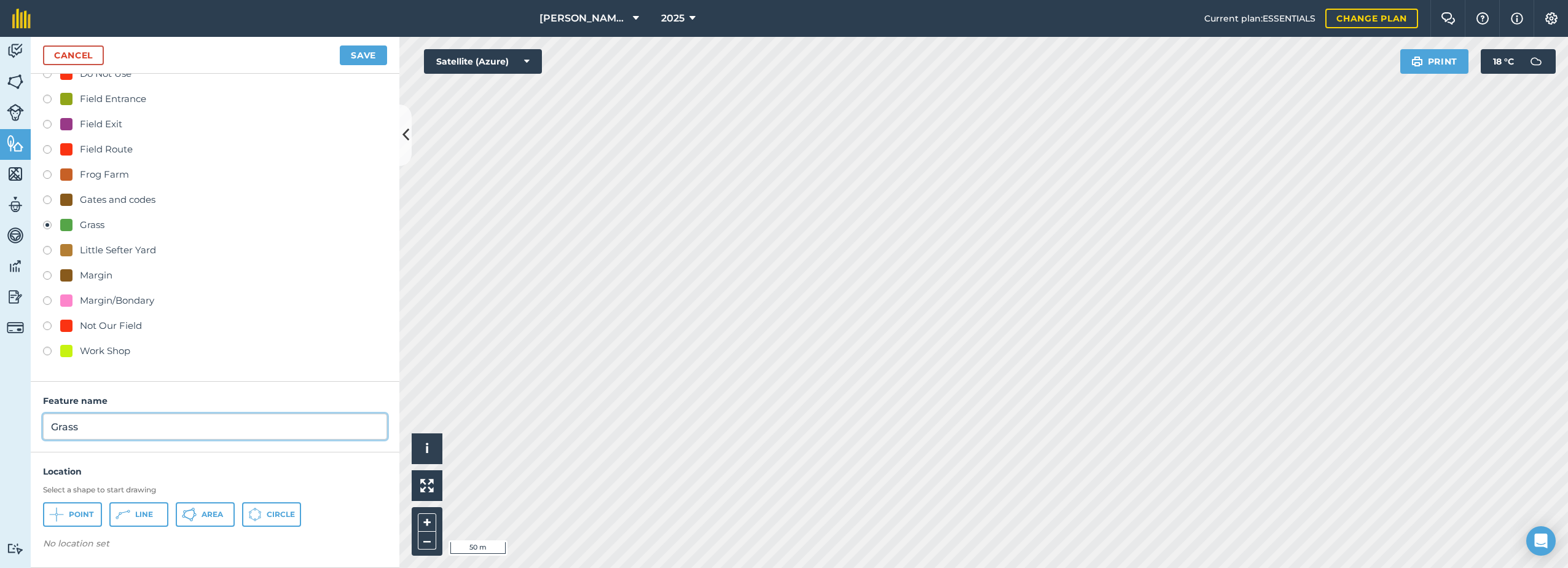
type input "Grass"
click at [206, 516] on span "Area" at bounding box center [212, 515] width 22 height 9
click at [358, 56] on button "Save" at bounding box center [364, 55] width 47 height 20
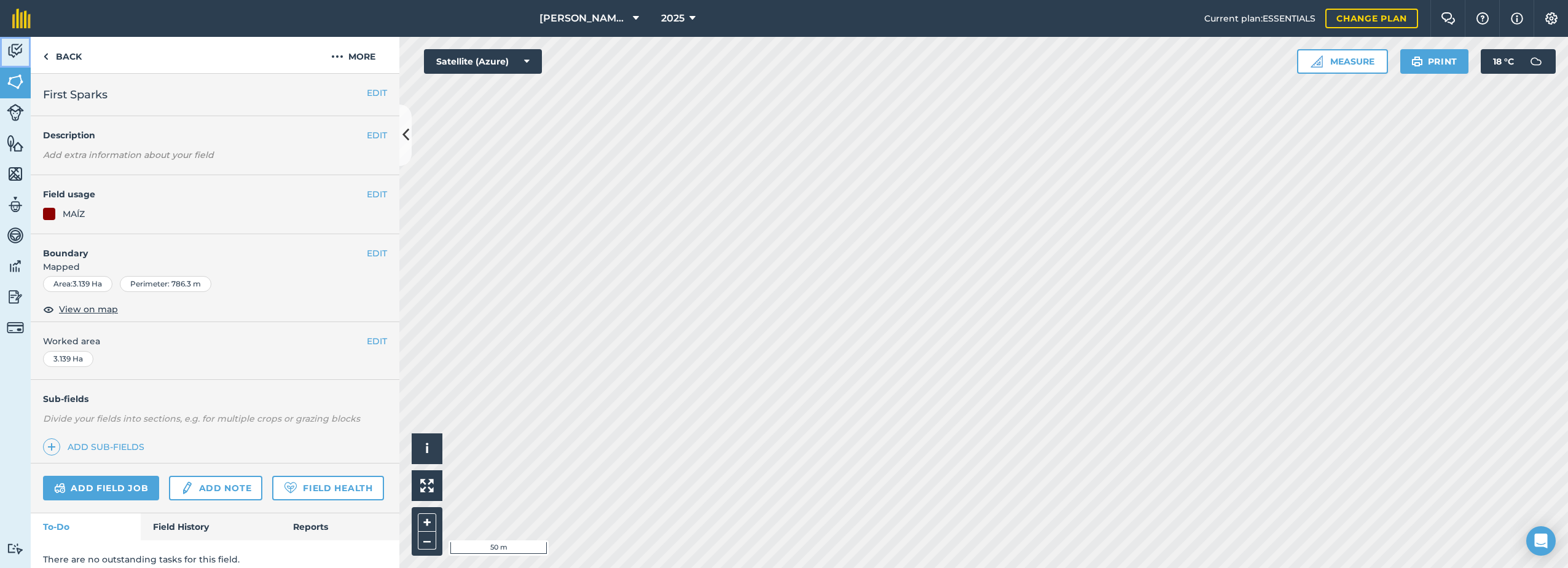
click at [21, 51] on img at bounding box center [15, 52] width 17 height 19
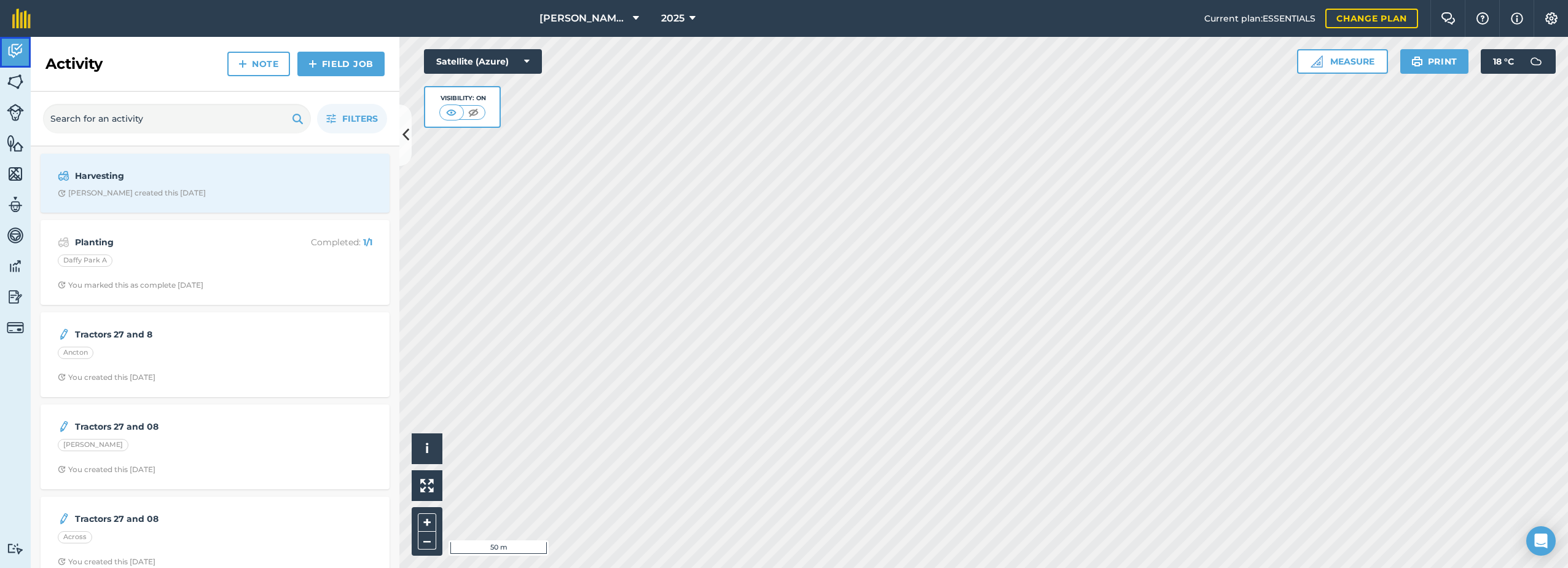
click at [7, 45] on link "Activity" at bounding box center [15, 52] width 31 height 31
click at [7, 45] on img at bounding box center [15, 52] width 17 height 19
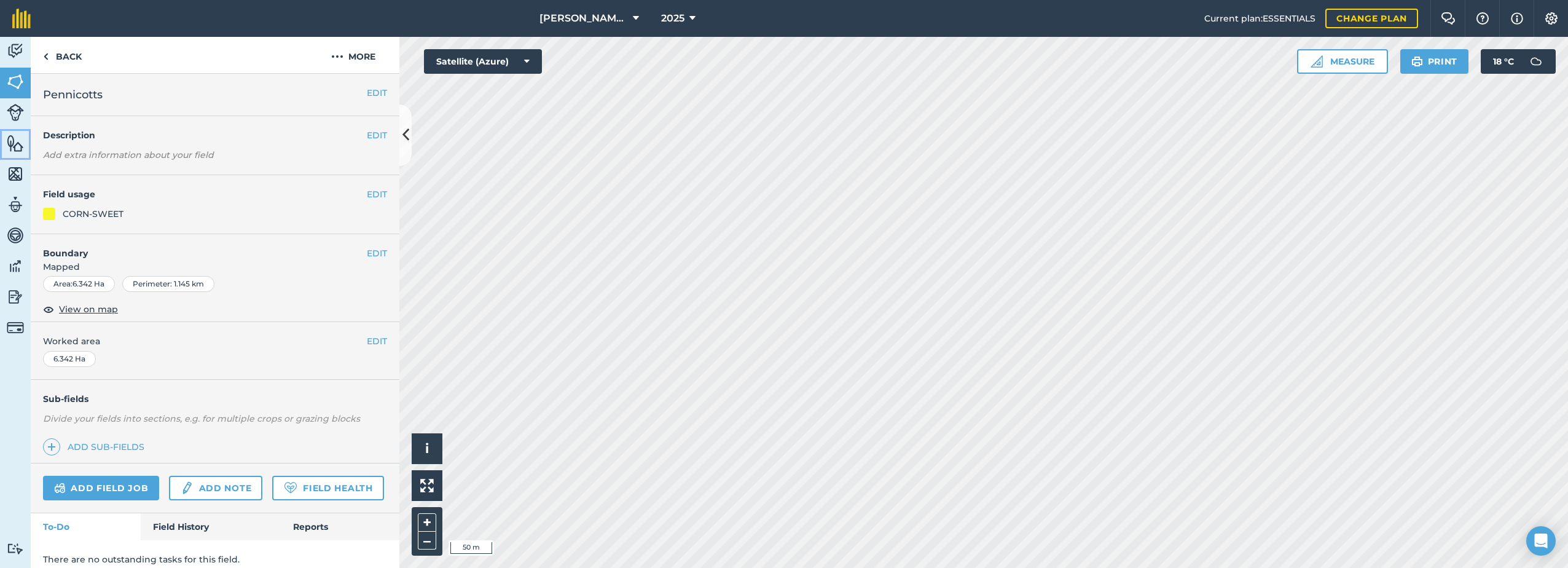
click at [9, 146] on img at bounding box center [15, 143] width 17 height 19
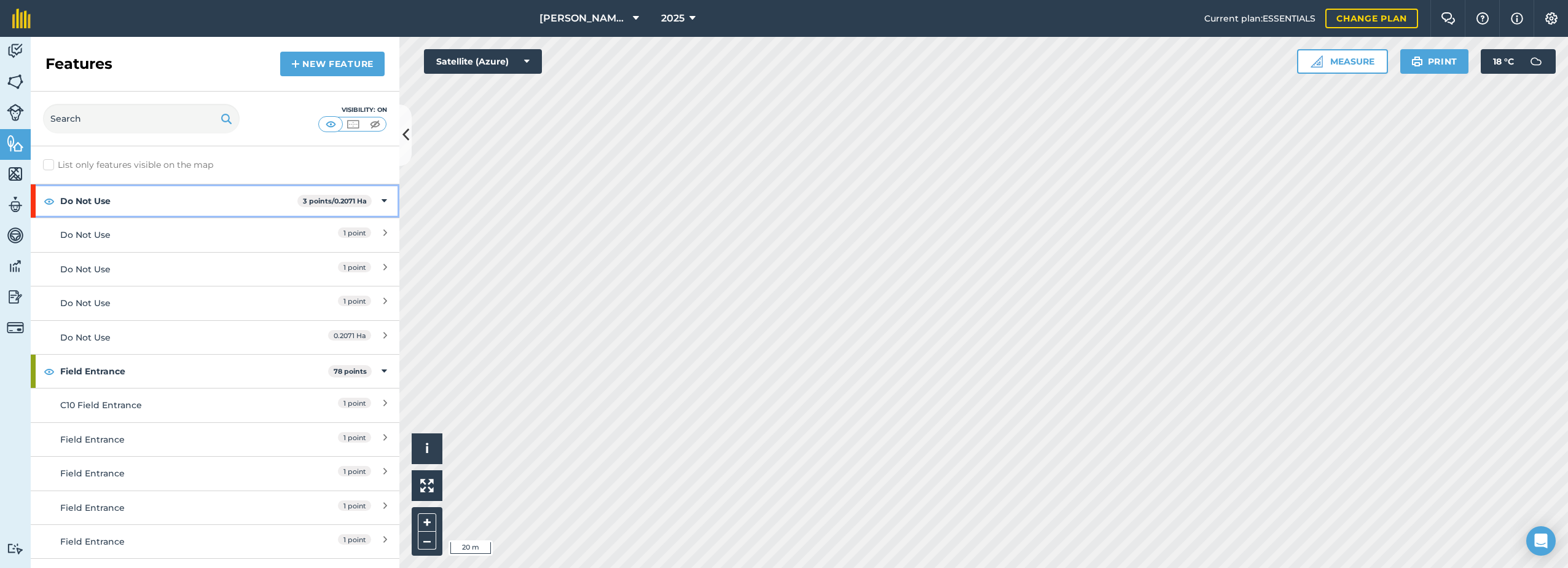
click at [309, 203] on strong "3 points / 0.2071 Ha" at bounding box center [335, 201] width 64 height 8
click at [381, 200] on div "Do Not Use 3 points / 0.2071 Ha" at bounding box center [215, 201] width 368 height 33
click at [244, 232] on div "Do Not Use" at bounding box center [169, 234] width 218 height 13
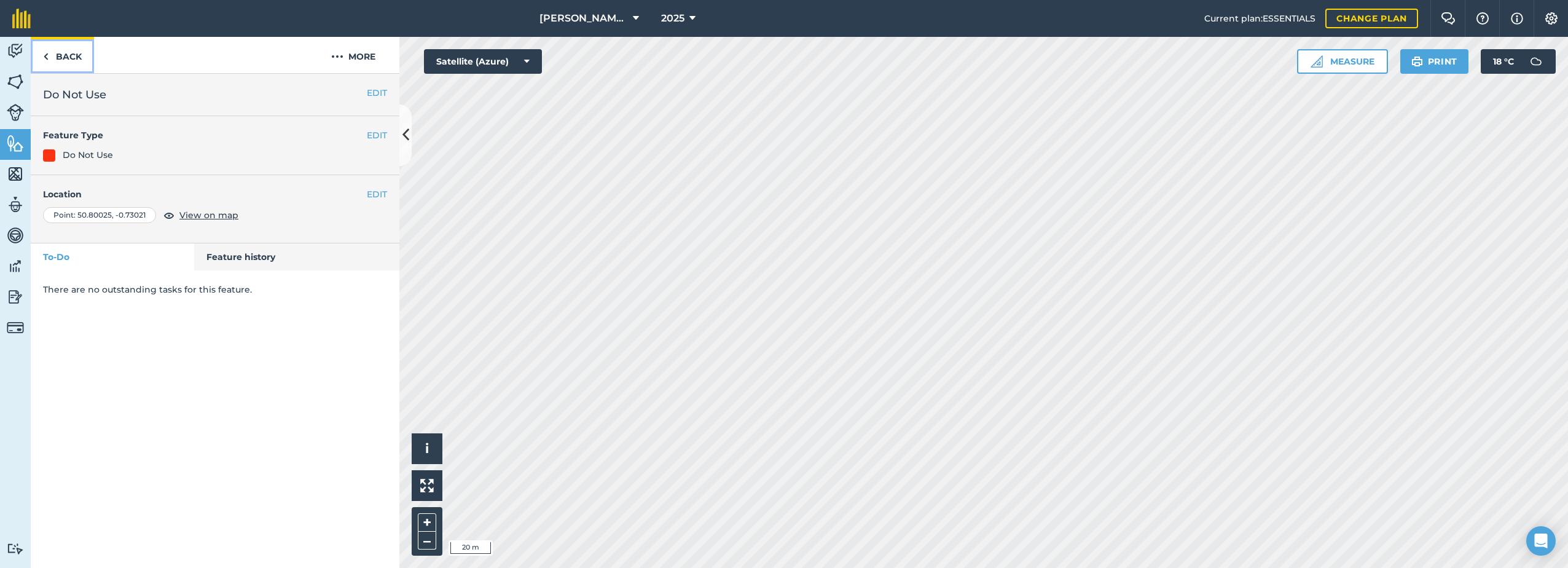
click at [56, 54] on link "Back" at bounding box center [63, 54] width 64 height 37
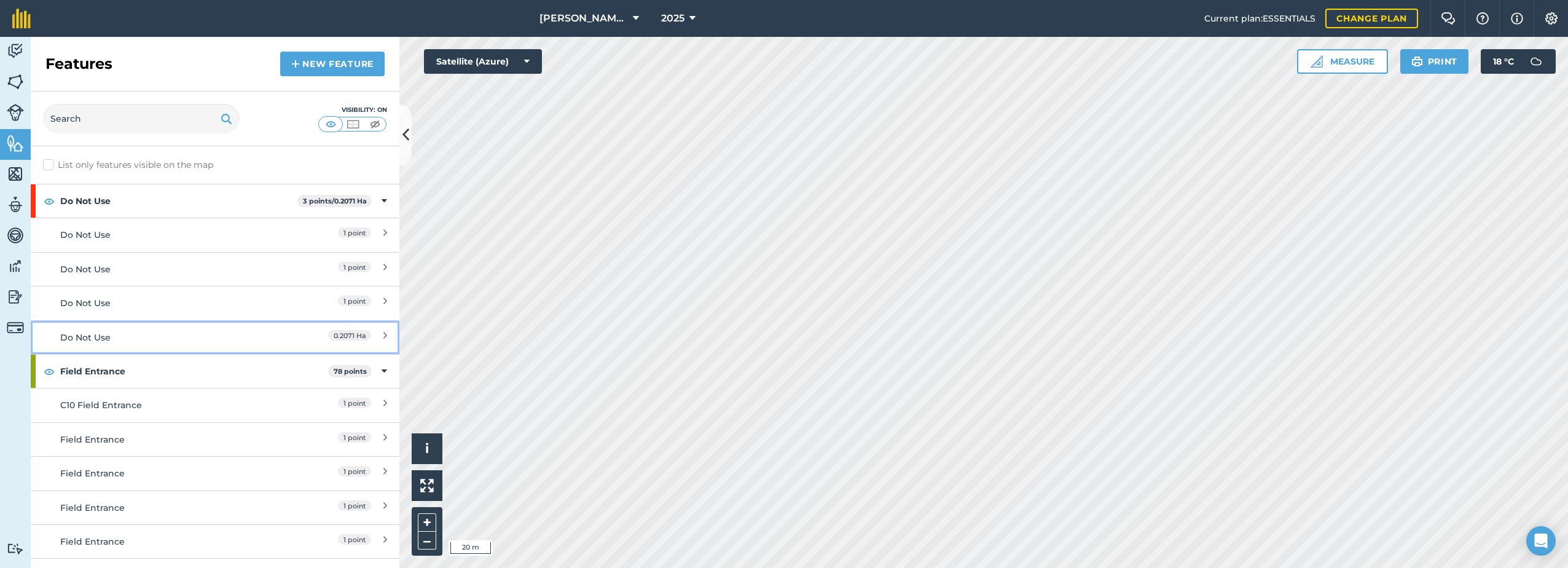
click at [124, 329] on link "Do Not Use 0.2071 Ha" at bounding box center [215, 337] width 368 height 34
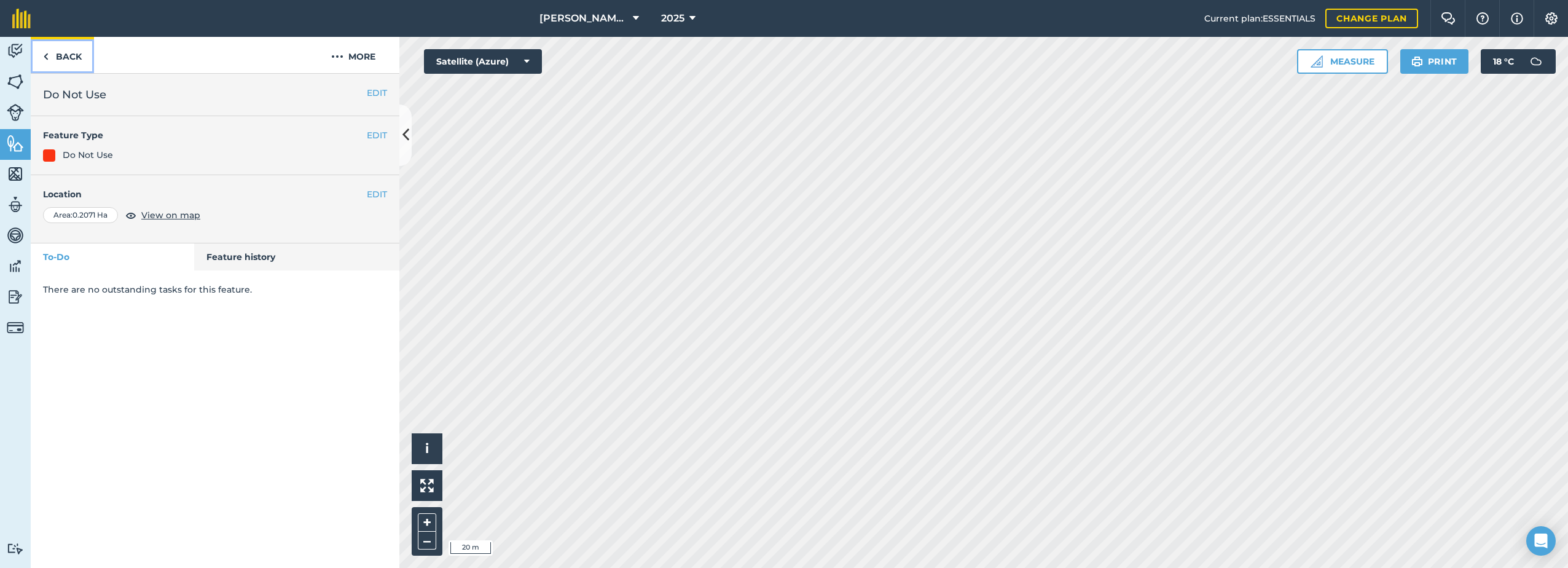
click at [67, 55] on link "Back" at bounding box center [63, 54] width 64 height 37
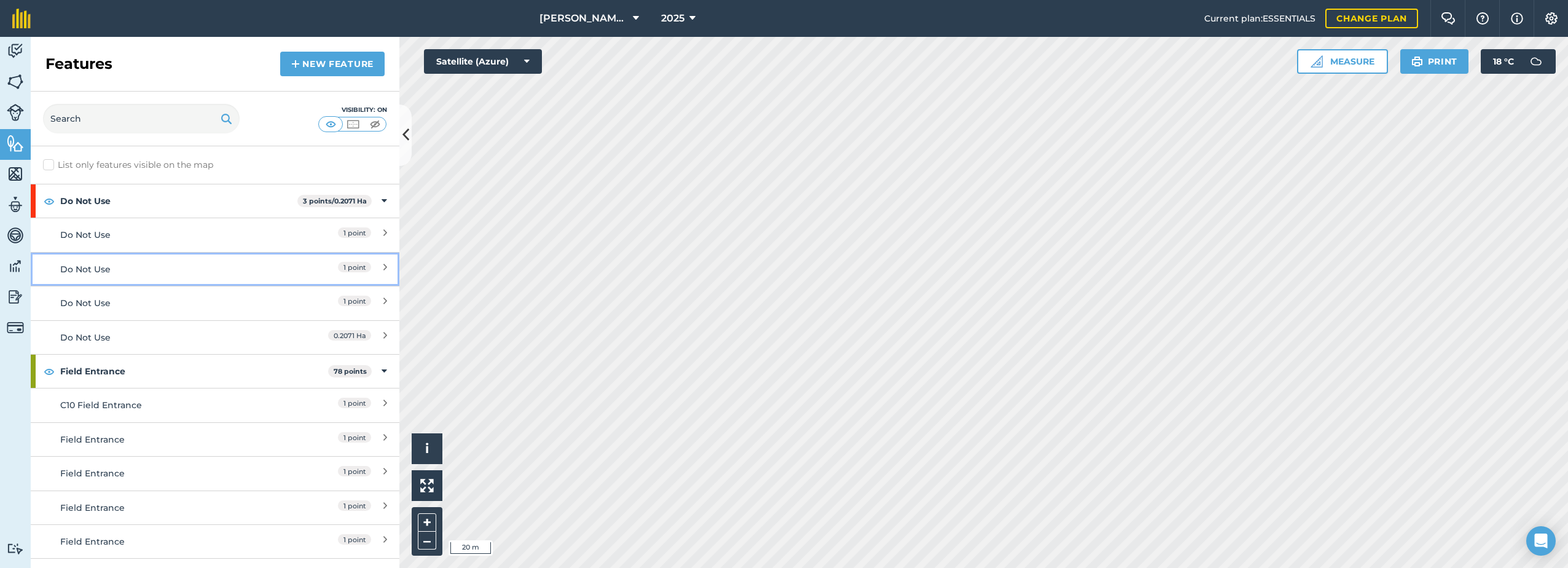
click at [122, 269] on div "Do Not Use" at bounding box center [169, 269] width 218 height 13
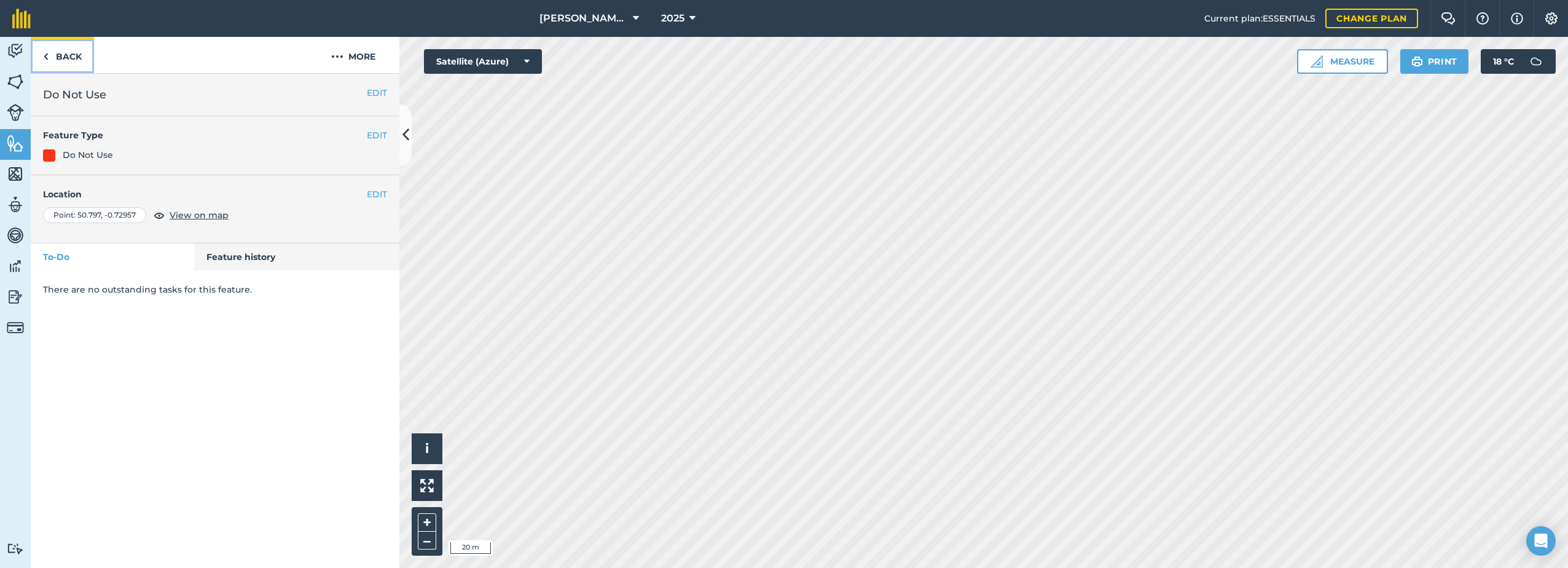
click at [67, 56] on link "Back" at bounding box center [63, 54] width 64 height 37
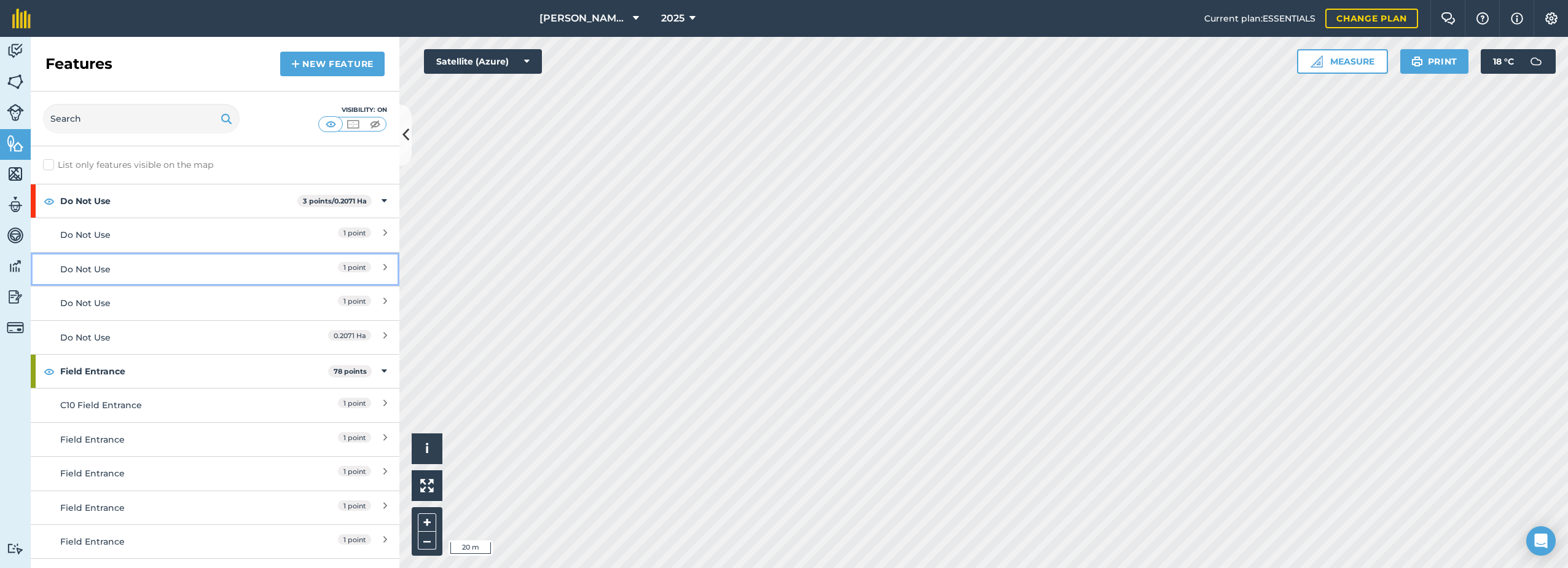
click at [113, 274] on div "Do Not Use" at bounding box center [169, 269] width 218 height 13
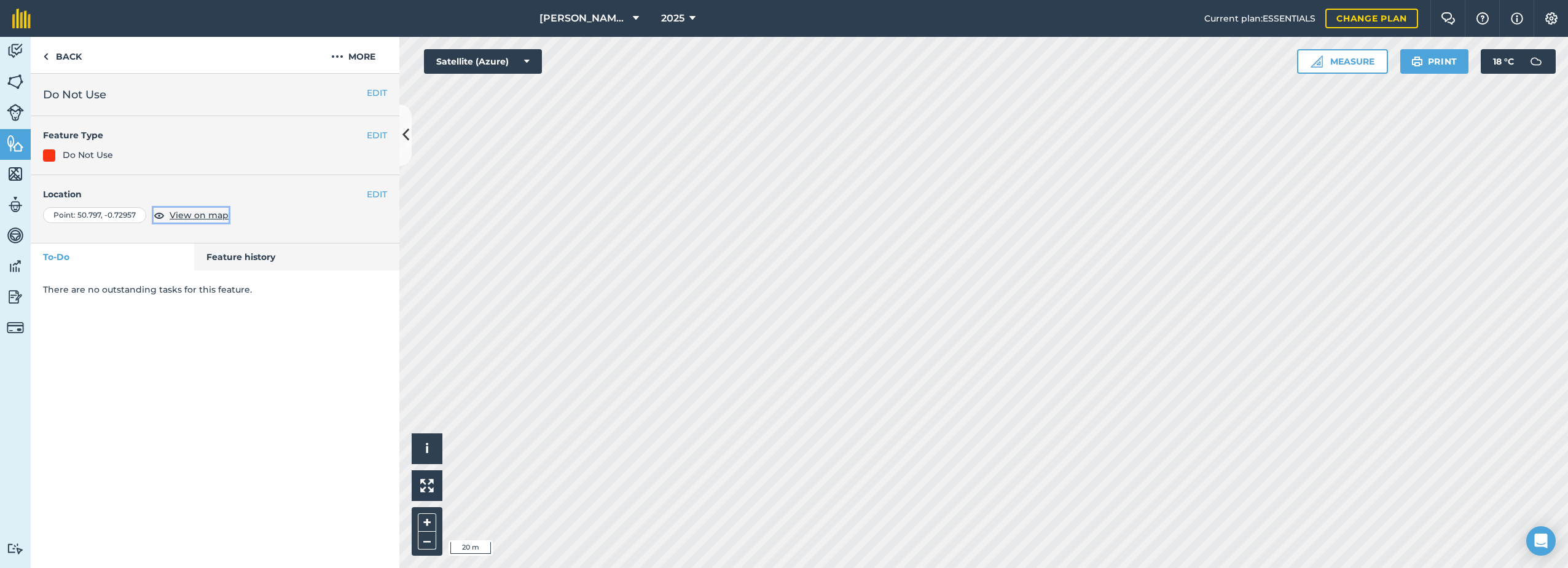
click at [198, 217] on span "View on map" at bounding box center [199, 215] width 59 height 13
click at [16, 54] on img at bounding box center [15, 52] width 17 height 19
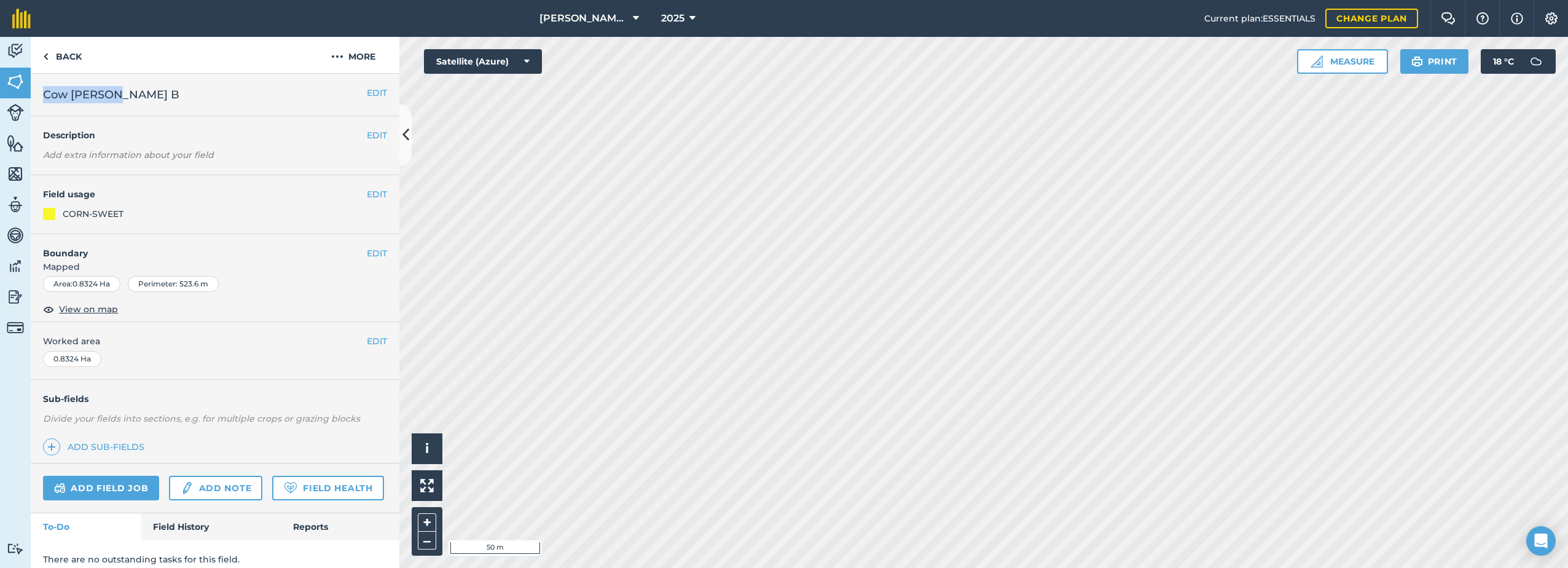
drag, startPoint x: 125, startPoint y: 100, endPoint x: 47, endPoint y: 97, distance: 78.1
click at [47, 97] on h2 "Cow [PERSON_NAME] B" at bounding box center [205, 95] width 324 height 17
copy span "Cow [PERSON_NAME] B"
click at [373, 52] on button "More" at bounding box center [353, 54] width 92 height 37
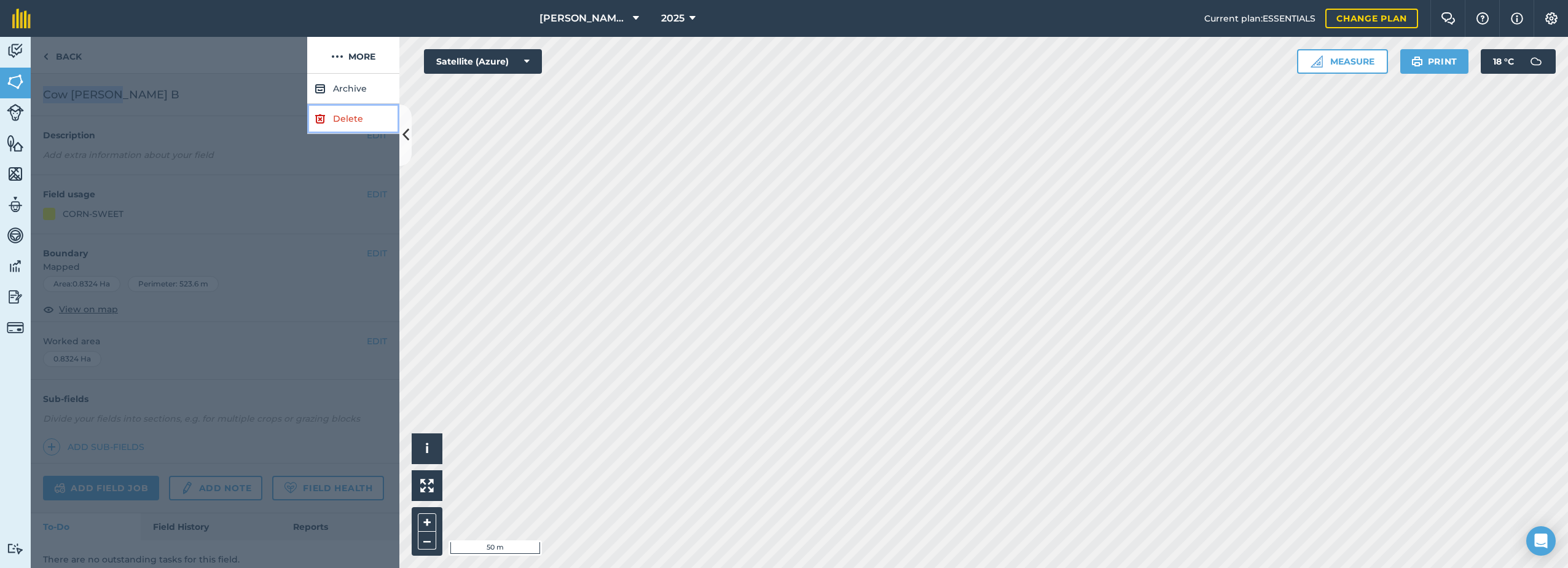
click at [344, 124] on link "Delete" at bounding box center [353, 119] width 92 height 30
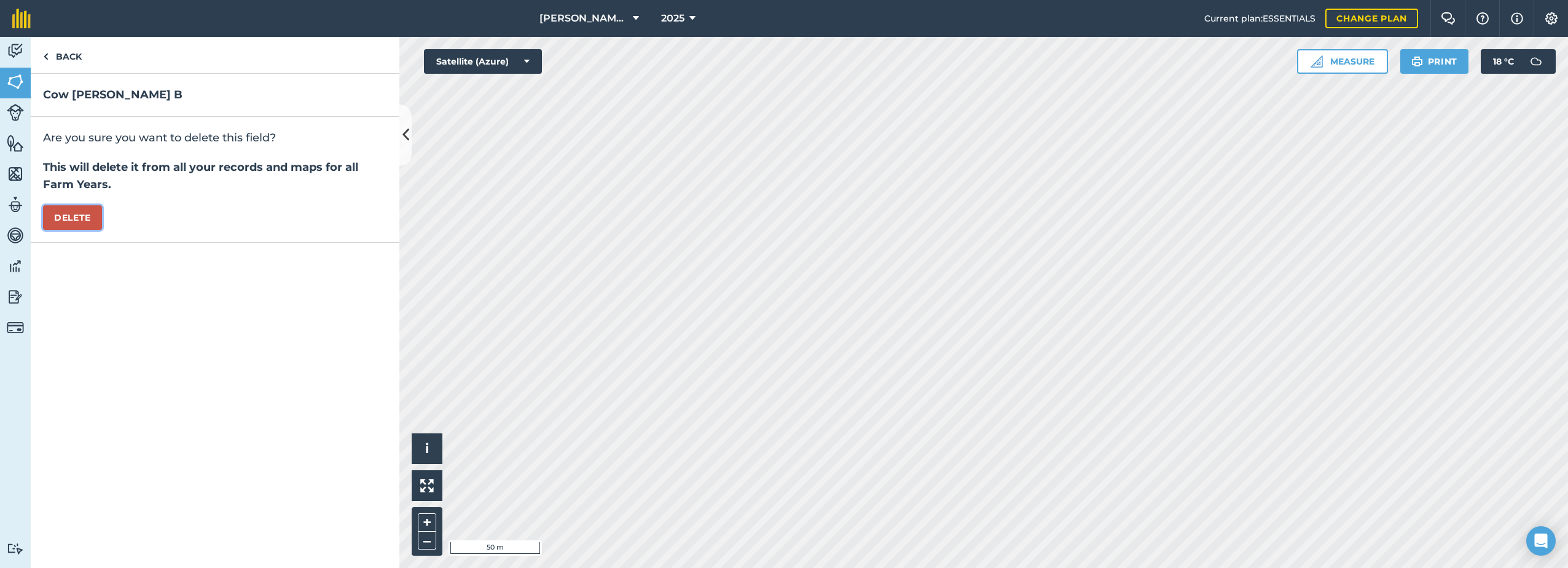
click at [67, 221] on button "Delete" at bounding box center [72, 217] width 59 height 24
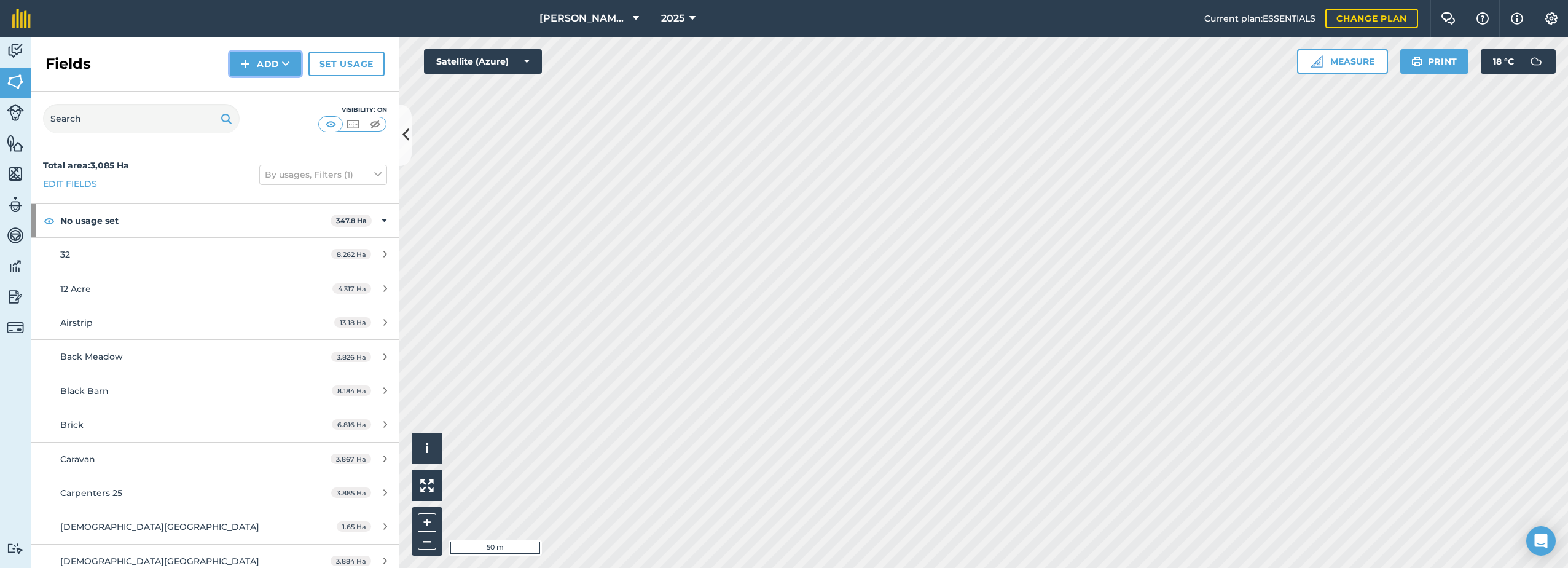
click at [249, 70] on img at bounding box center [245, 64] width 8 height 15
click at [258, 96] on link "Draw" at bounding box center [265, 91] width 67 height 27
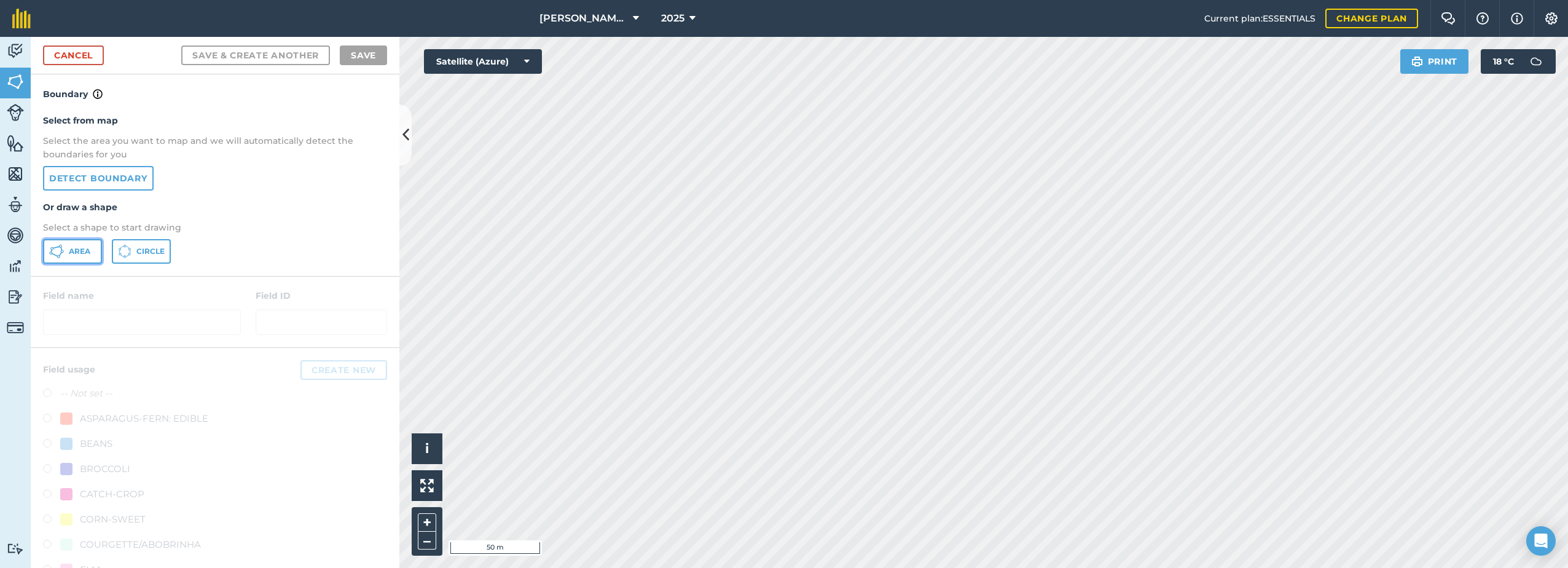
click at [46, 252] on button "Area" at bounding box center [72, 251] width 59 height 24
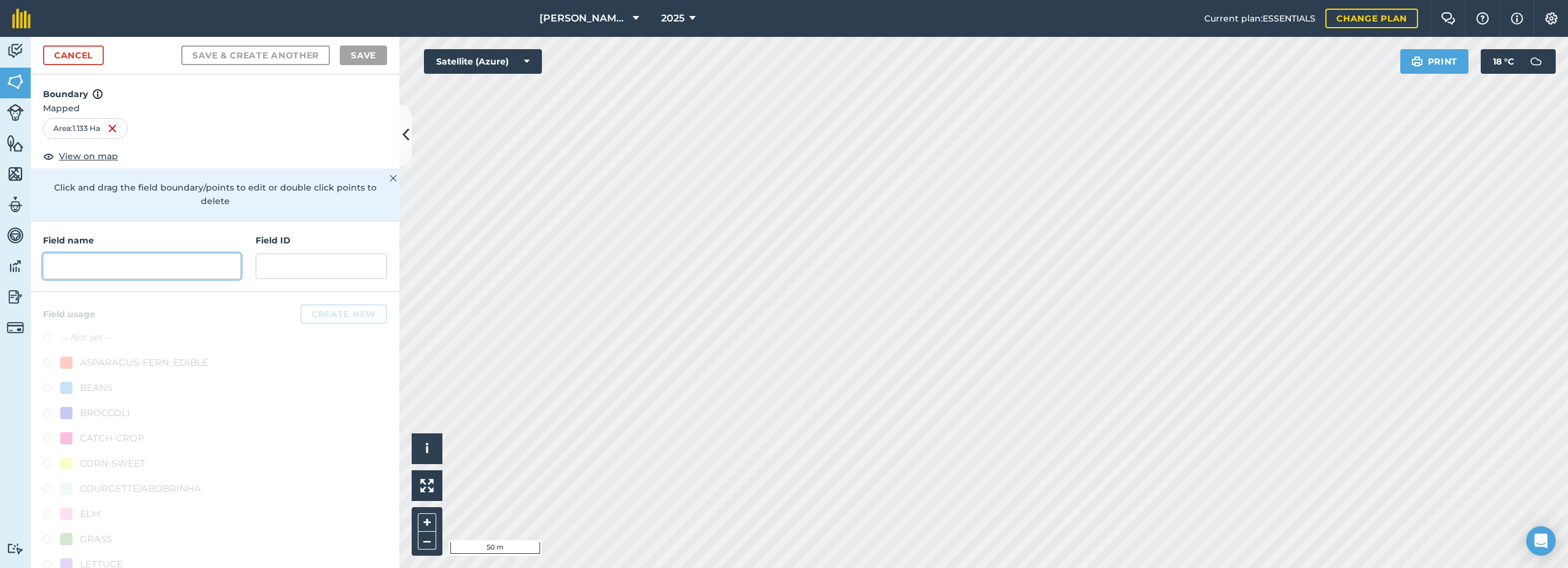
click at [91, 260] on input "text" at bounding box center [142, 266] width 198 height 26
paste input "Cow [PERSON_NAME] B"
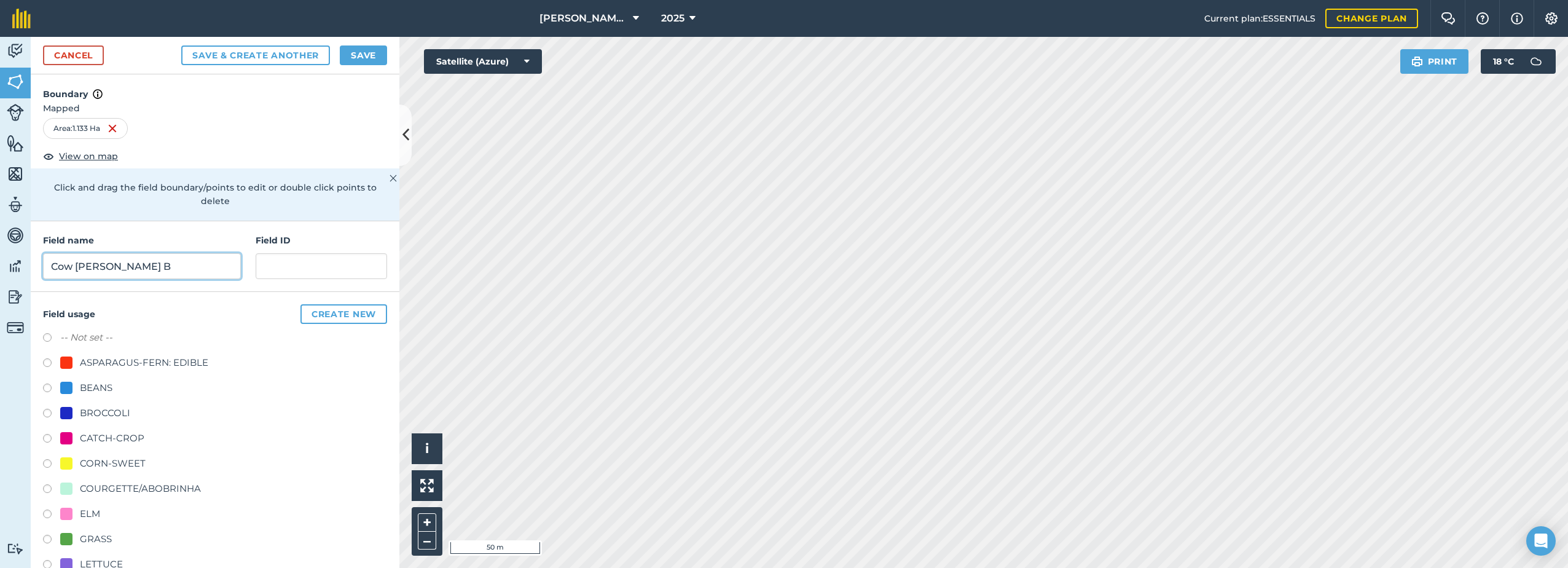
type input "Cow [PERSON_NAME] B"
click at [111, 461] on div "CORN-SWEET" at bounding box center [112, 464] width 66 height 15
radio input "true"
click at [365, 58] on button "Save" at bounding box center [364, 55] width 47 height 20
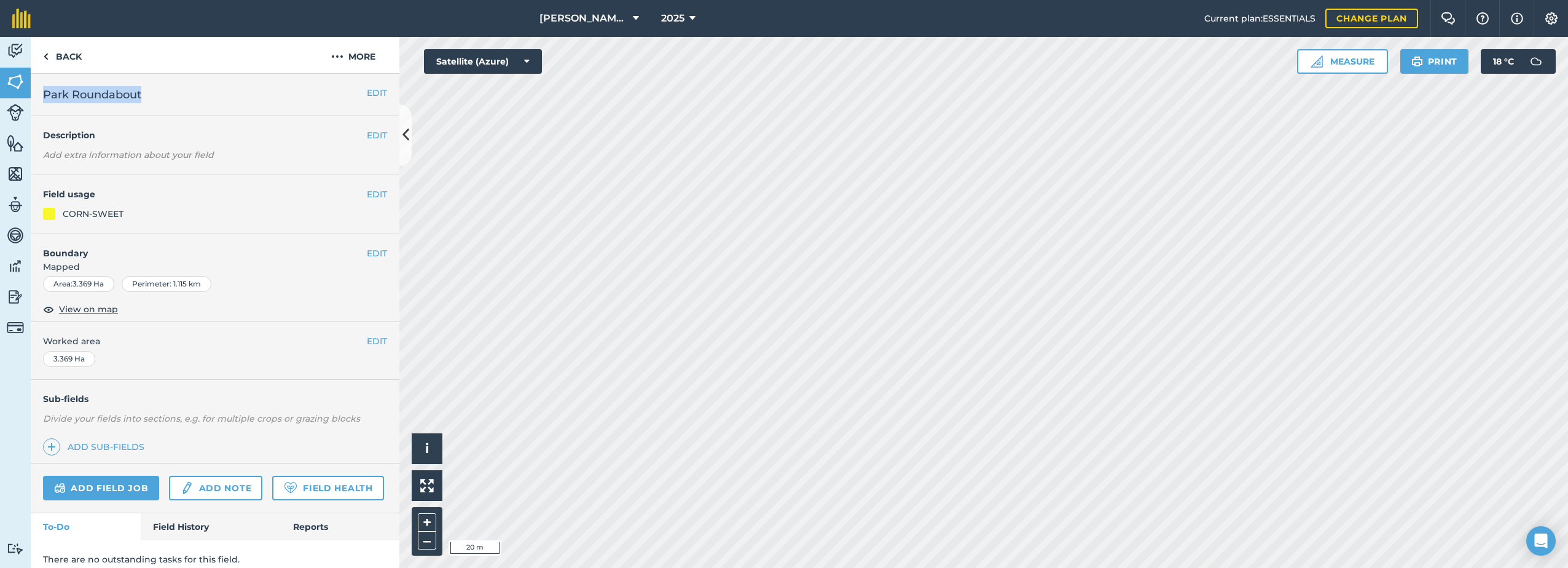
drag, startPoint x: 183, startPoint y: 90, endPoint x: 47, endPoint y: 97, distance: 136.2
click at [47, 97] on h2 "Park Roundabout" at bounding box center [205, 95] width 324 height 17
copy span "Park Roundabout"
click at [344, 52] on button "More" at bounding box center [353, 54] width 92 height 37
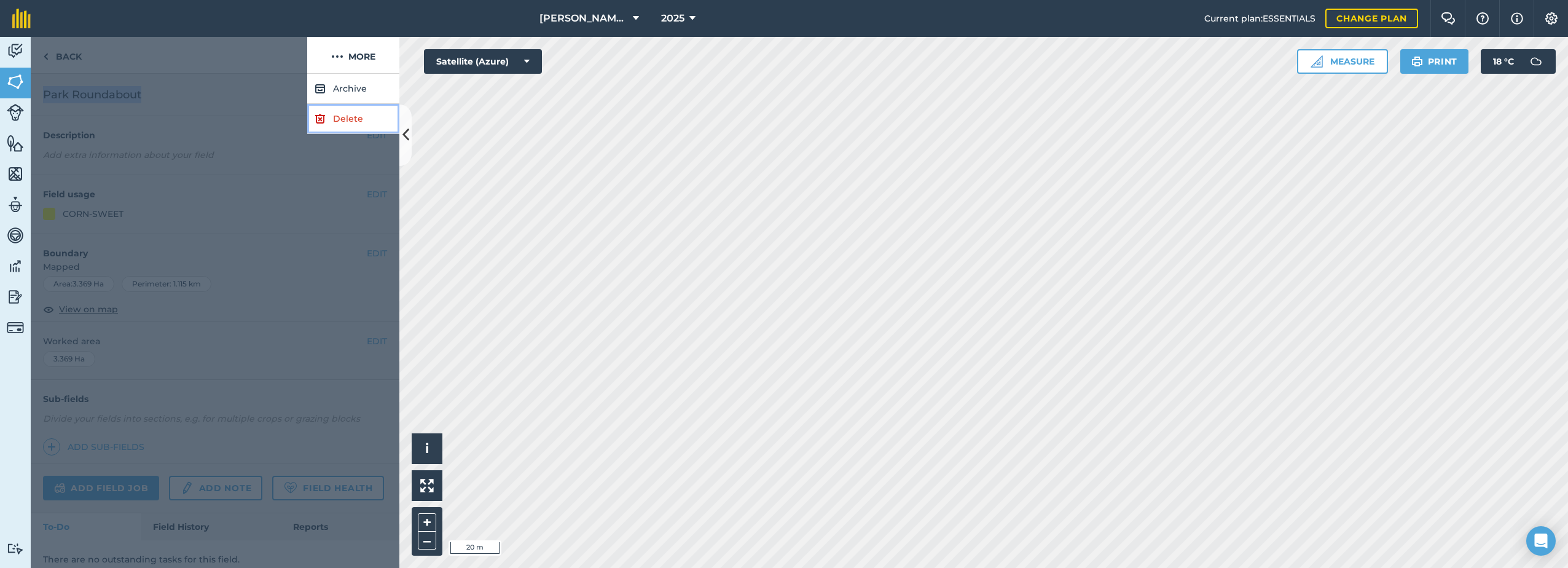
click at [331, 122] on link "Delete" at bounding box center [353, 119] width 92 height 30
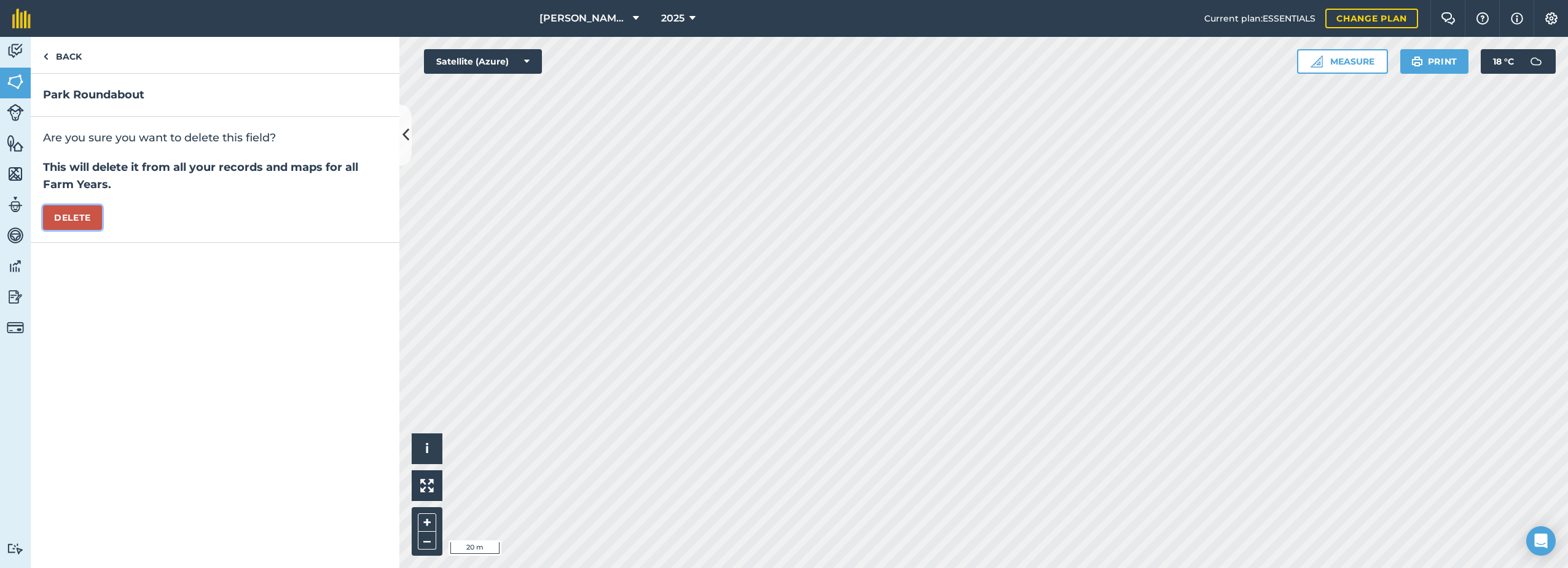
drag, startPoint x: 60, startPoint y: 217, endPoint x: 90, endPoint y: 221, distance: 30.3
click at [62, 218] on button "Delete" at bounding box center [72, 217] width 59 height 24
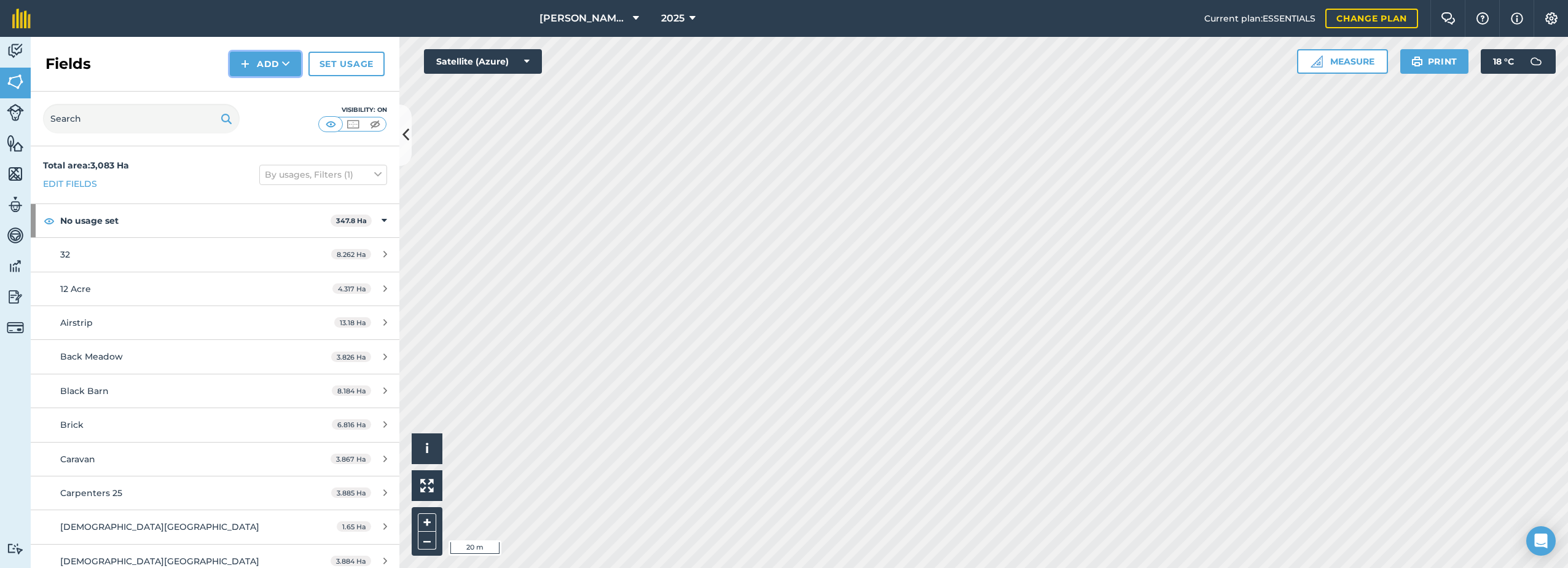
click at [256, 59] on button "Add" at bounding box center [265, 64] width 71 height 24
click at [267, 88] on link "Draw" at bounding box center [265, 91] width 67 height 27
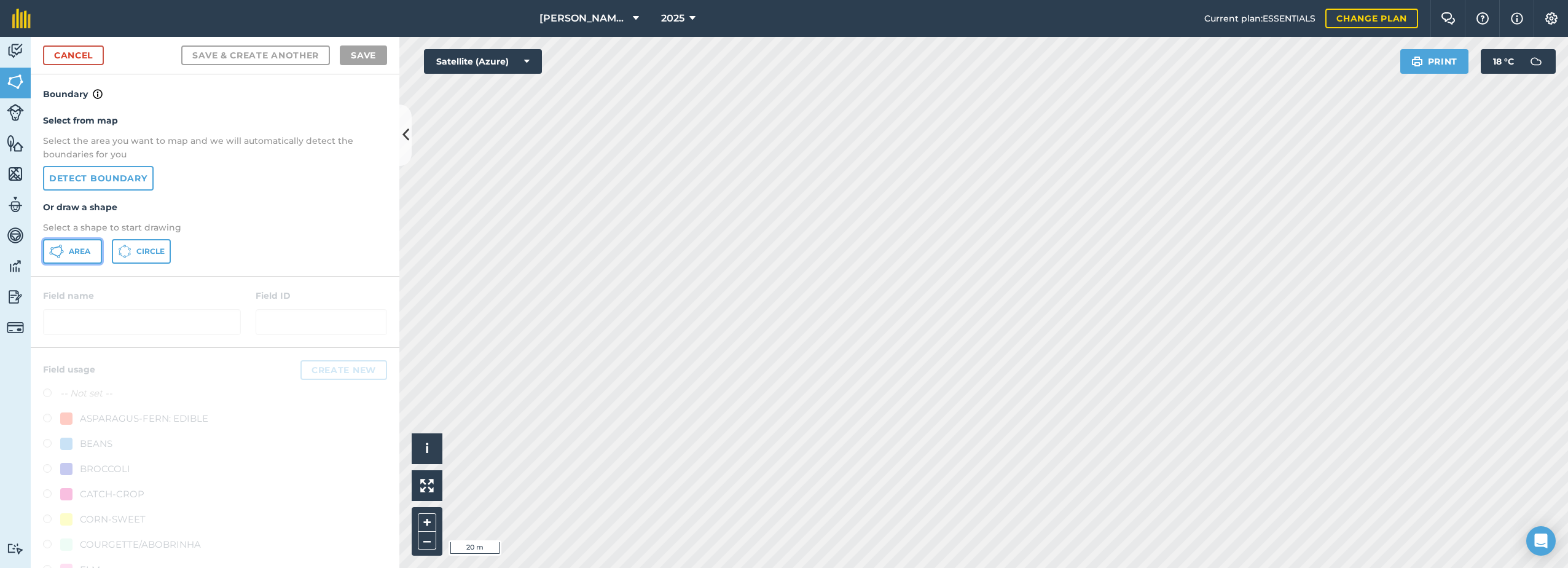
drag, startPoint x: 66, startPoint y: 251, endPoint x: 94, endPoint y: 257, distance: 28.6
click at [67, 251] on button "Area" at bounding box center [72, 251] width 59 height 24
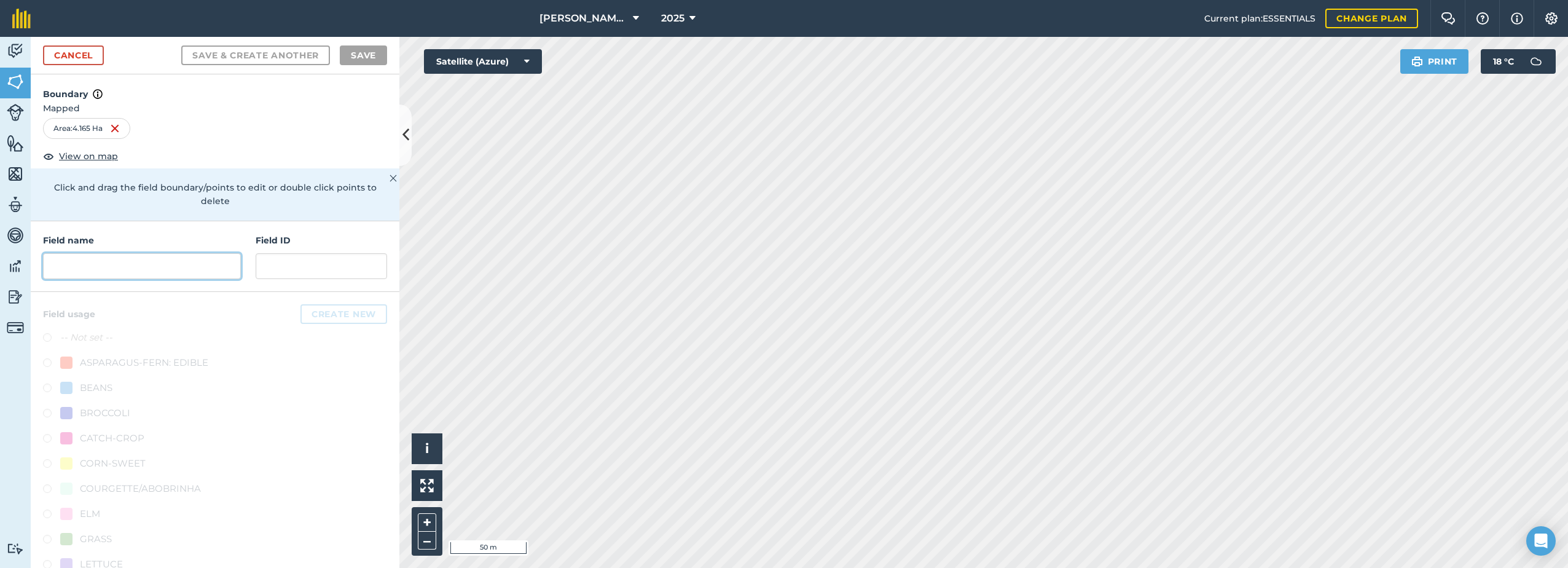
paste input "Park Roundabout"
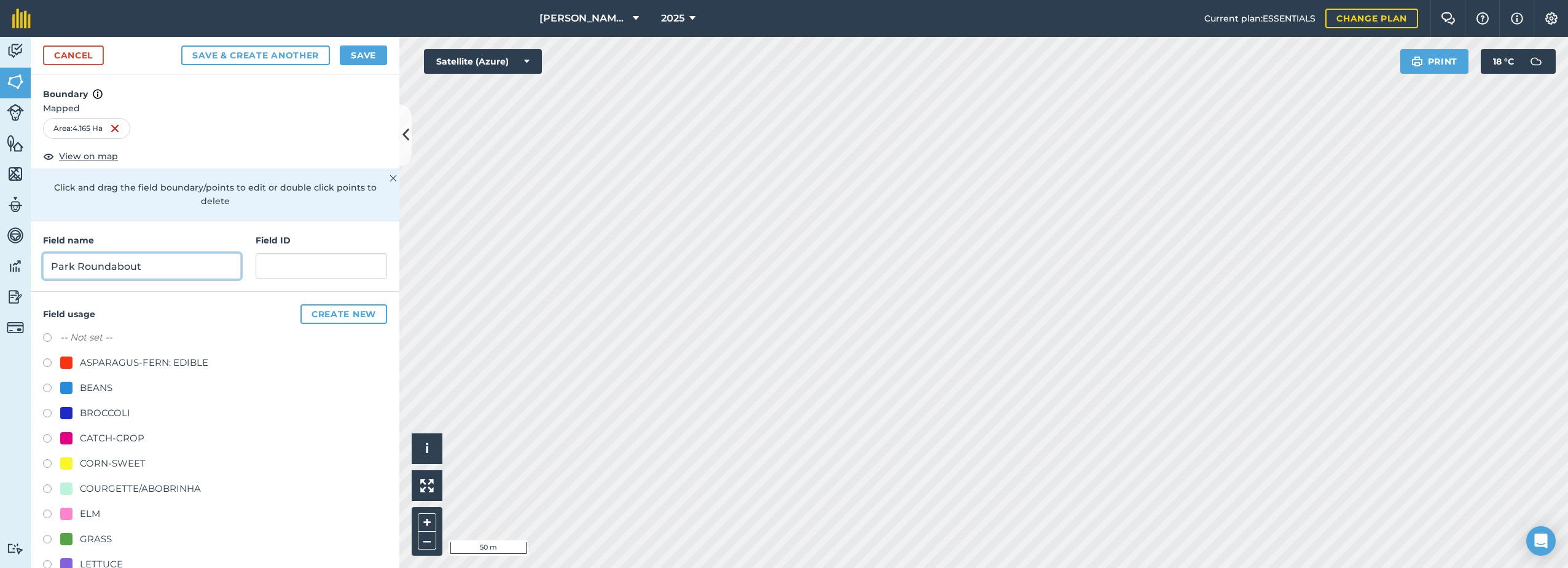
type input "Park Roundabout"
click at [89, 465] on div "CORN-SWEET" at bounding box center [112, 464] width 66 height 15
radio input "true"
drag, startPoint x: 366, startPoint y: 63, endPoint x: 381, endPoint y: 86, distance: 27.5
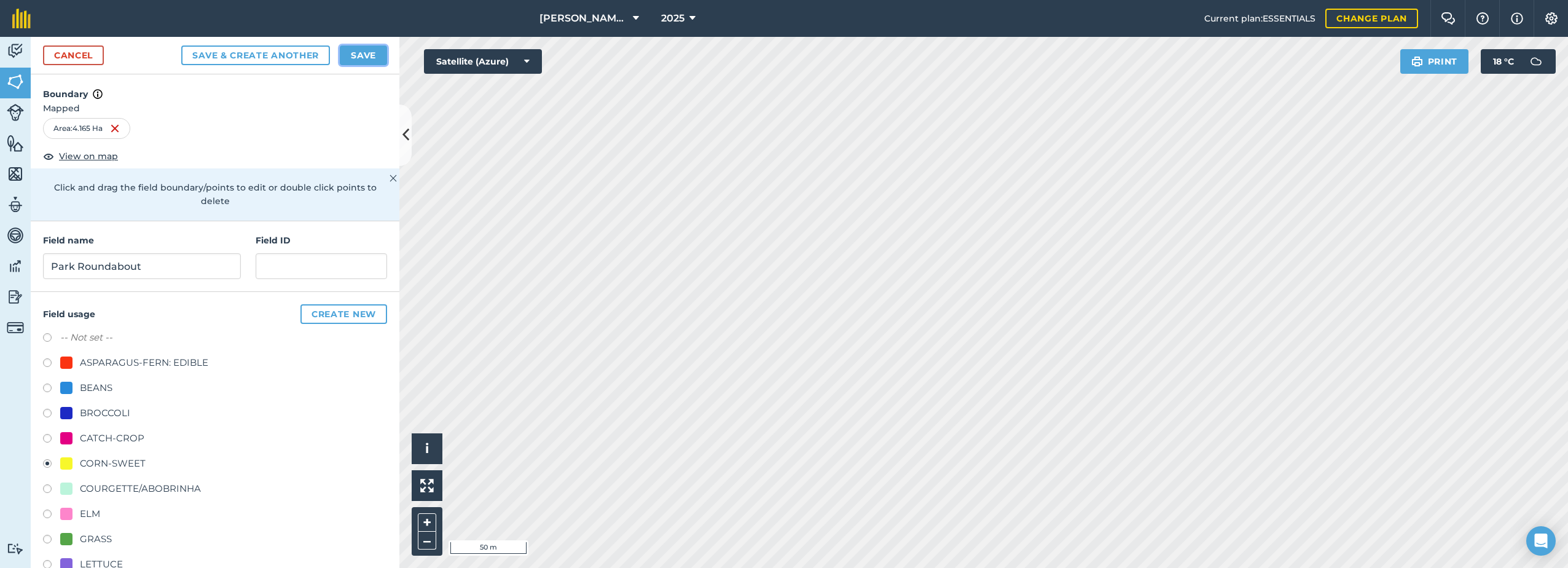
click at [367, 63] on button "Save" at bounding box center [364, 55] width 47 height 20
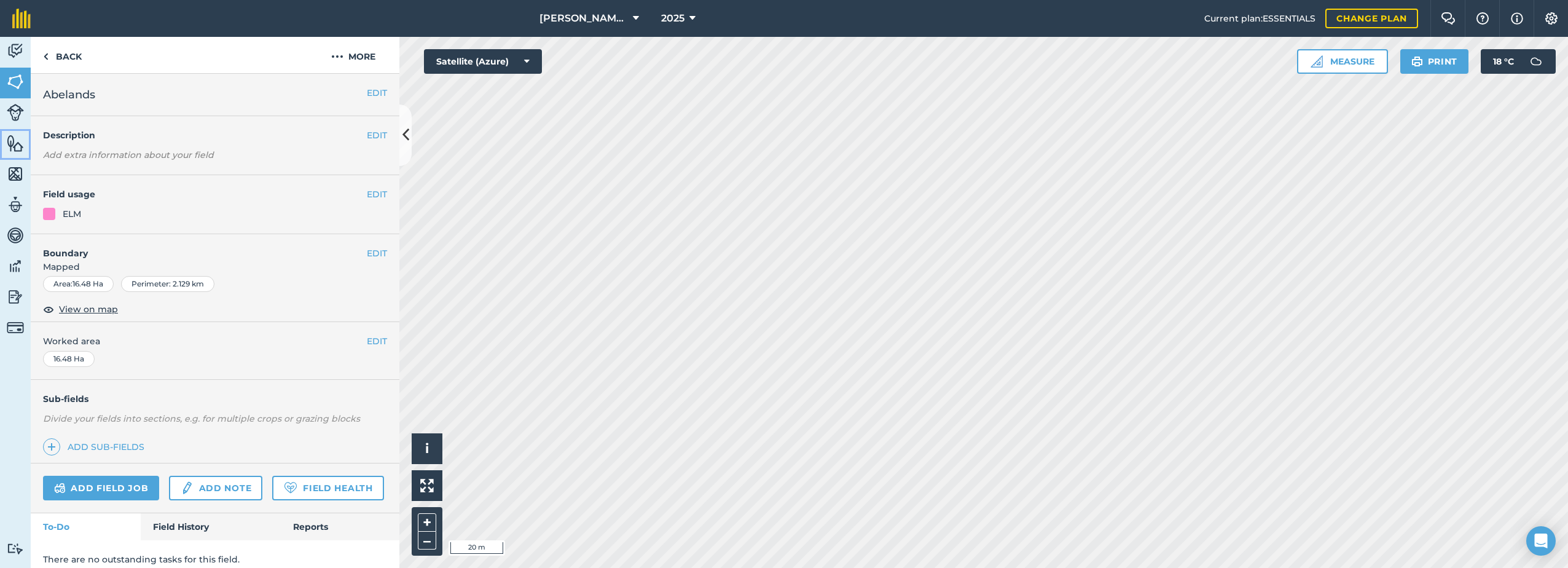
click at [11, 143] on img at bounding box center [15, 143] width 17 height 19
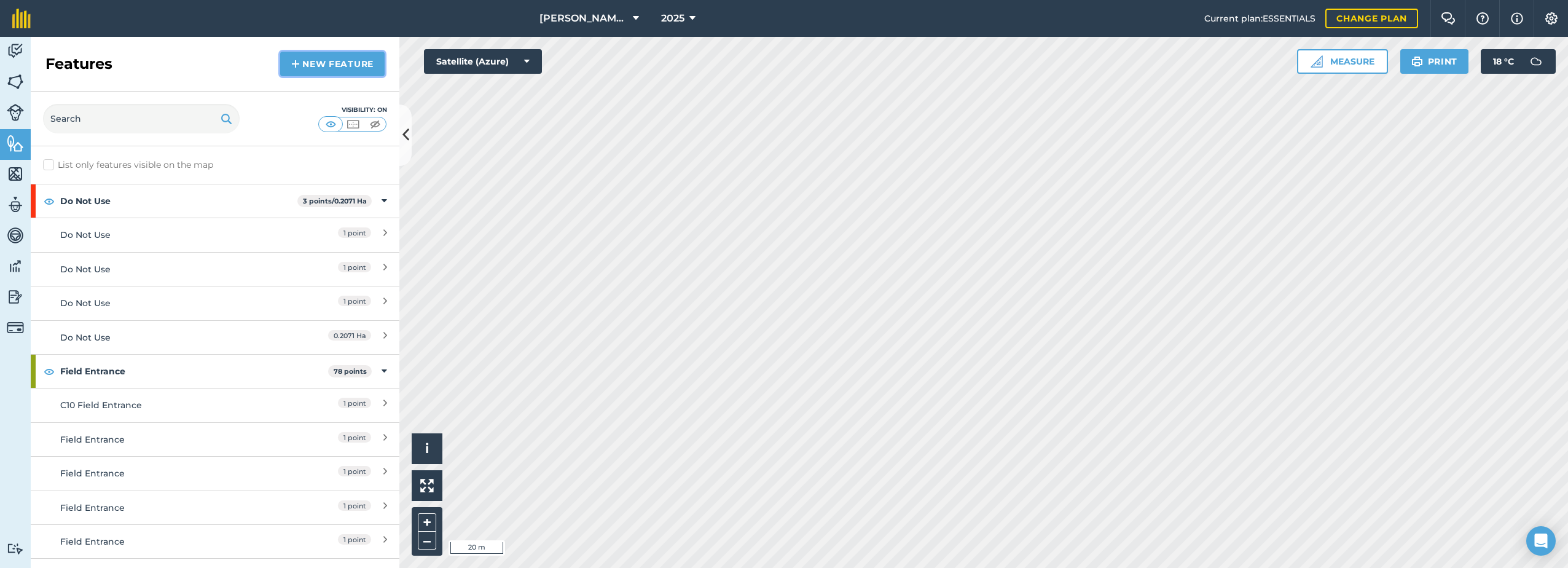
click at [305, 65] on link "New feature" at bounding box center [332, 64] width 104 height 24
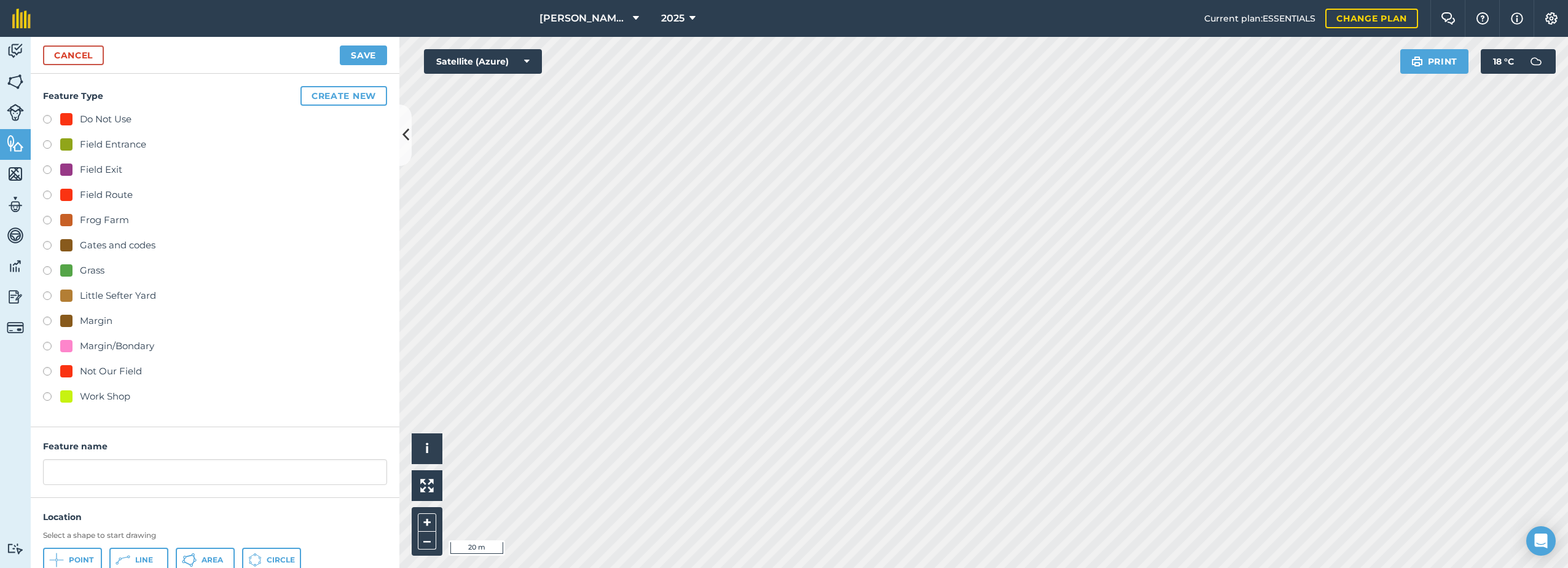
click at [93, 321] on div "Margin" at bounding box center [96, 321] width 33 height 15
radio input "true"
type input "Margin"
click at [192, 561] on icon at bounding box center [189, 560] width 15 height 15
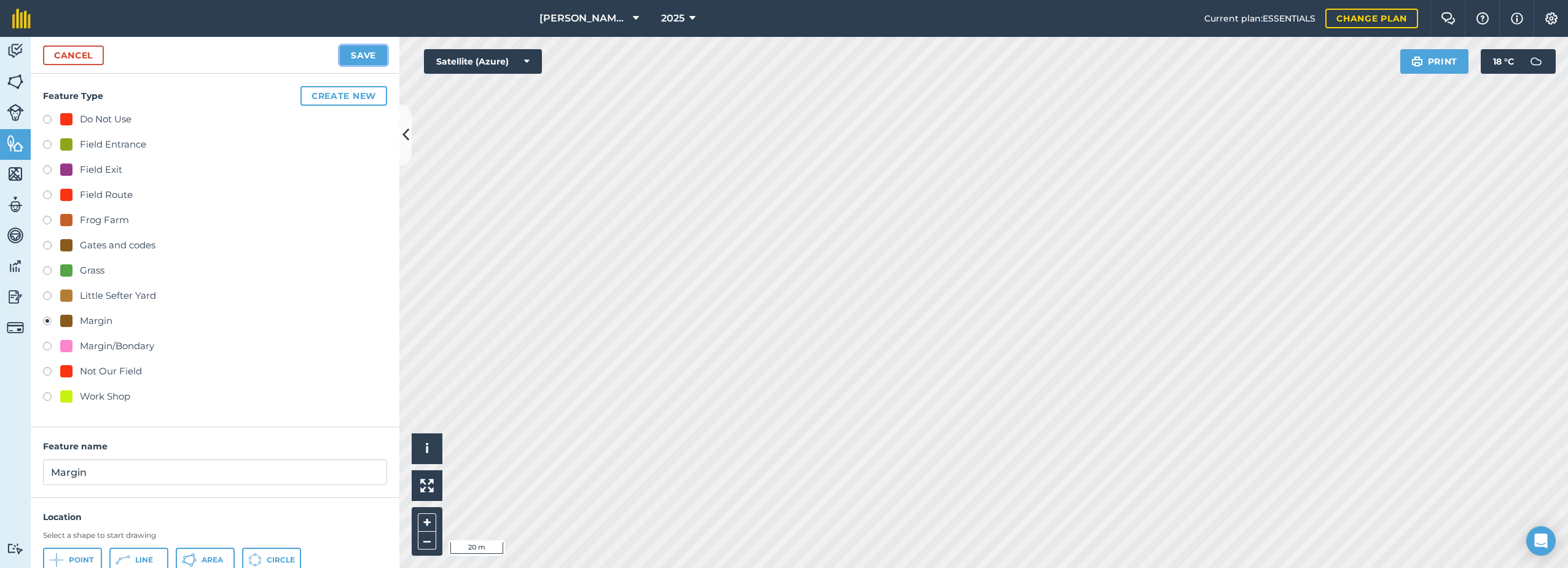
click at [363, 58] on button "Save" at bounding box center [364, 55] width 47 height 20
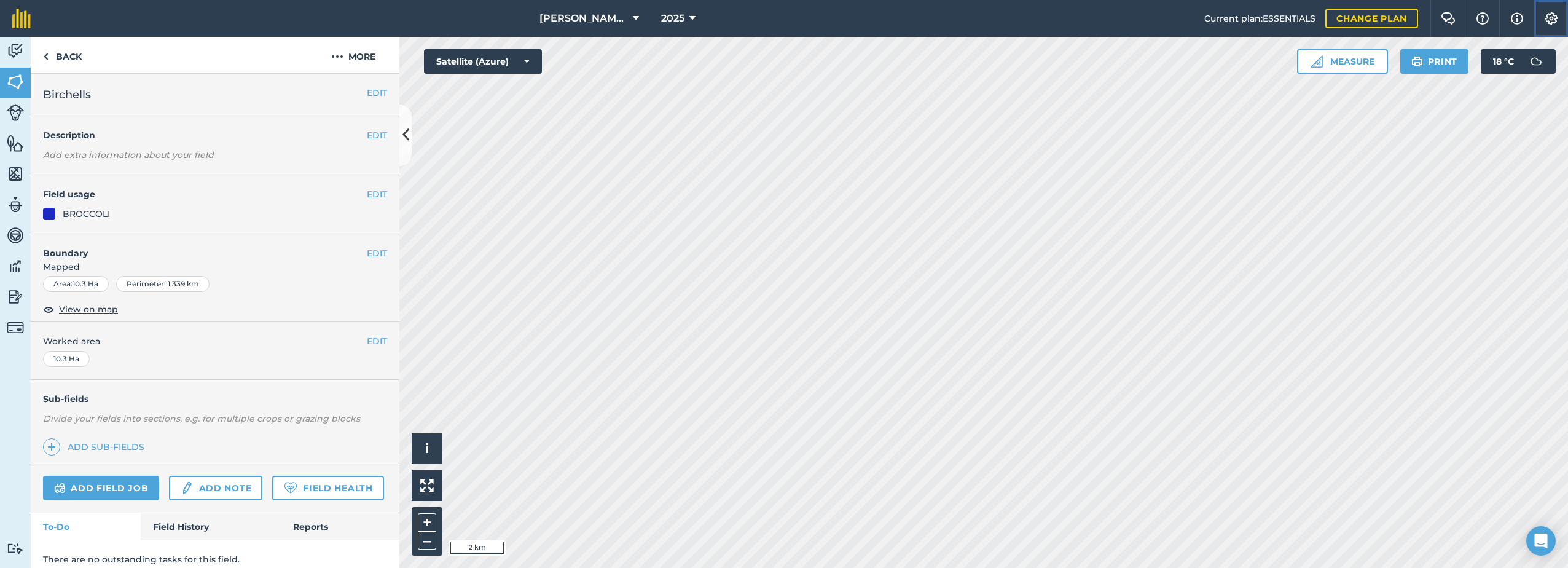
click at [1551, 11] on button "Settings" at bounding box center [1551, 18] width 35 height 37
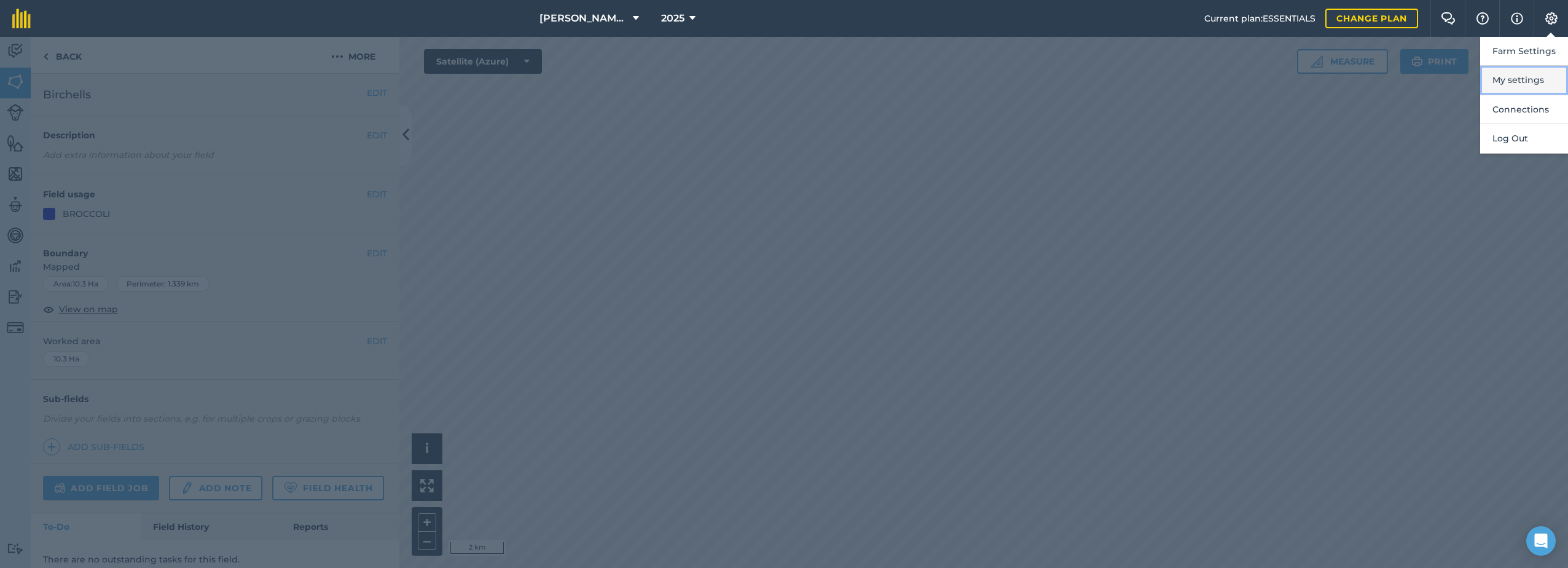
click at [1518, 83] on button "My settings" at bounding box center [1525, 80] width 88 height 29
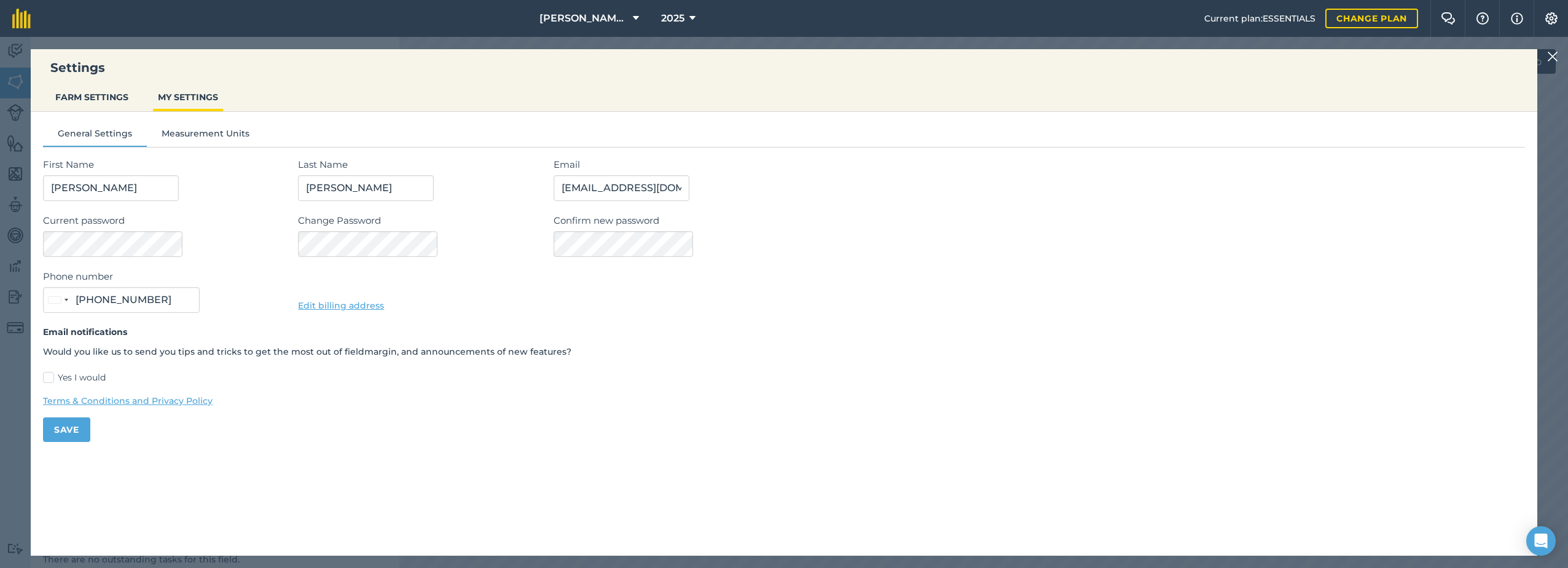
type input "07522 249260"
click at [90, 90] on button "FARM SETTINGS" at bounding box center [92, 97] width 83 height 23
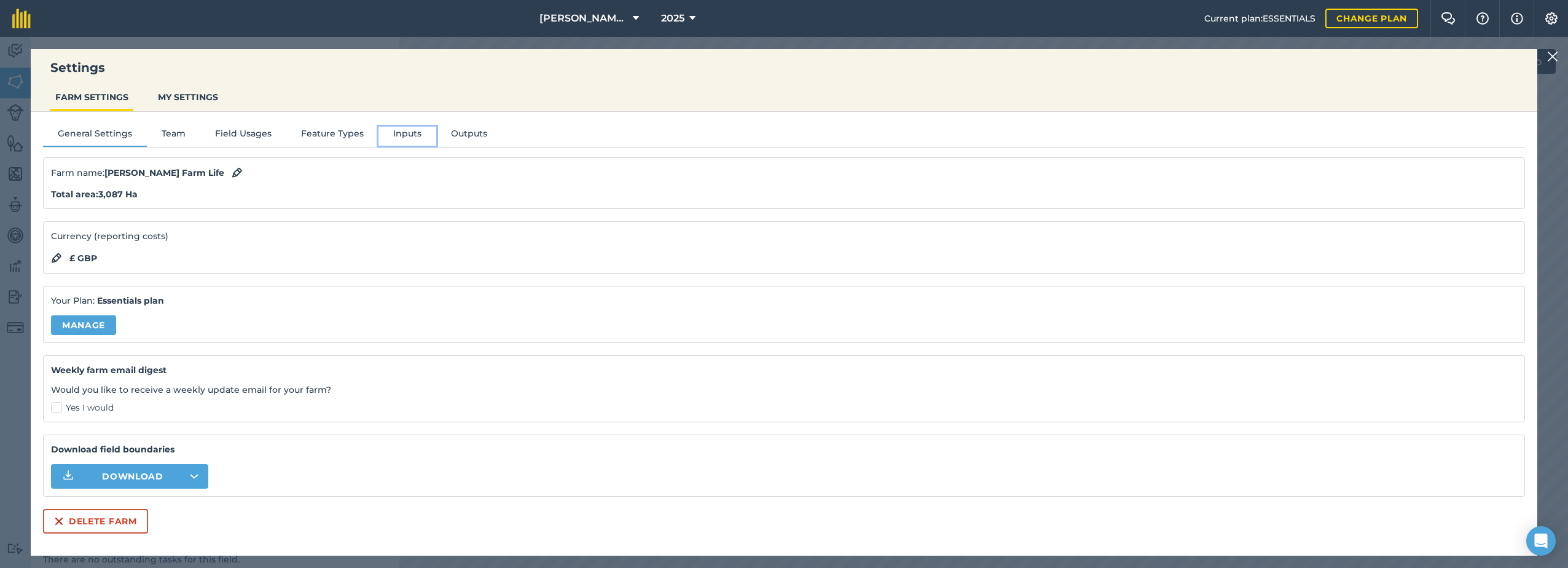
click at [406, 129] on button "Inputs" at bounding box center [408, 136] width 58 height 19
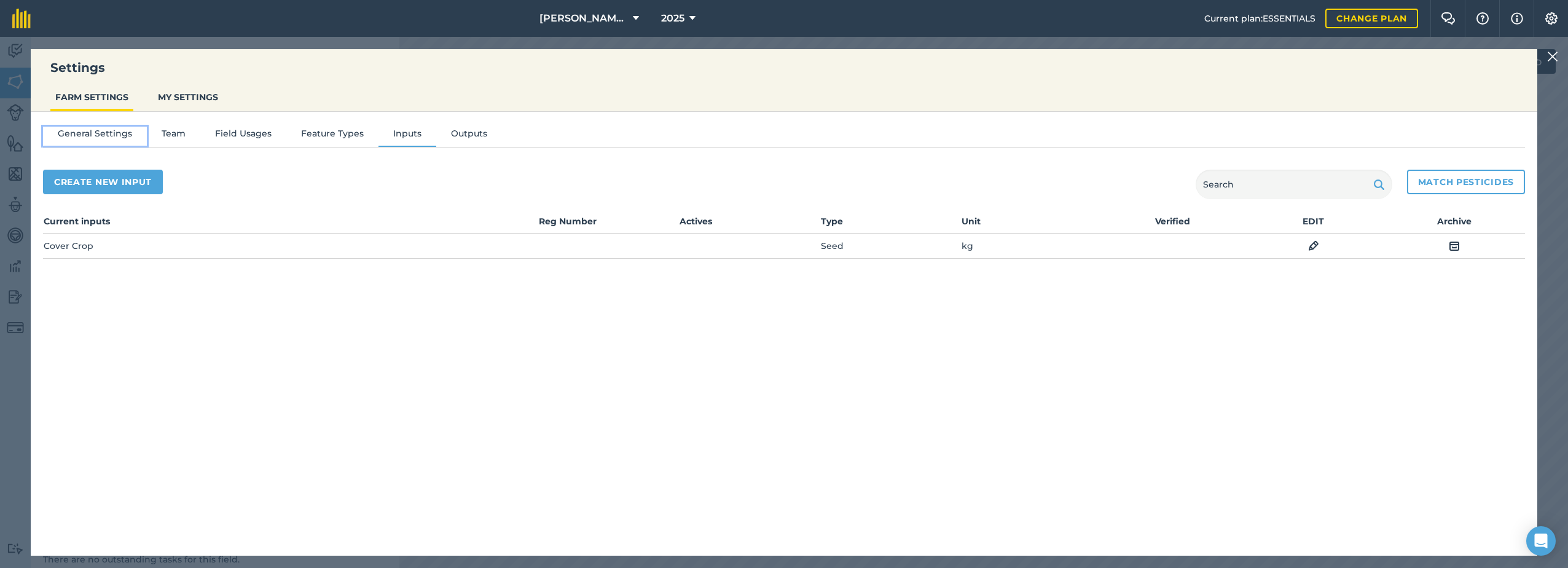
click at [84, 131] on button "General Settings" at bounding box center [95, 136] width 104 height 19
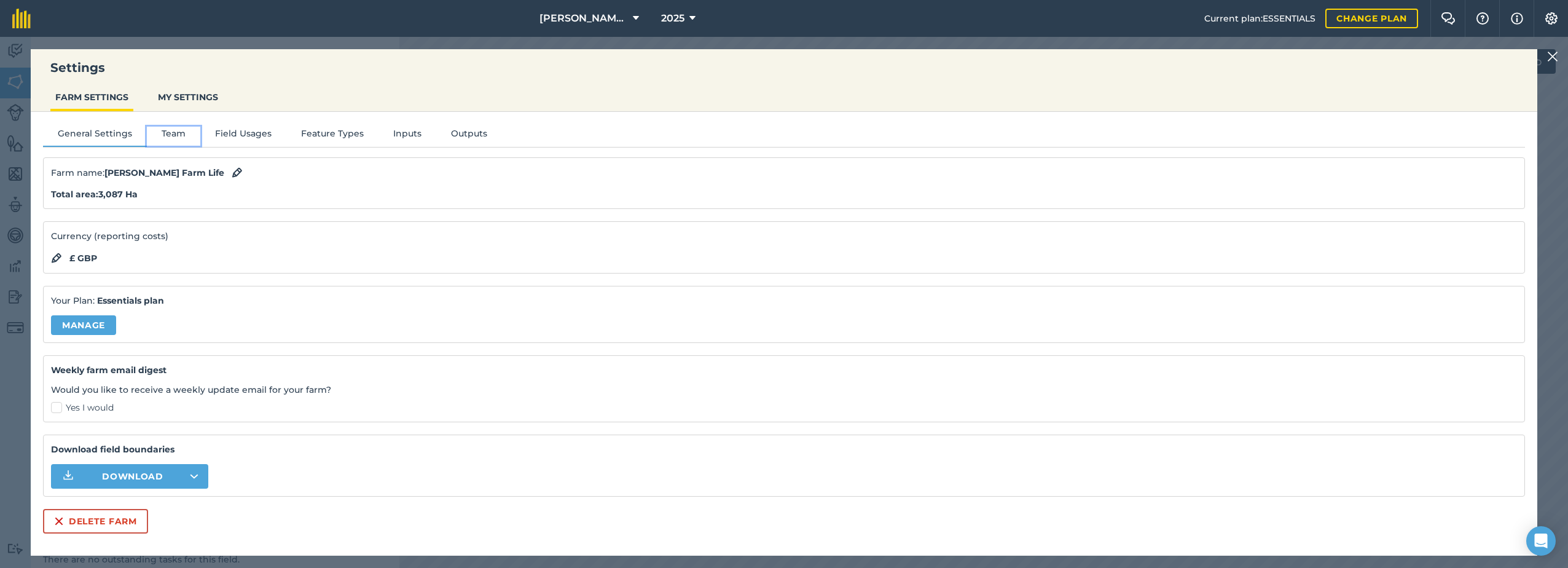
click at [179, 137] on button "Team" at bounding box center [173, 136] width 53 height 19
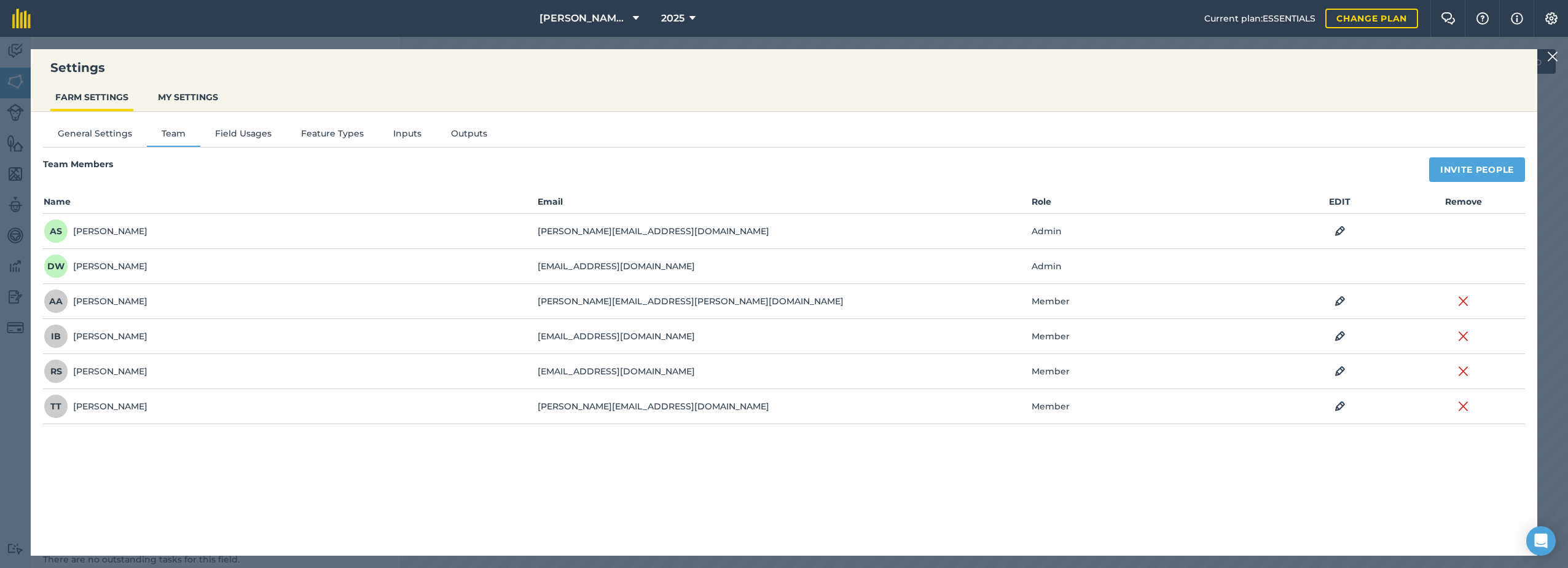
click at [1548, 58] on img at bounding box center [1553, 56] width 11 height 15
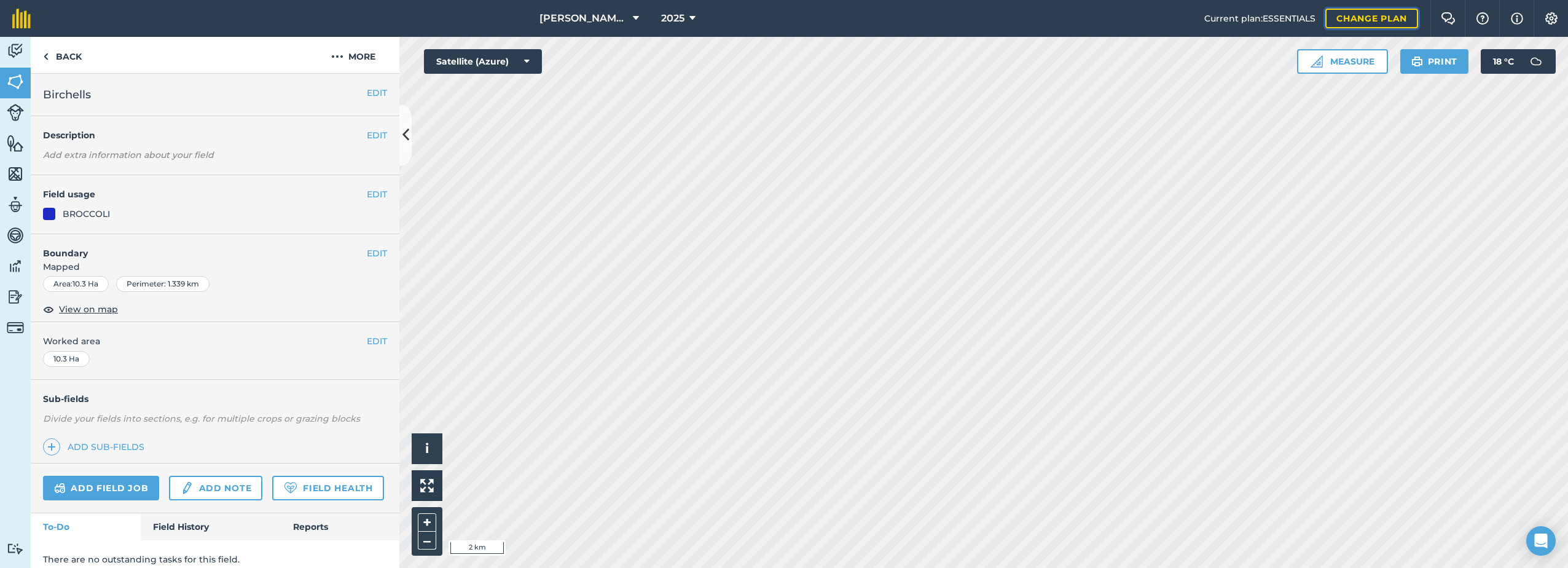
click at [1351, 19] on link "Change plan" at bounding box center [1371, 18] width 93 height 20
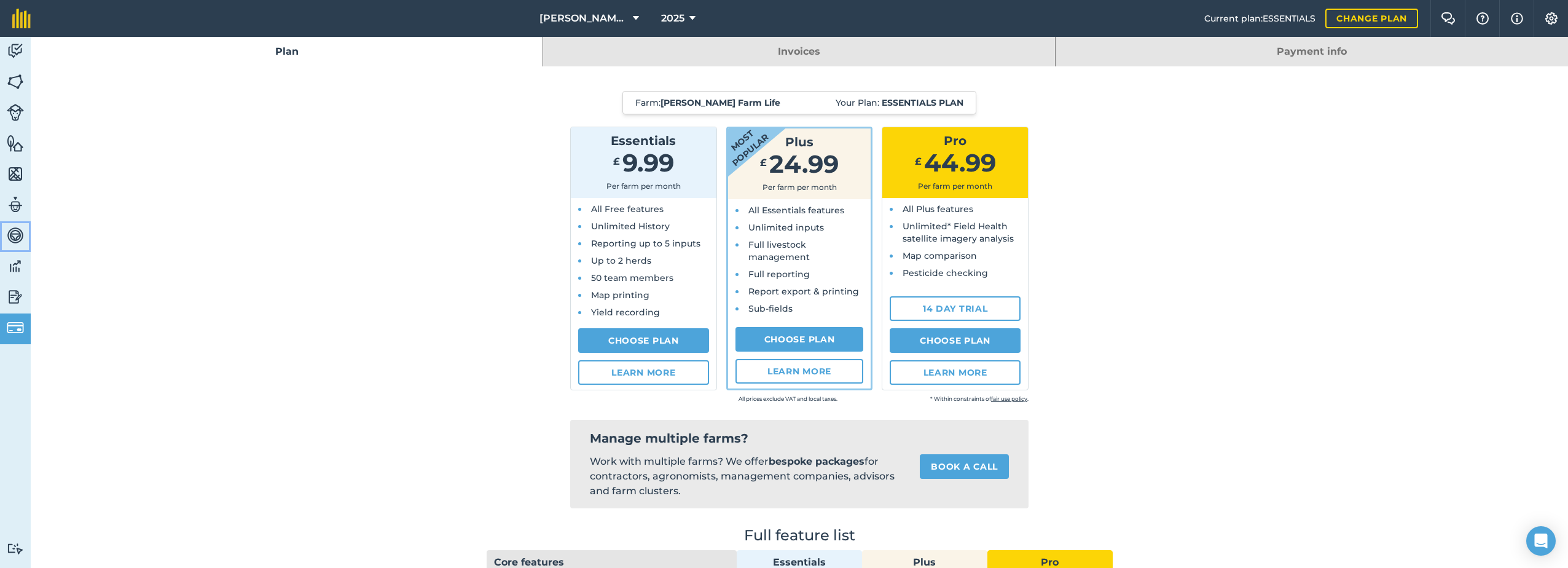
click at [13, 233] on img at bounding box center [15, 235] width 17 height 19
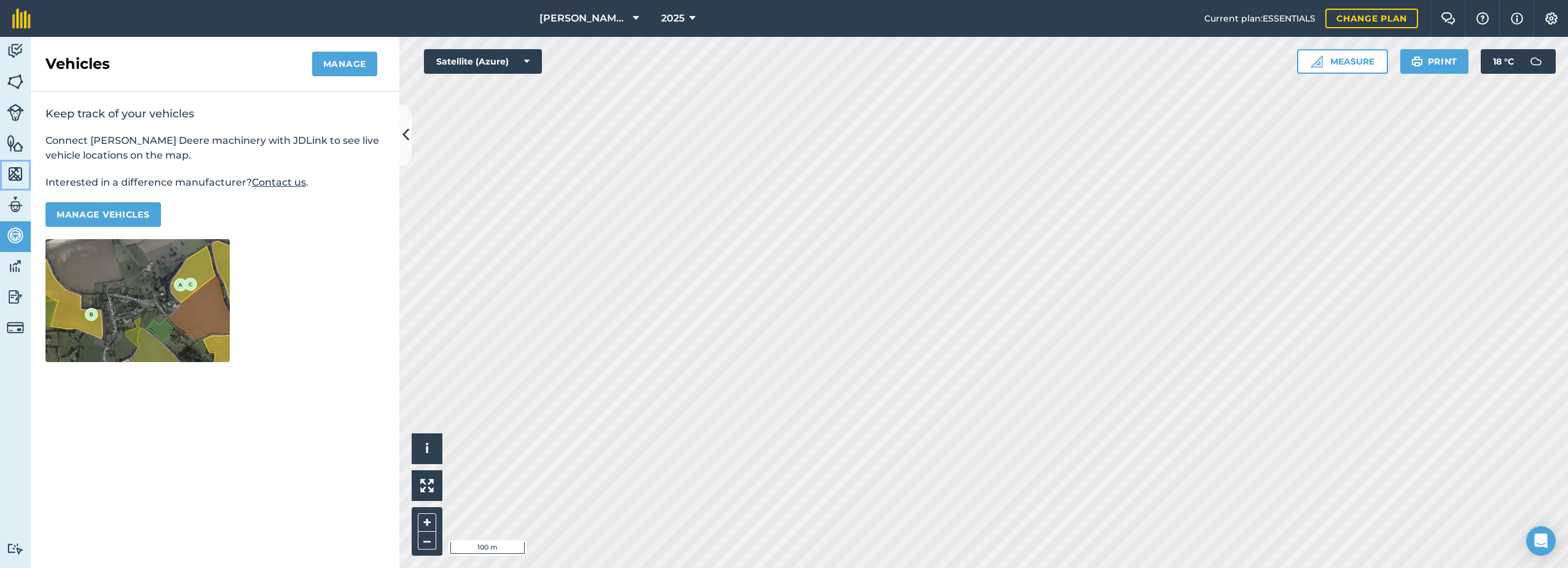
click at [15, 174] on img at bounding box center [15, 174] width 17 height 19
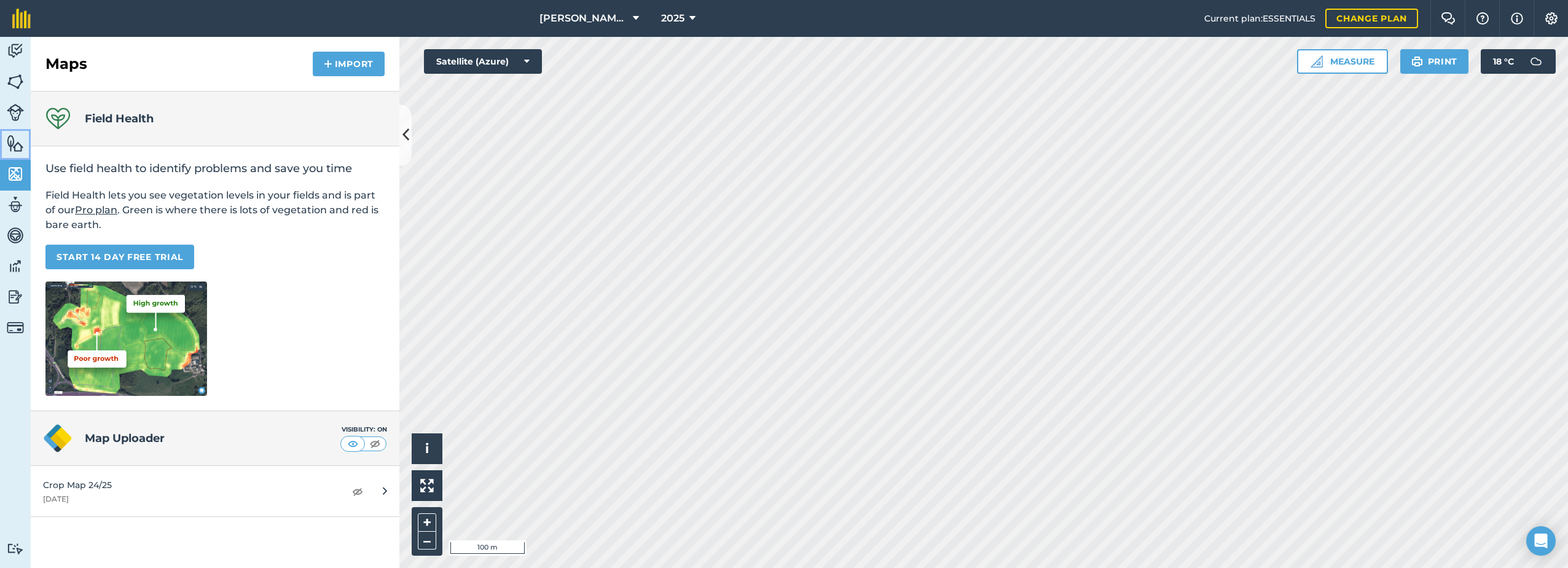
click at [8, 147] on img at bounding box center [15, 143] width 17 height 19
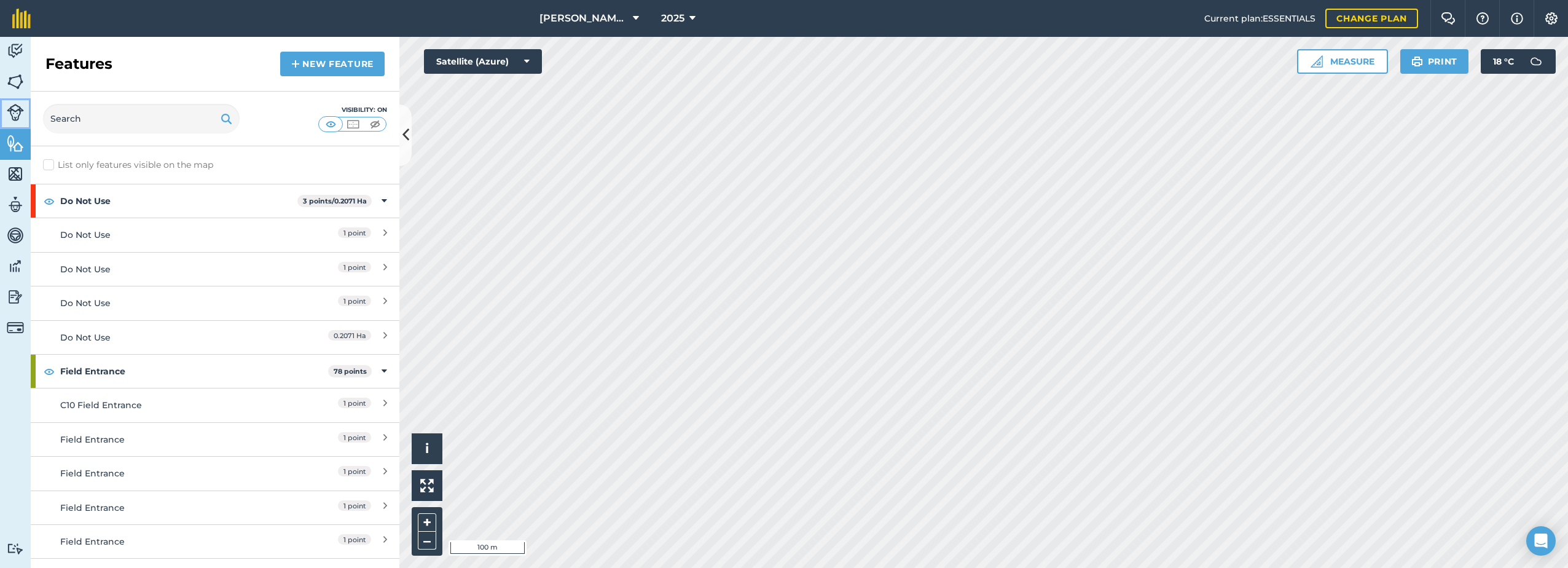
click at [8, 122] on link "Livestock" at bounding box center [15, 113] width 31 height 31
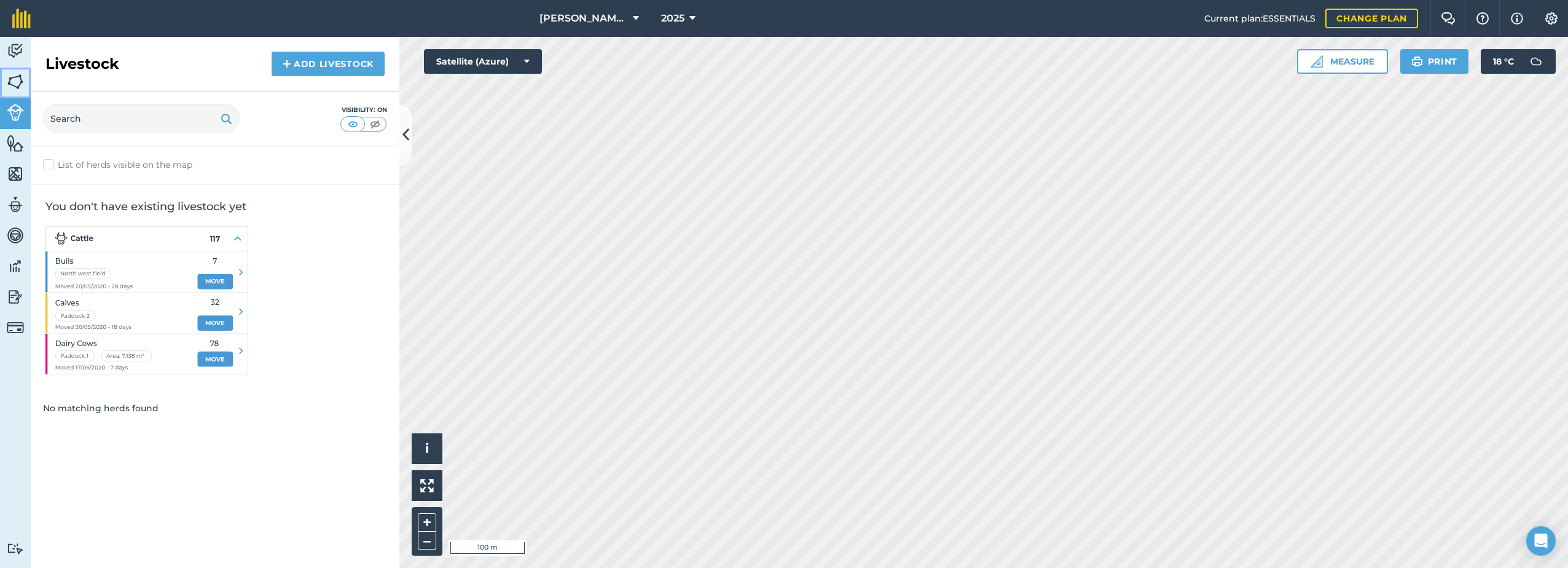
click at [21, 76] on img at bounding box center [15, 82] width 17 height 19
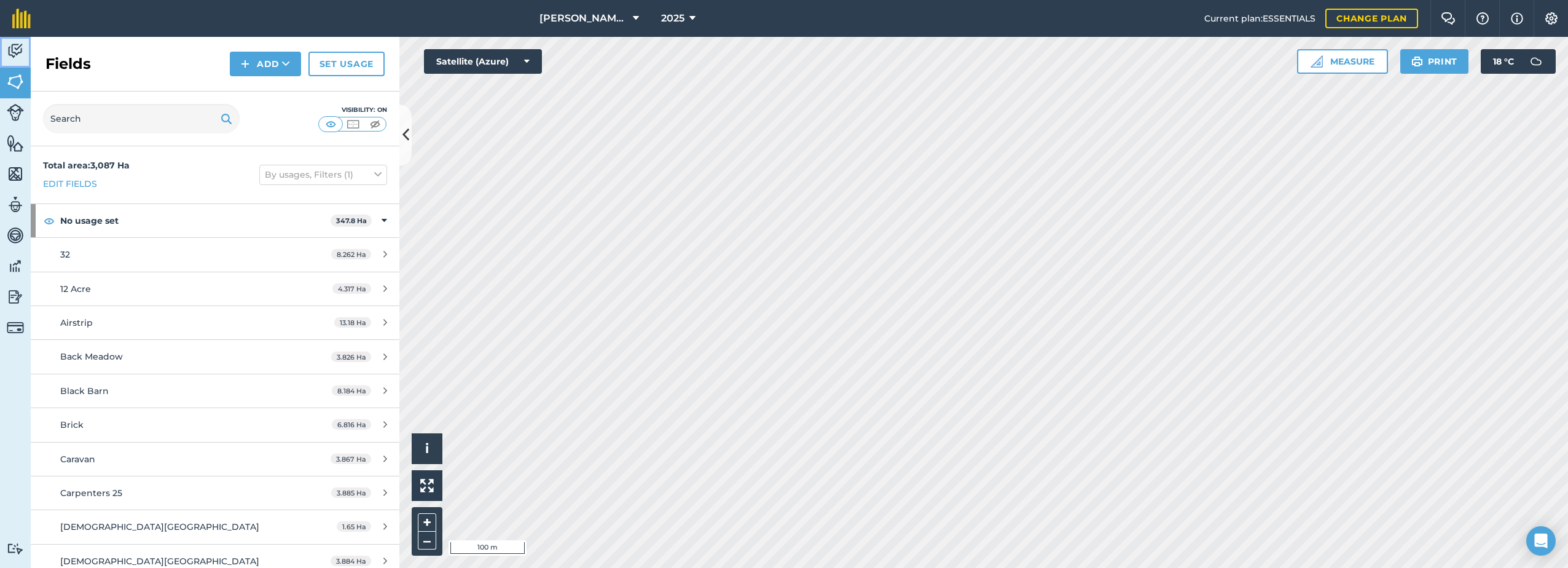
click at [22, 54] on img at bounding box center [15, 52] width 17 height 19
